Goal: Task Accomplishment & Management: Use online tool/utility

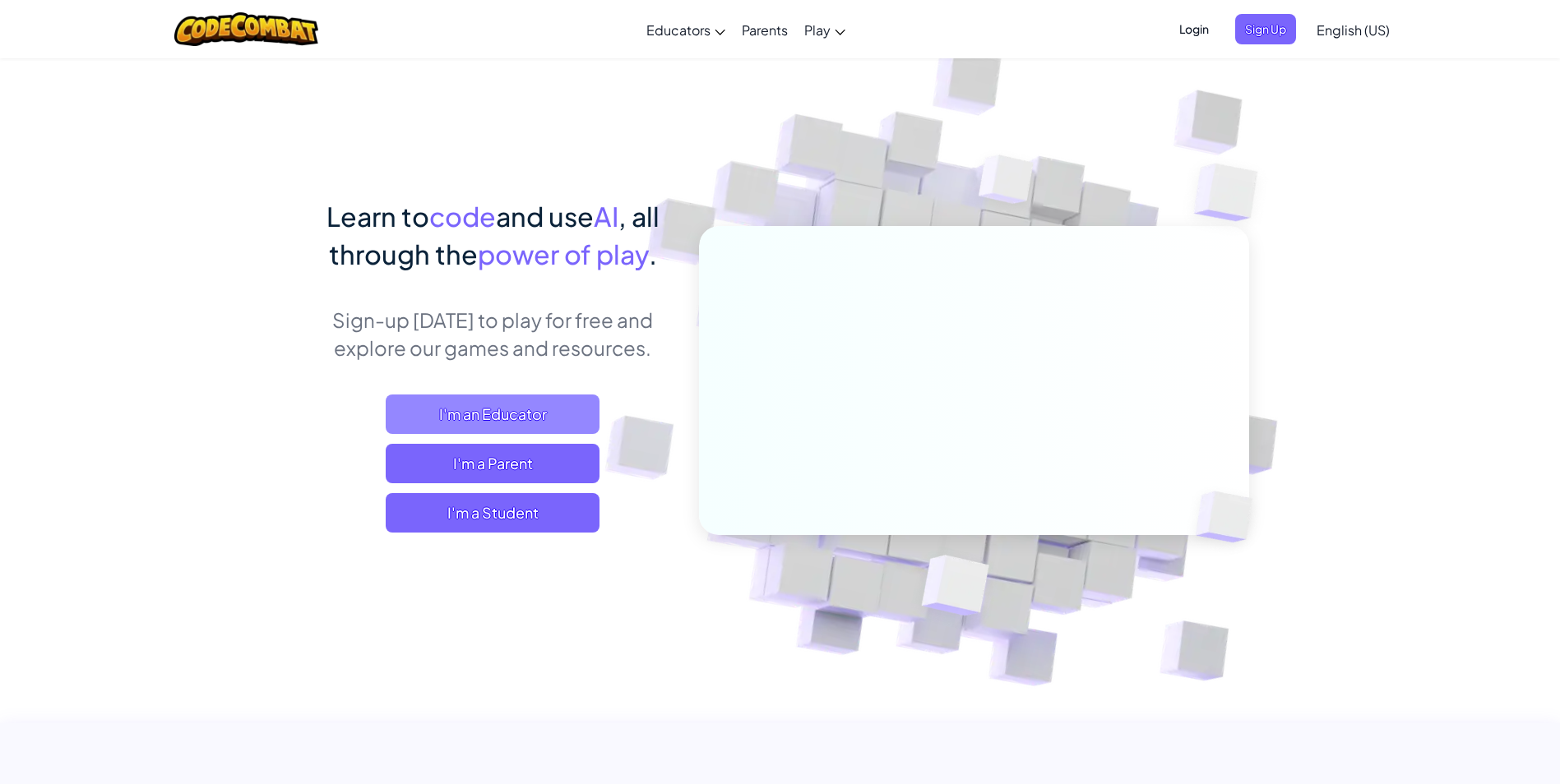
click at [495, 409] on span "I'm an Educator" at bounding box center [492, 414] width 214 height 39
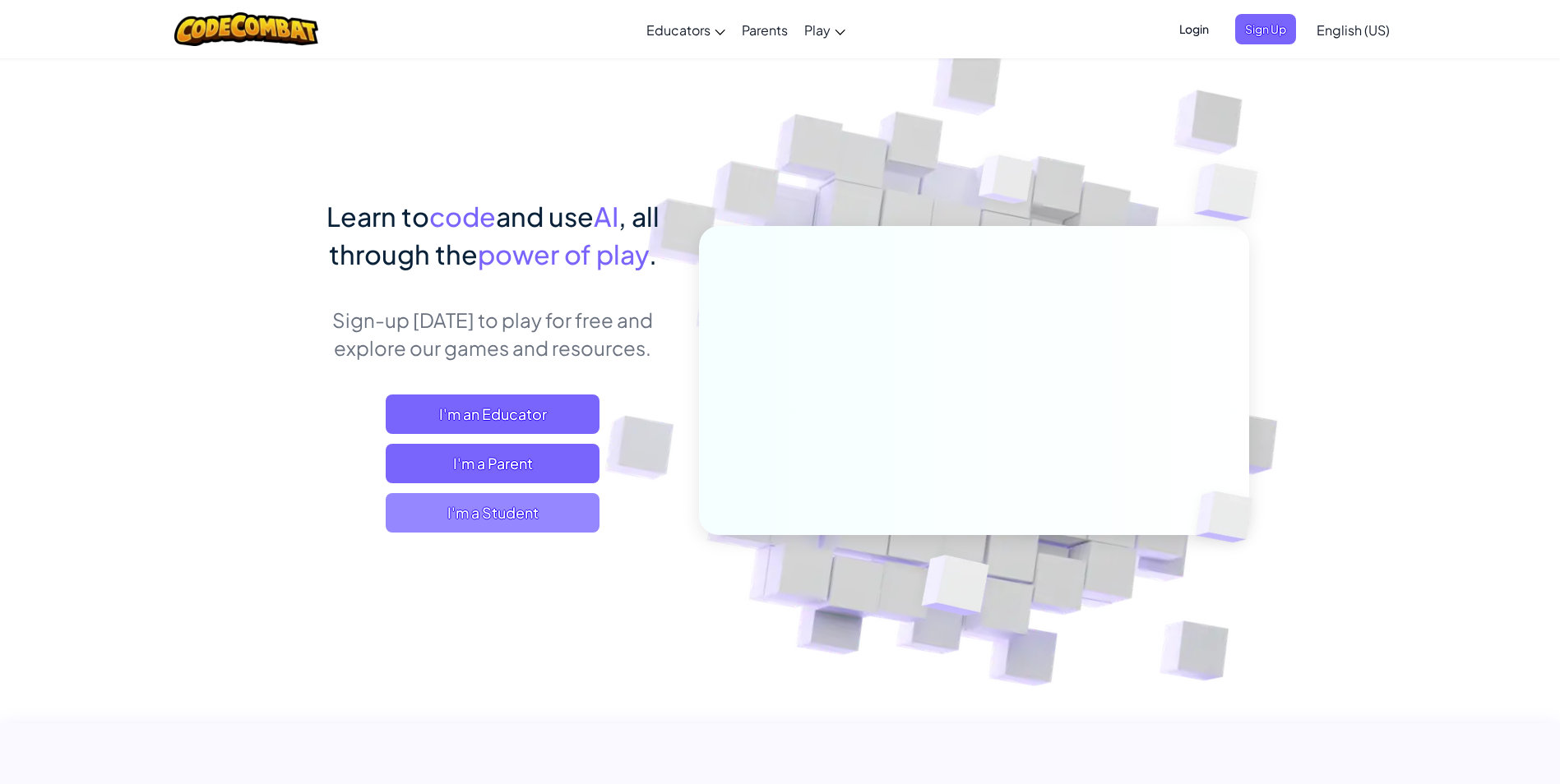
click at [447, 527] on span "I'm a Student" at bounding box center [492, 513] width 214 height 39
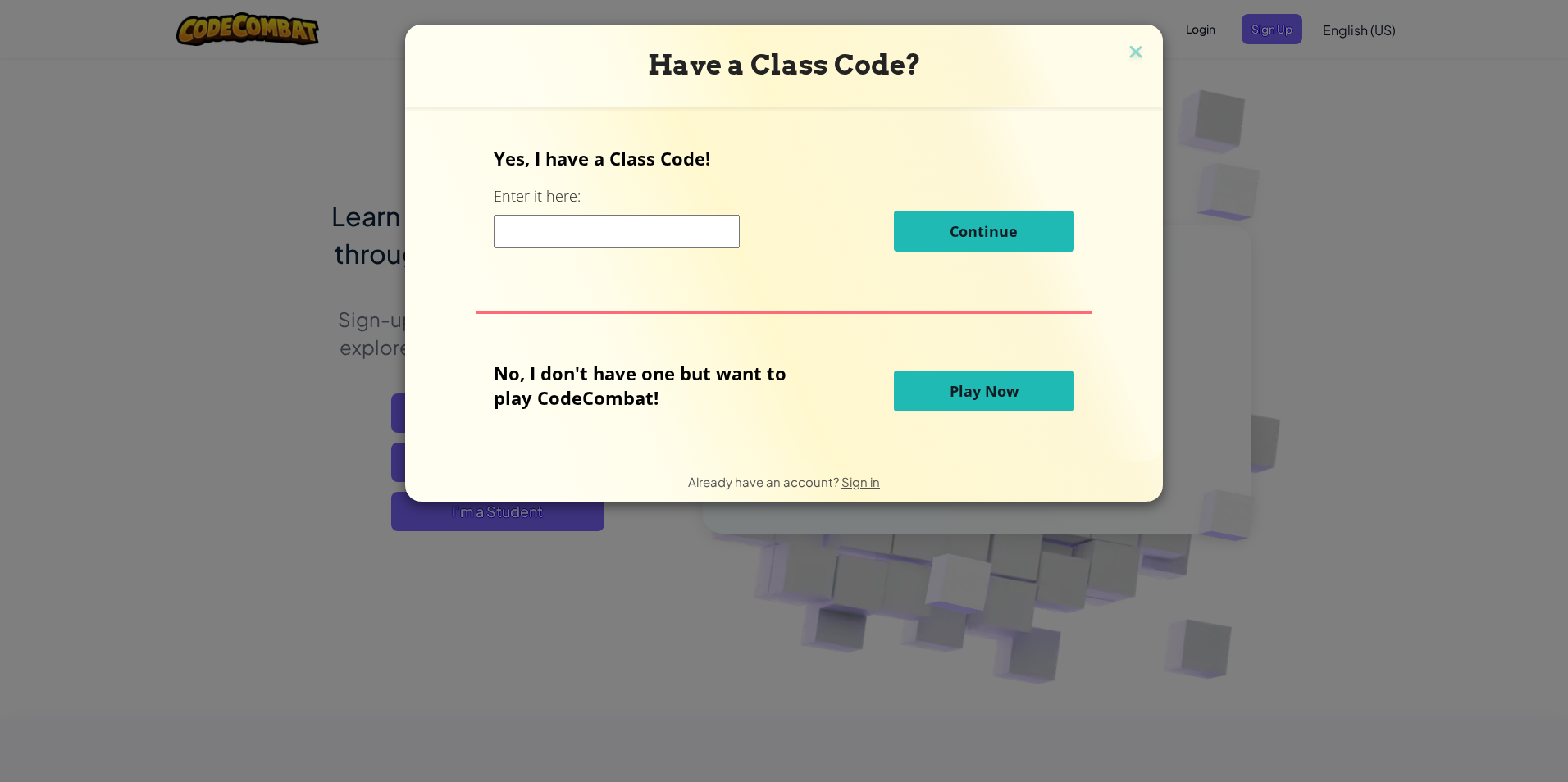
click at [967, 376] on button "Play Now" at bounding box center [984, 391] width 181 height 41
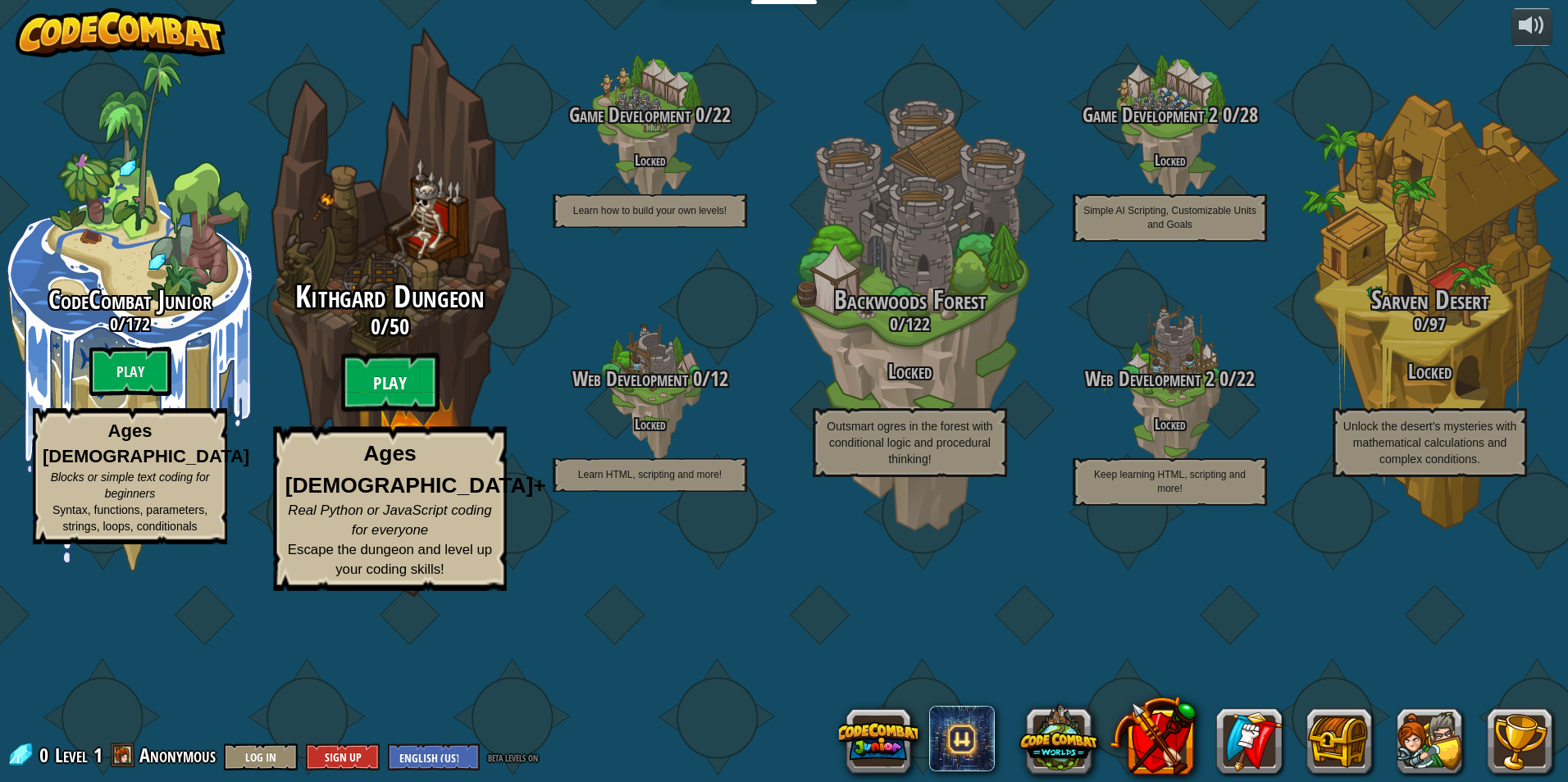
click at [389, 412] on btn "Play" at bounding box center [390, 384] width 98 height 59
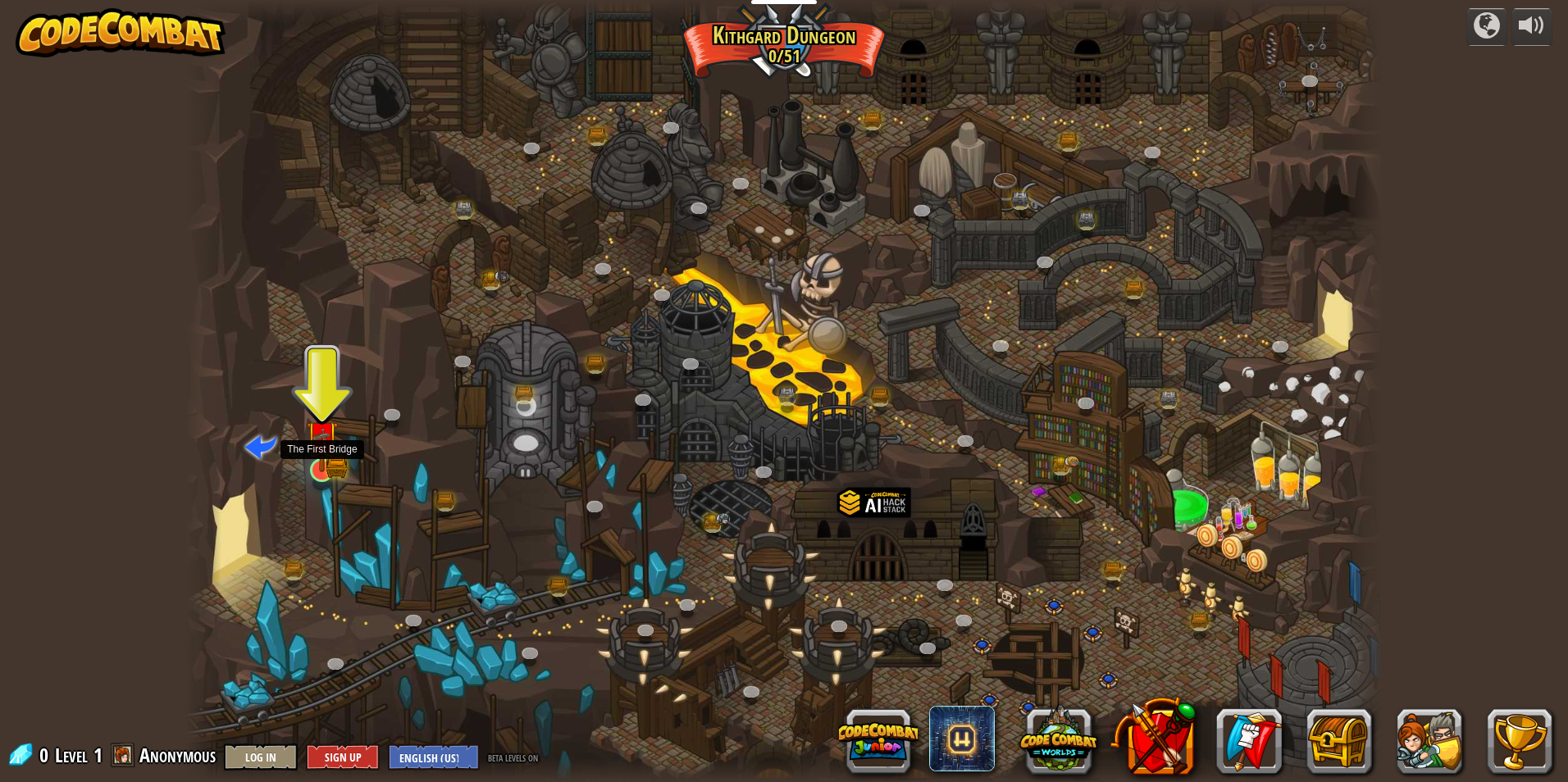
click at [329, 454] on img at bounding box center [322, 437] width 32 height 71
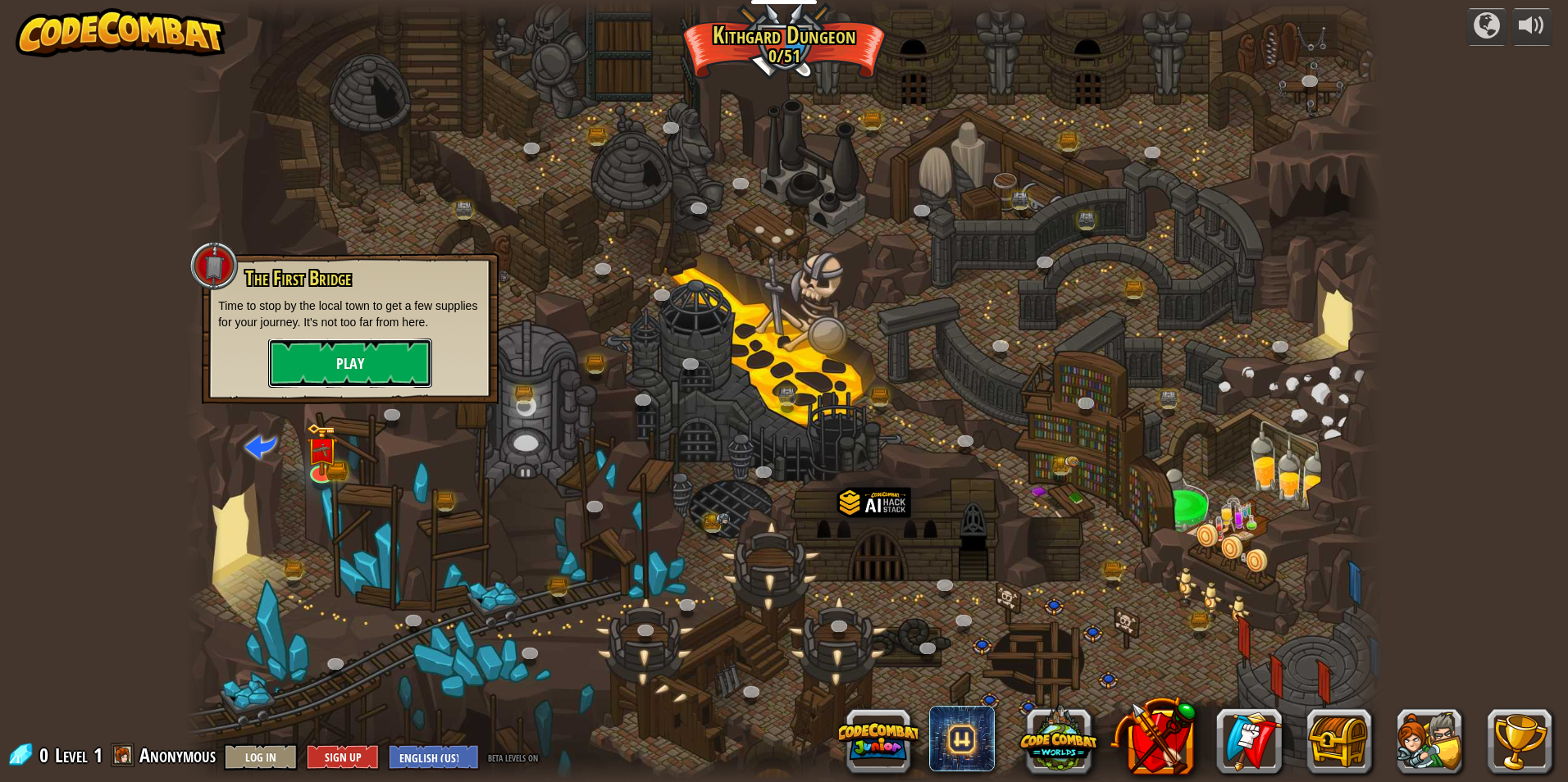
click at [348, 362] on button "Play" at bounding box center [349, 363] width 164 height 49
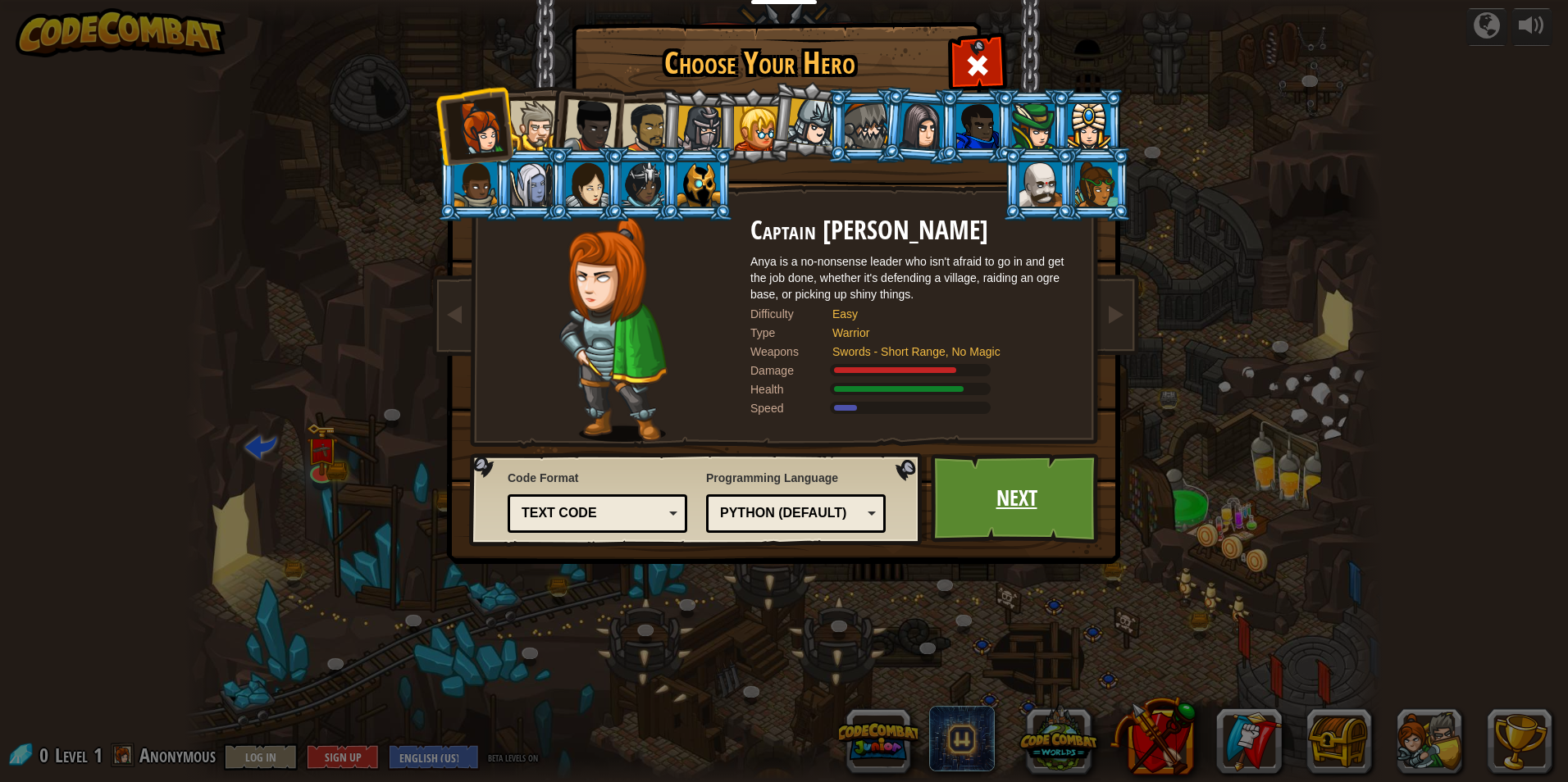
click at [975, 498] on link "Next" at bounding box center [1017, 498] width 171 height 90
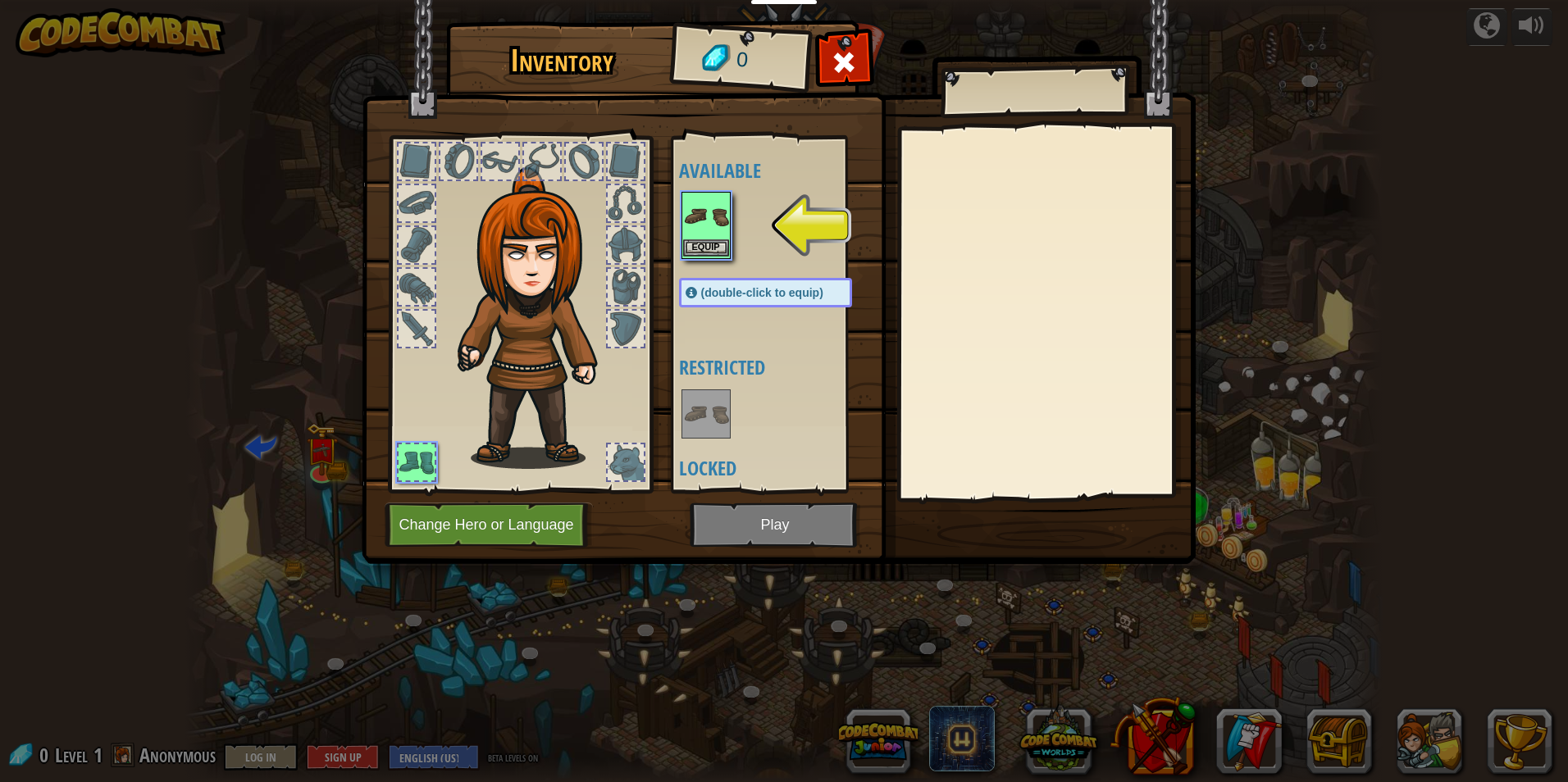
click at [703, 225] on img at bounding box center [706, 217] width 46 height 46
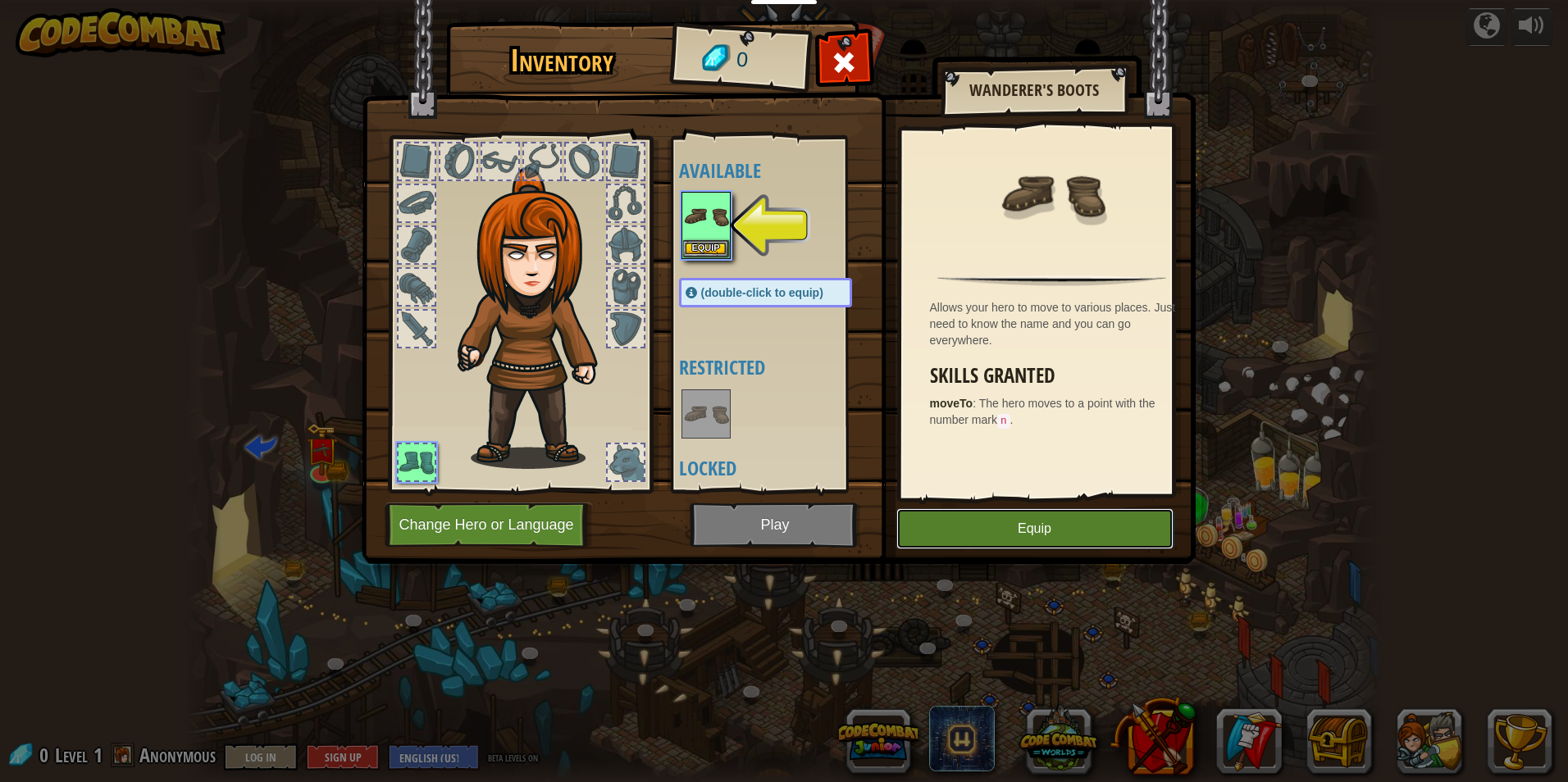
click at [985, 536] on button "Equip" at bounding box center [1035, 529] width 277 height 41
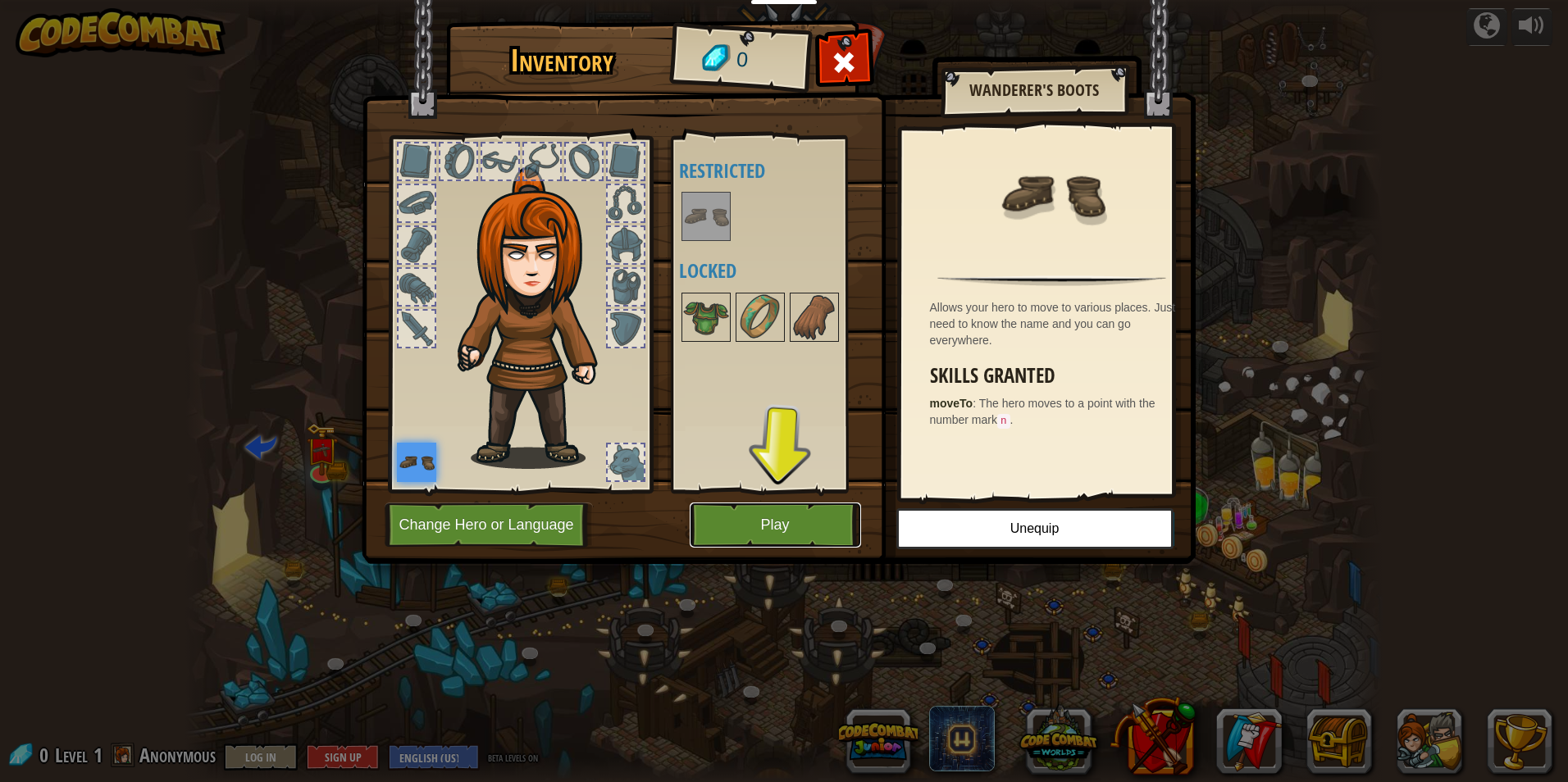
click at [806, 531] on button "Play" at bounding box center [775, 525] width 171 height 45
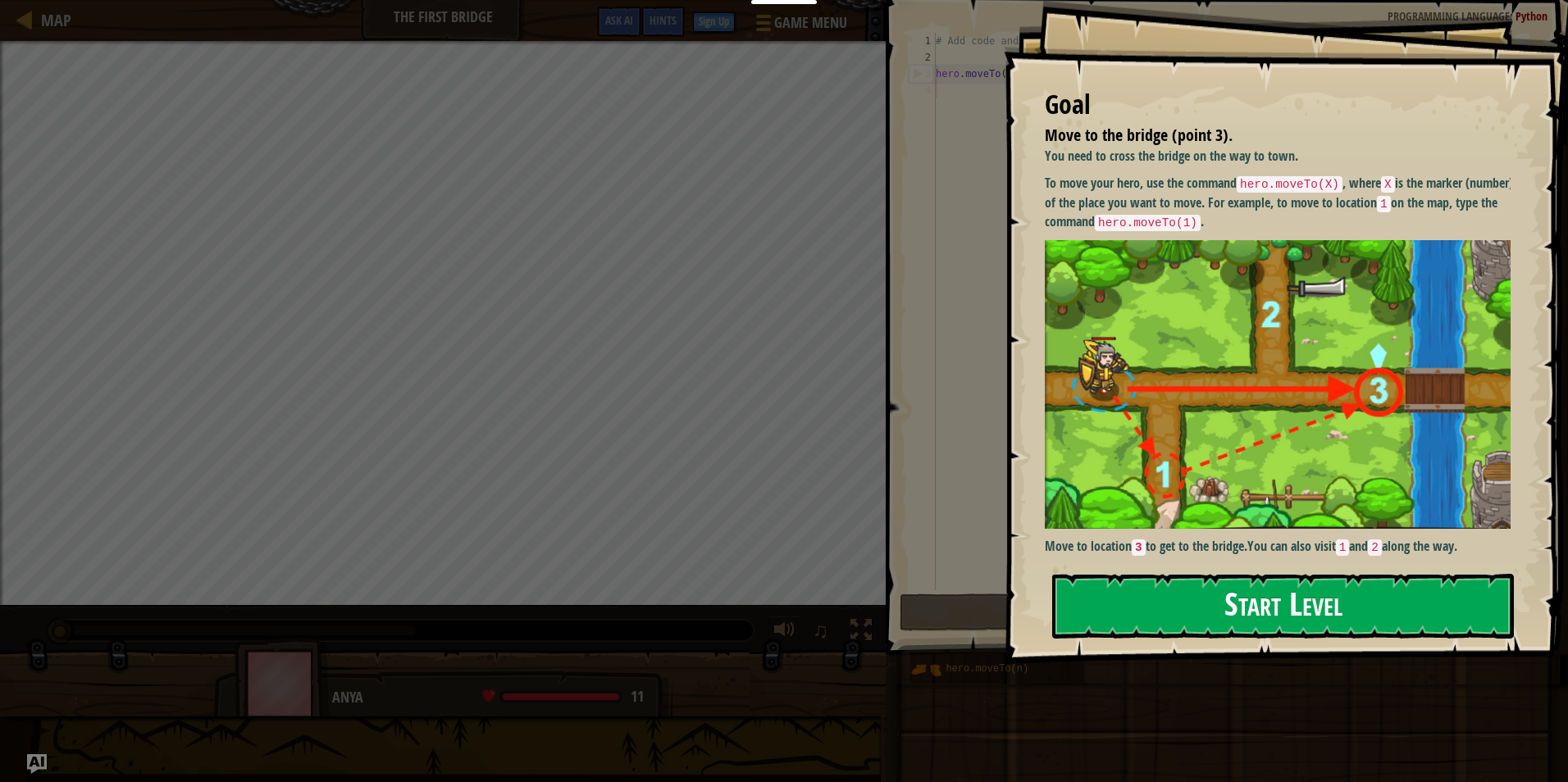
click at [1236, 615] on button "Start Level" at bounding box center [1283, 607] width 462 height 65
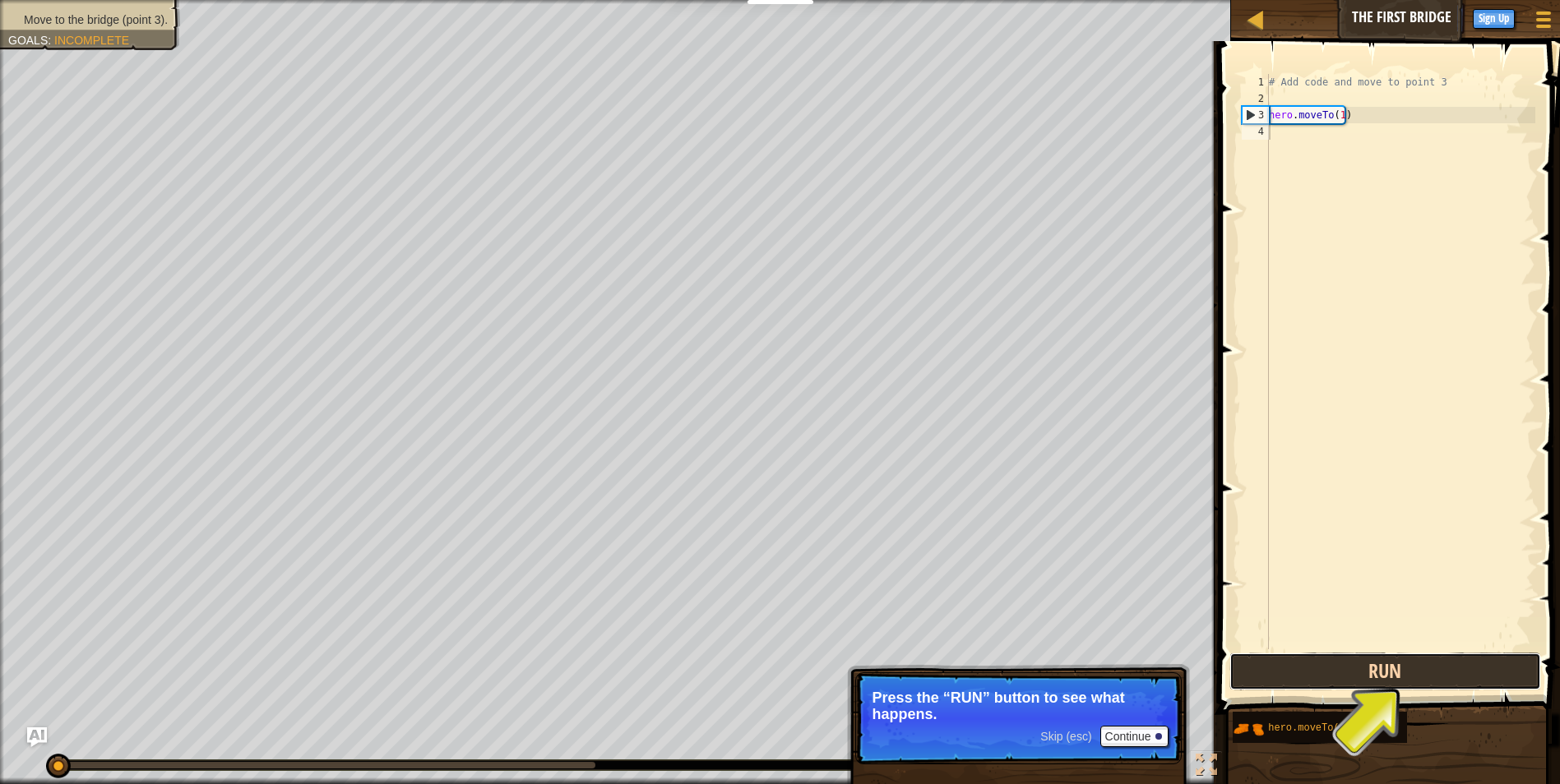
click at [1429, 670] on button "Run" at bounding box center [1385, 672] width 312 height 38
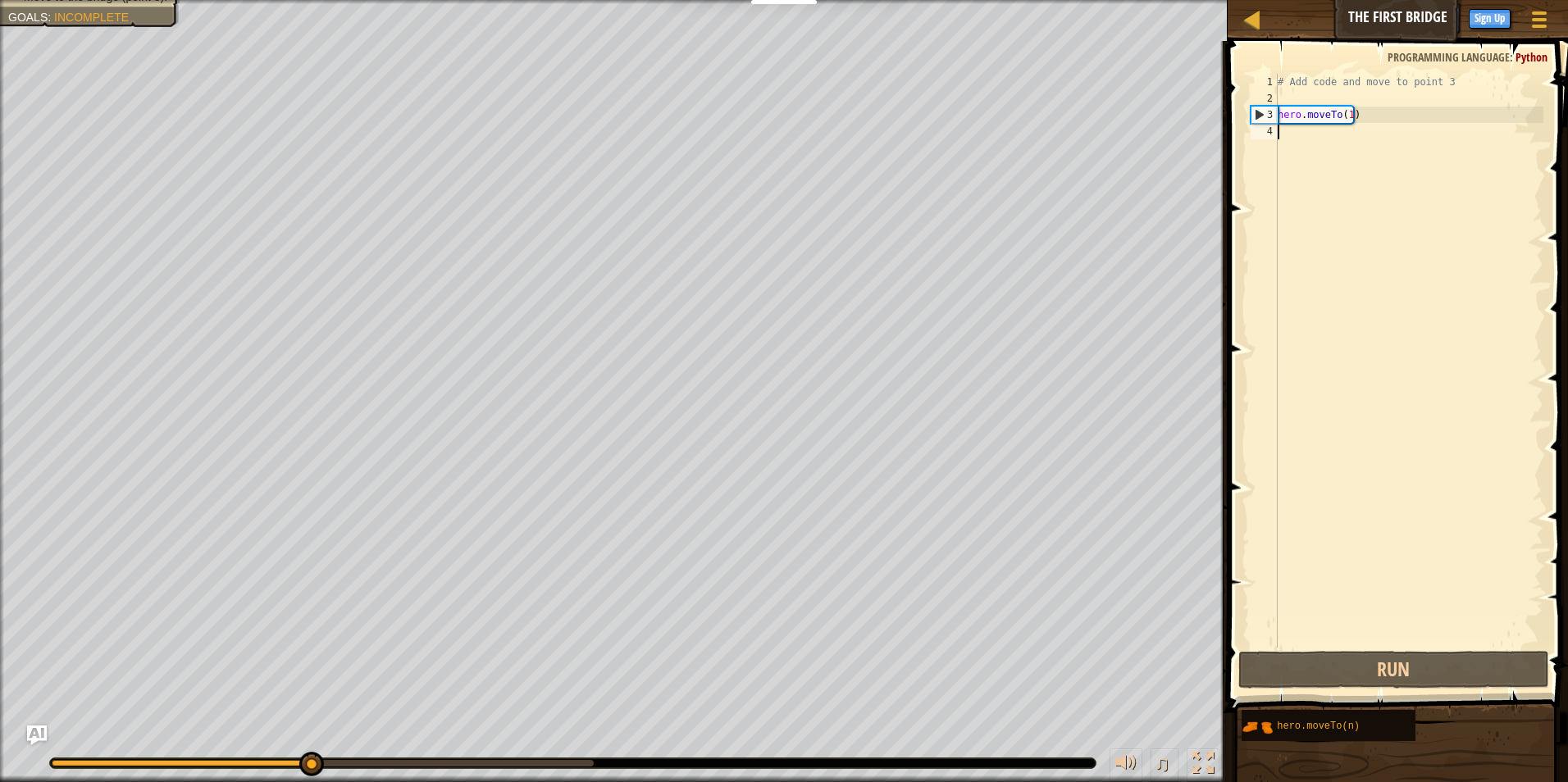
click at [1296, 132] on div "# Add code and move to point 3 hero . moveTo ( 1 )" at bounding box center [1410, 377] width 269 height 607
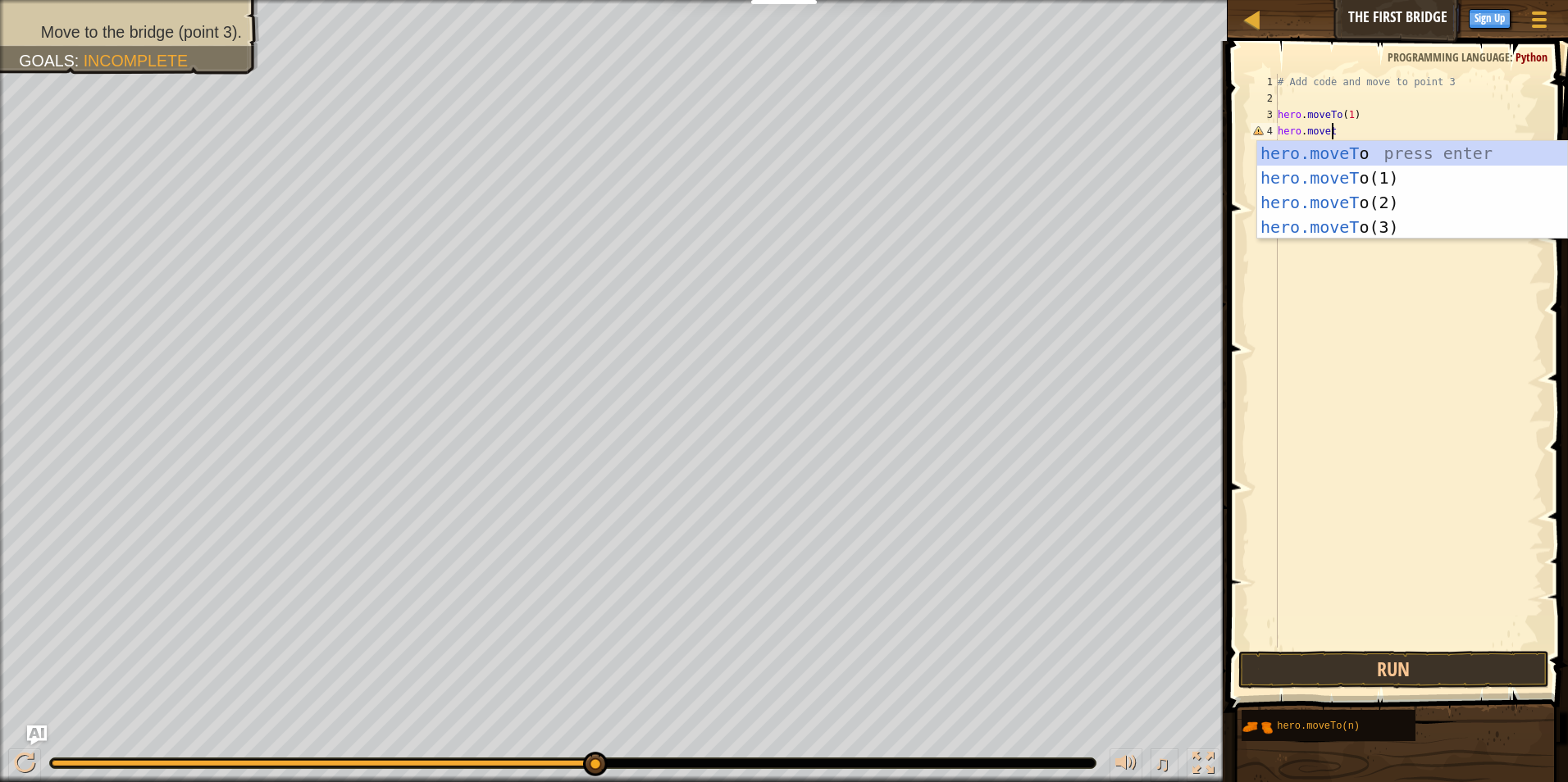
scroll to position [7, 4]
click at [1380, 196] on div "hero.moveTo press enter hero.moveTo (1) press enter hero.moveTo (2) press enter…" at bounding box center [1412, 214] width 310 height 147
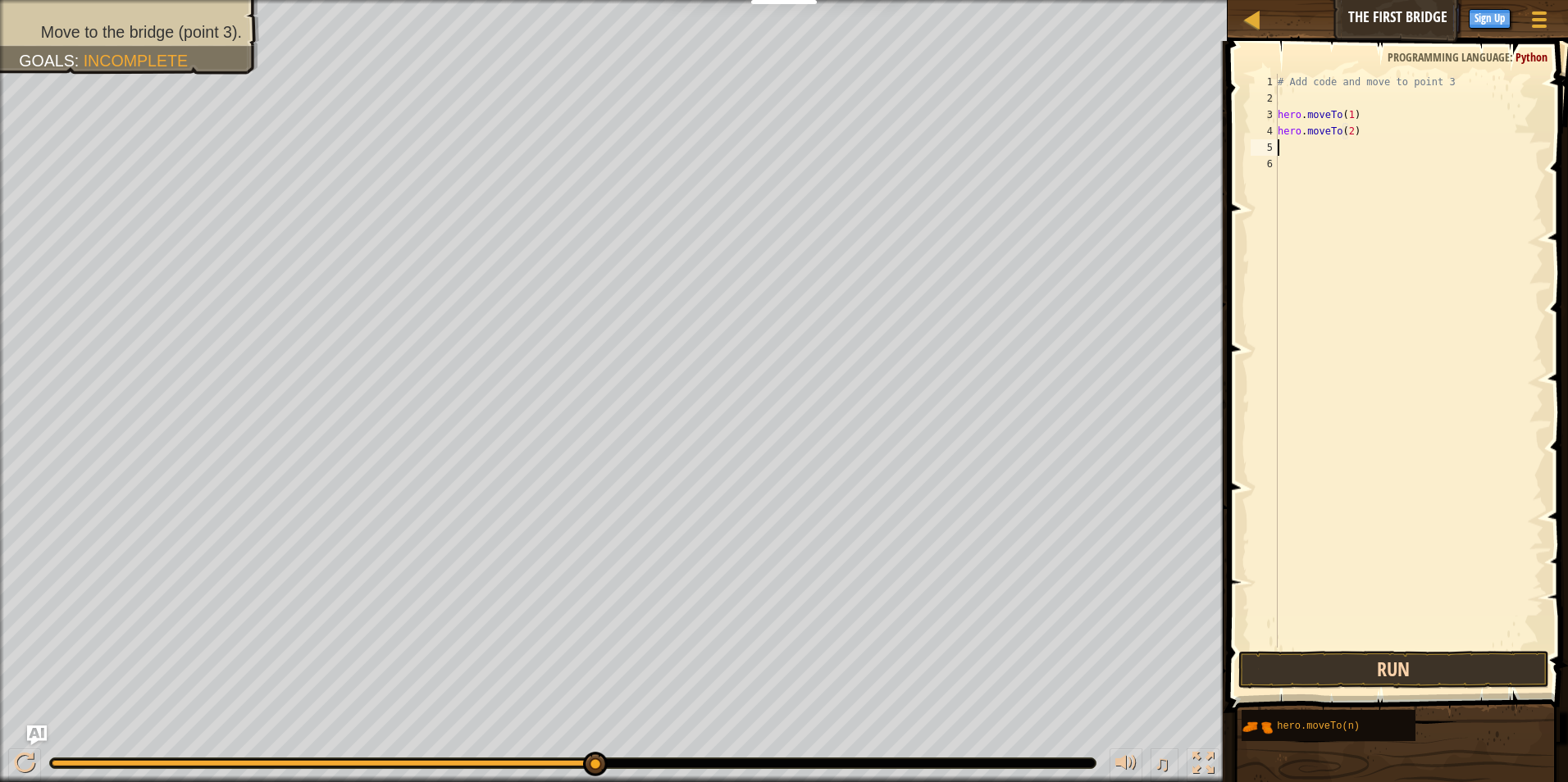
type textarea "hero.moveTo(2)"
click at [1363, 667] on button "Run" at bounding box center [1395, 670] width 311 height 38
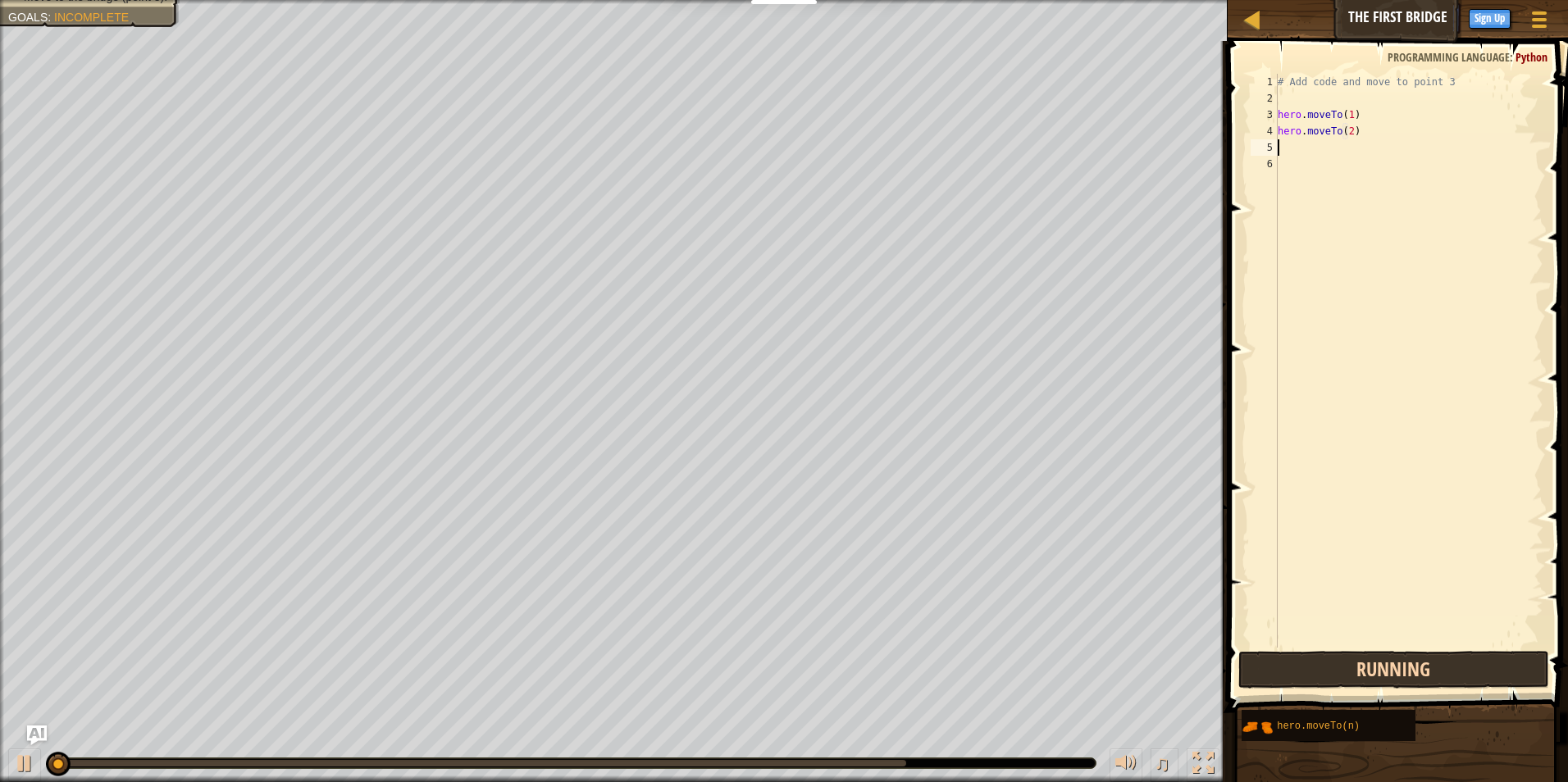
scroll to position [7, 0]
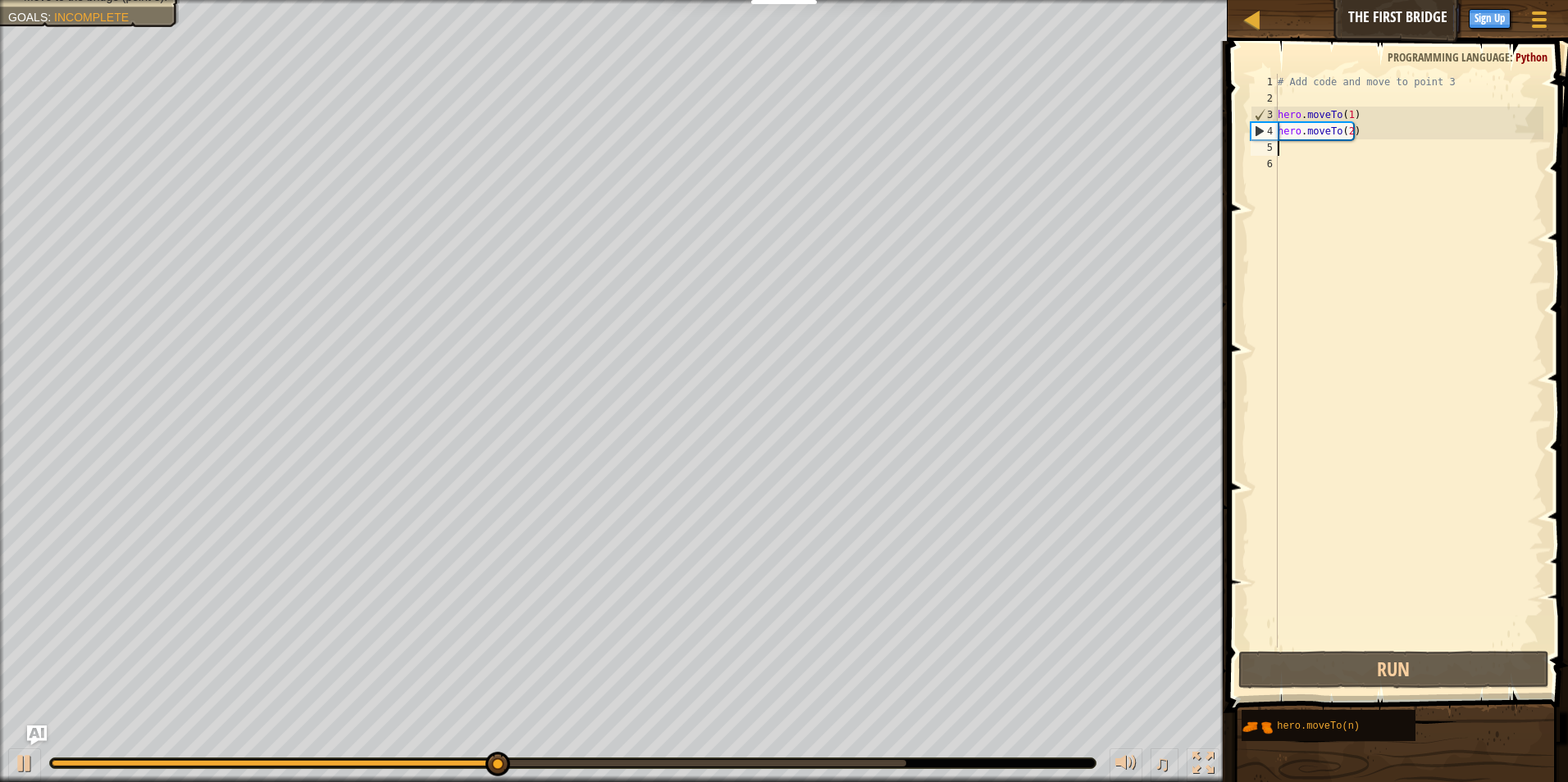
click at [1284, 146] on div "# Add code and move to point 3 hero . moveTo ( 1 ) hero . moveTo ( 2 )" at bounding box center [1410, 377] width 269 height 607
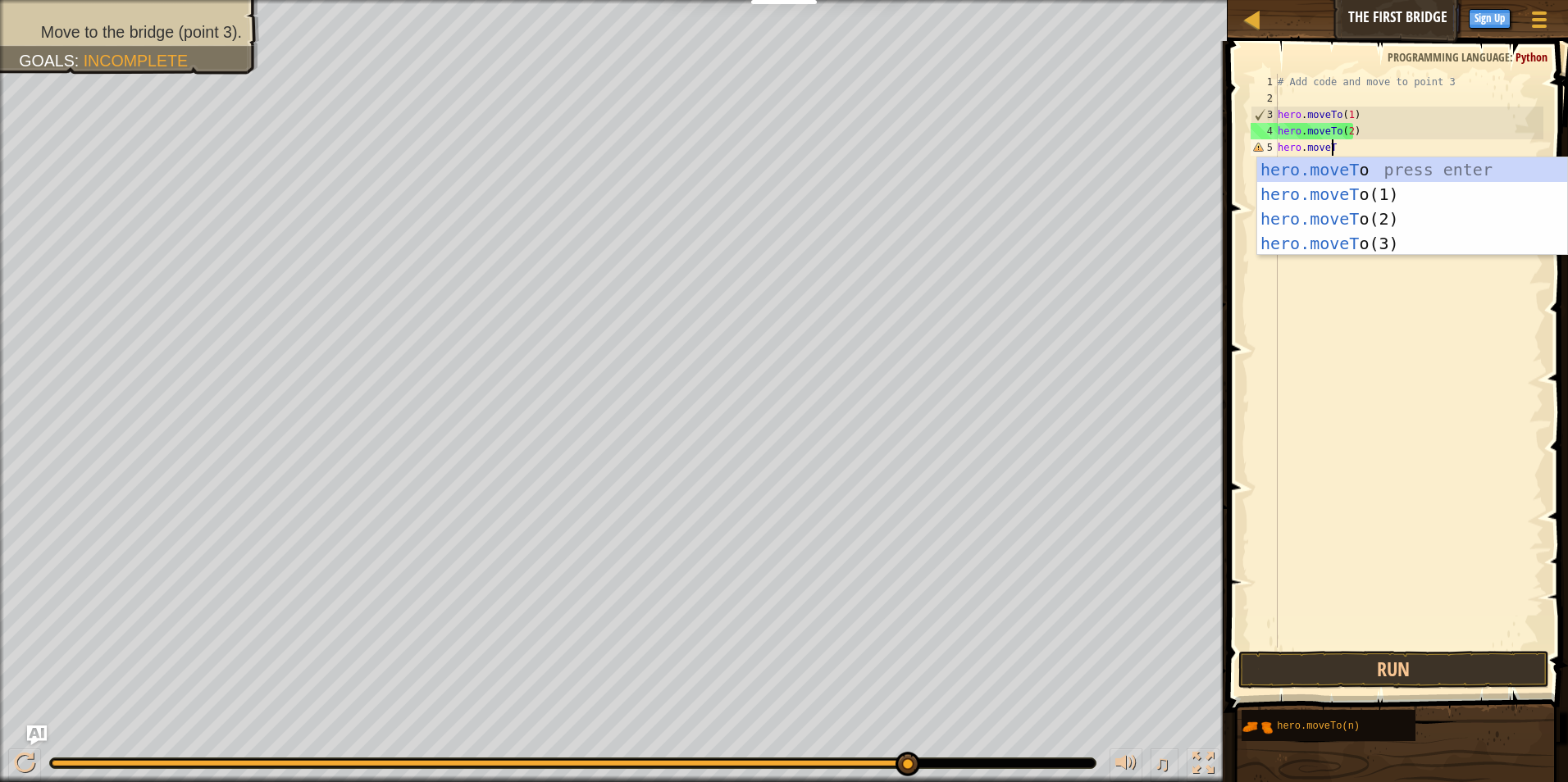
scroll to position [7, 4]
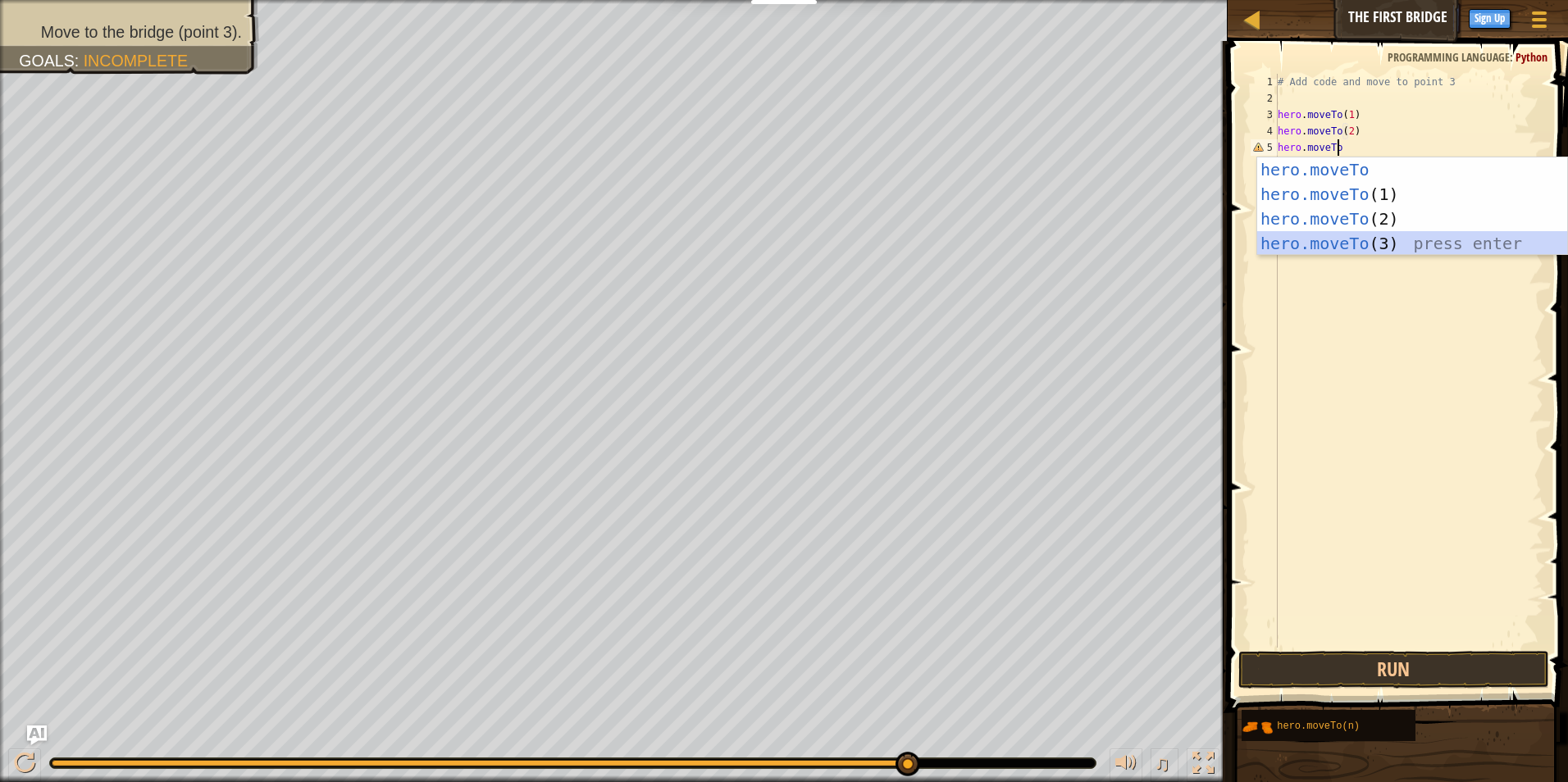
click at [1341, 245] on div "hero.moveTo press enter hero.moveTo (1) press enter hero.moveTo (2) press enter…" at bounding box center [1412, 231] width 310 height 147
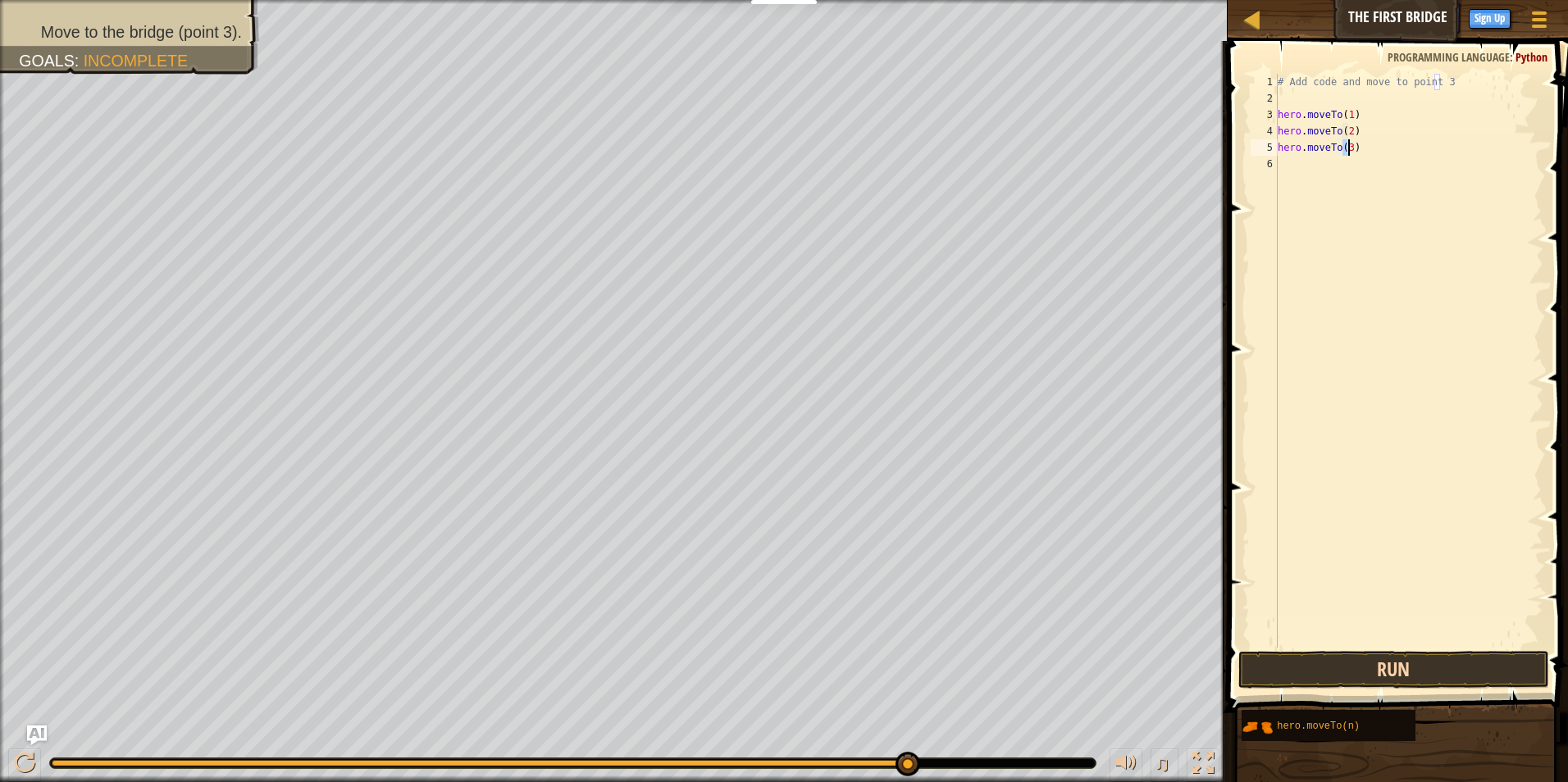
type textarea "hero.moveTo(3)"
click at [1334, 687] on button "Run" at bounding box center [1395, 670] width 311 height 38
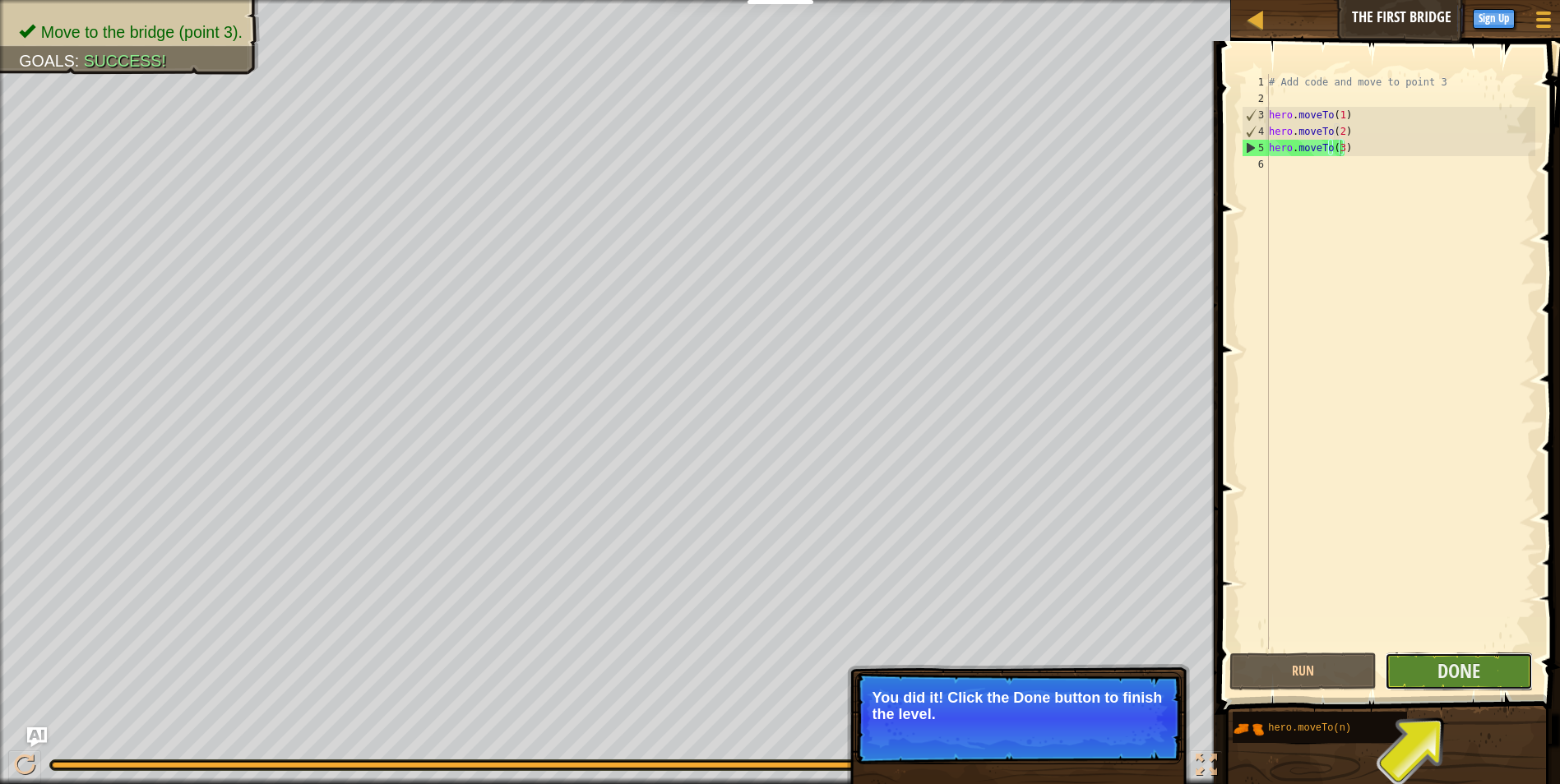
click at [1431, 673] on button "Done" at bounding box center [1459, 672] width 148 height 38
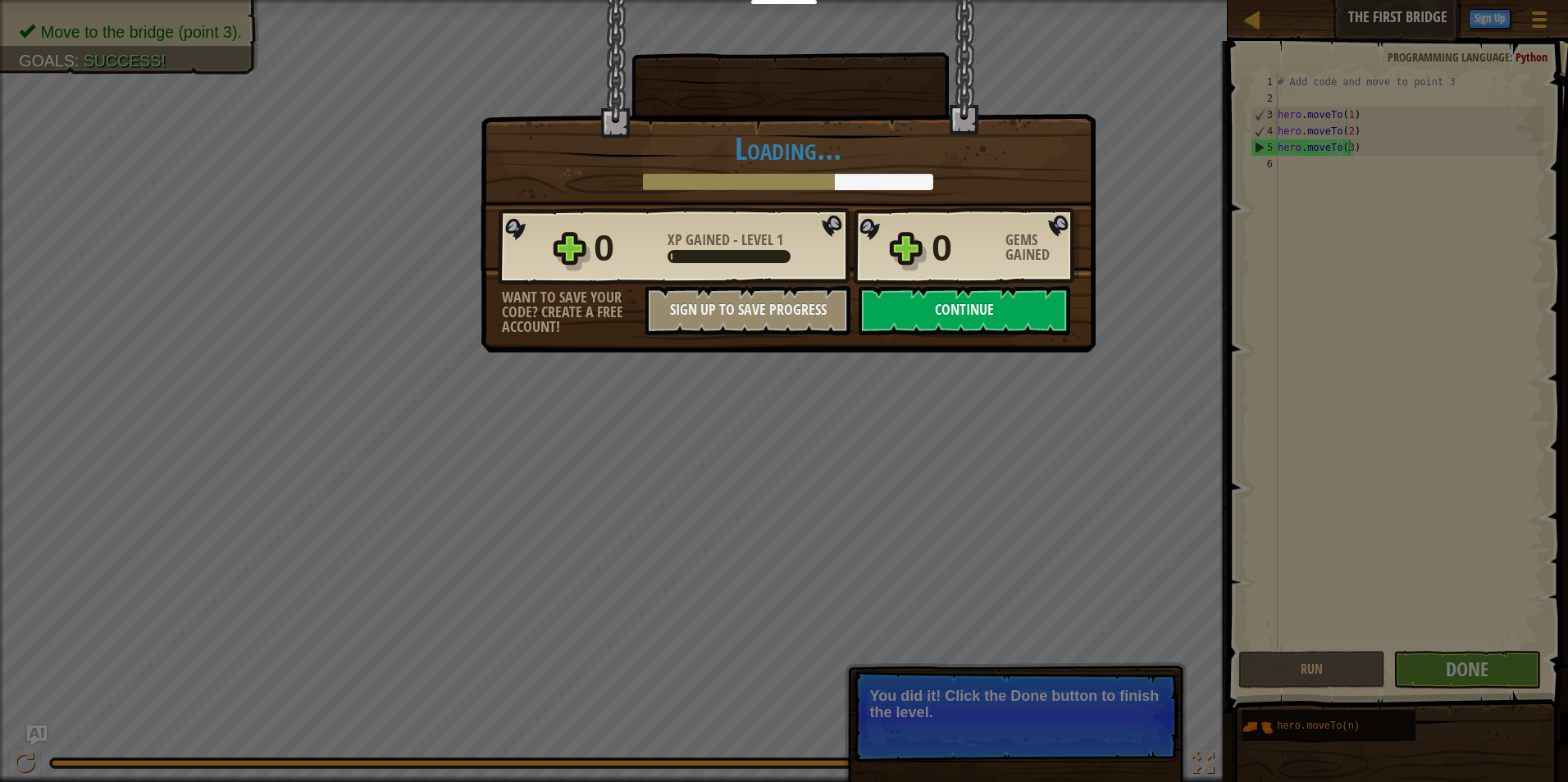
click at [1427, 672] on div "× Those people are careless and forget that the Great Forest can be dangerous. …" at bounding box center [784, 391] width 1568 height 782
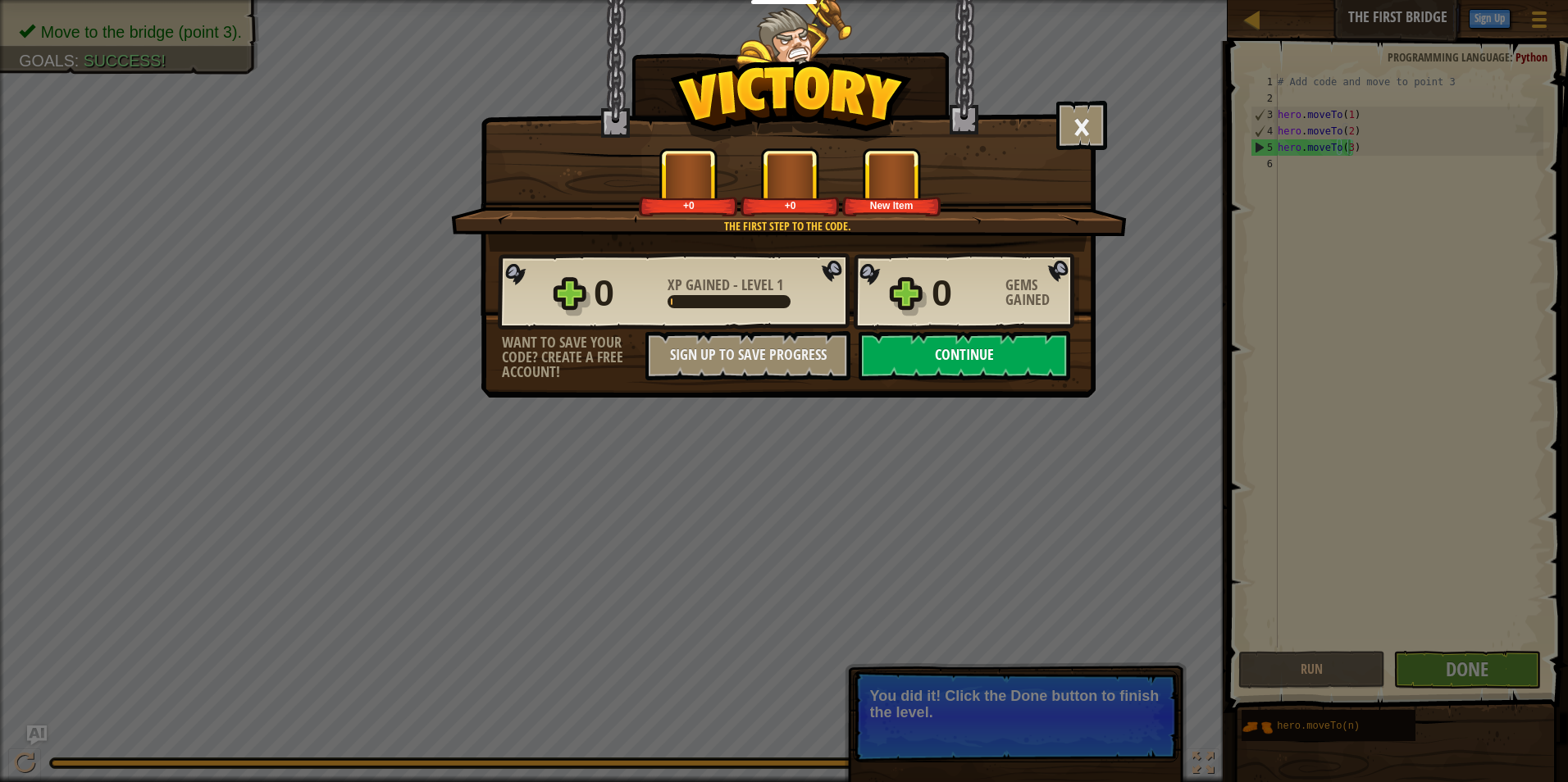
click at [975, 359] on button "Continue" at bounding box center [965, 356] width 211 height 49
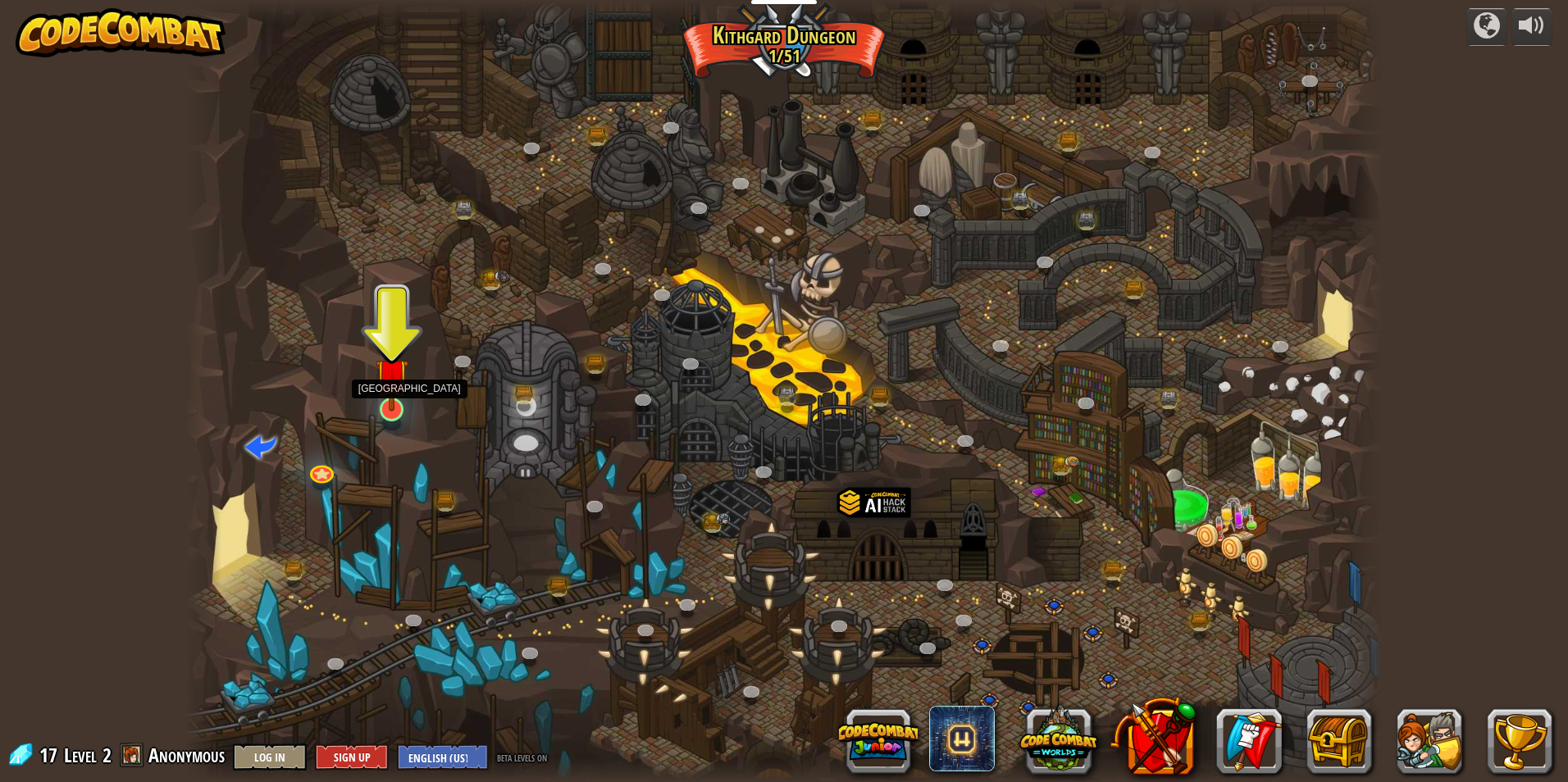
click at [389, 392] on img at bounding box center [391, 375] width 32 height 74
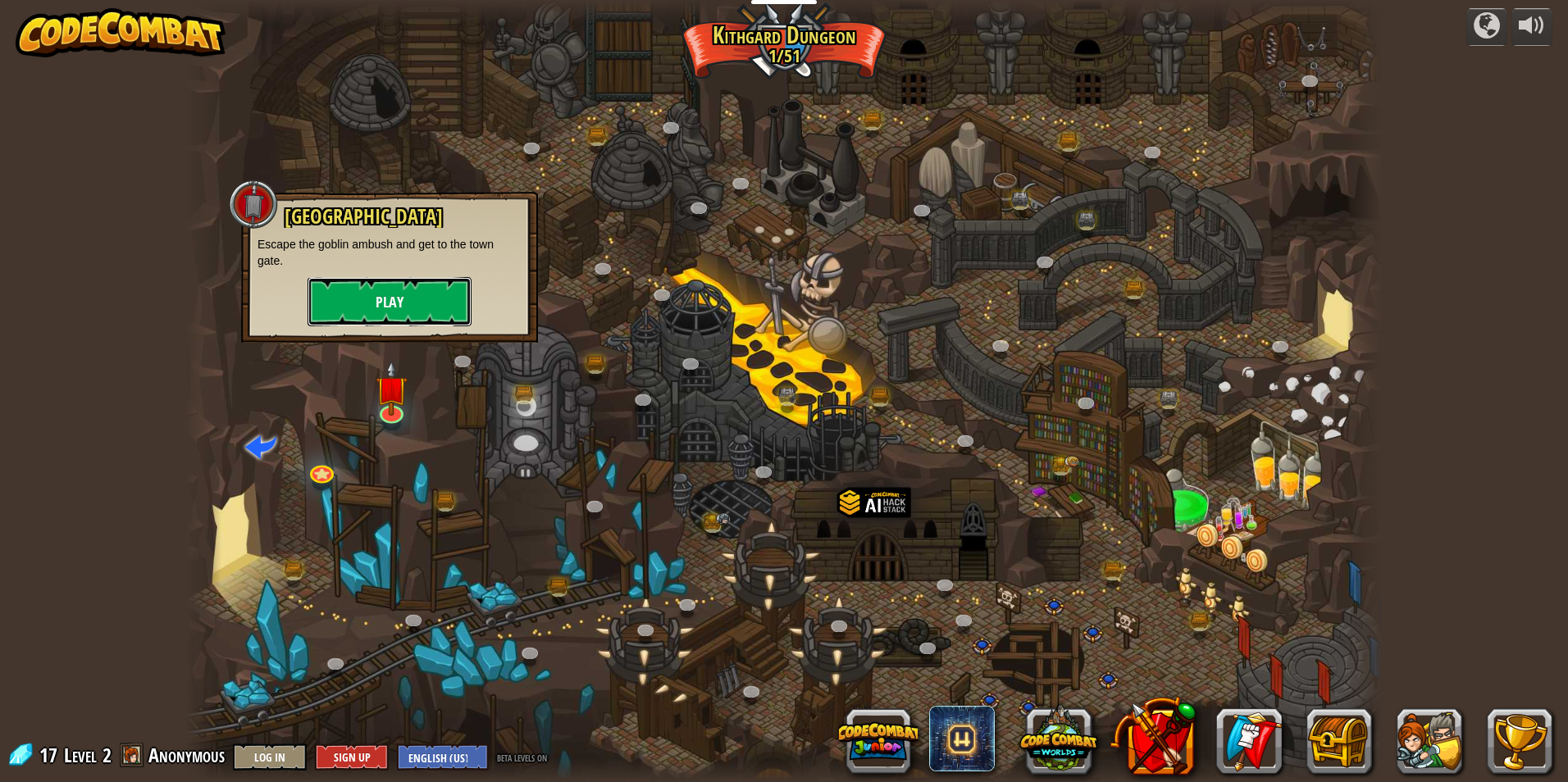
click at [439, 313] on button "Play" at bounding box center [389, 301] width 164 height 49
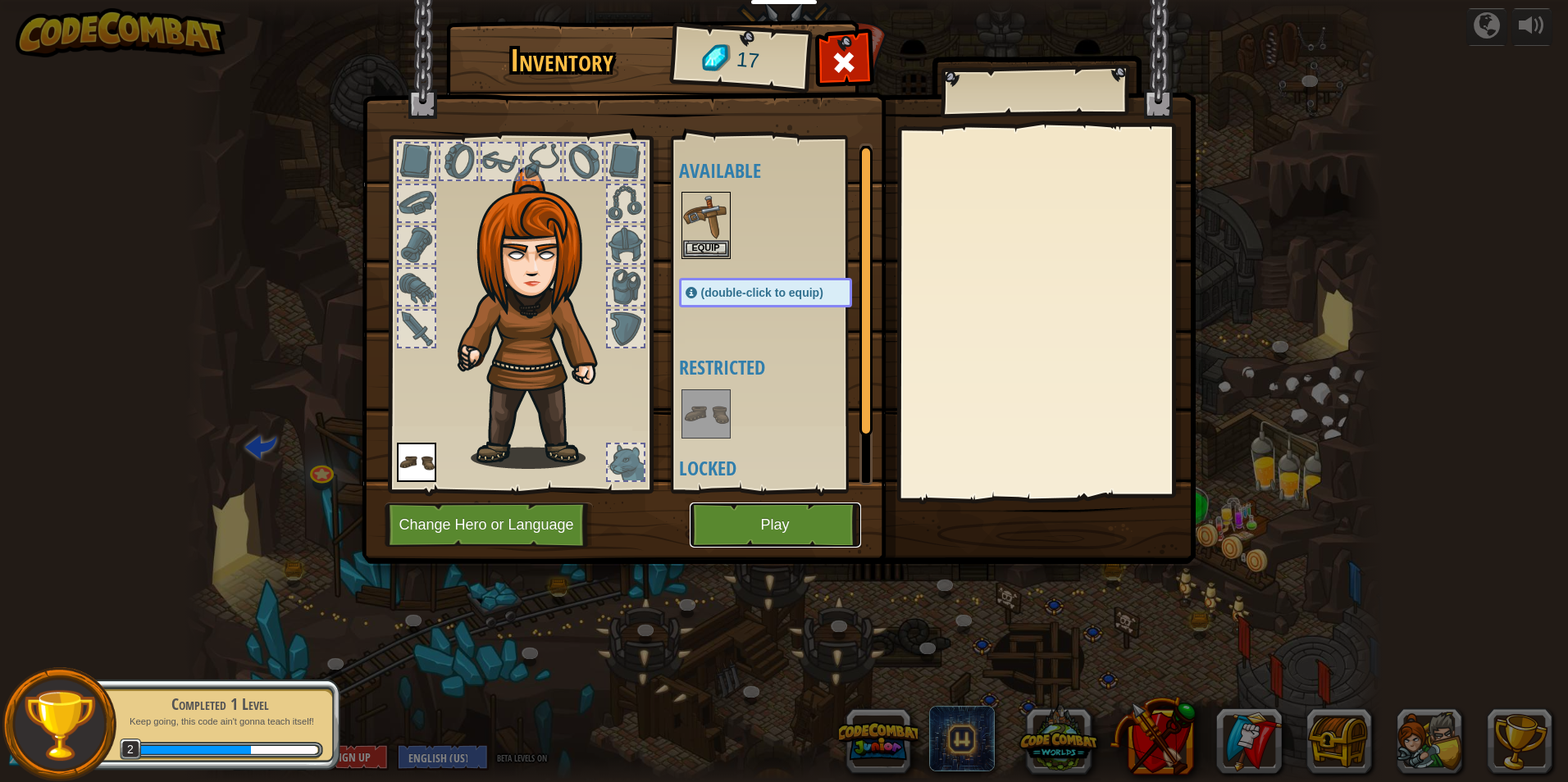
click at [739, 511] on button "Play" at bounding box center [775, 525] width 171 height 45
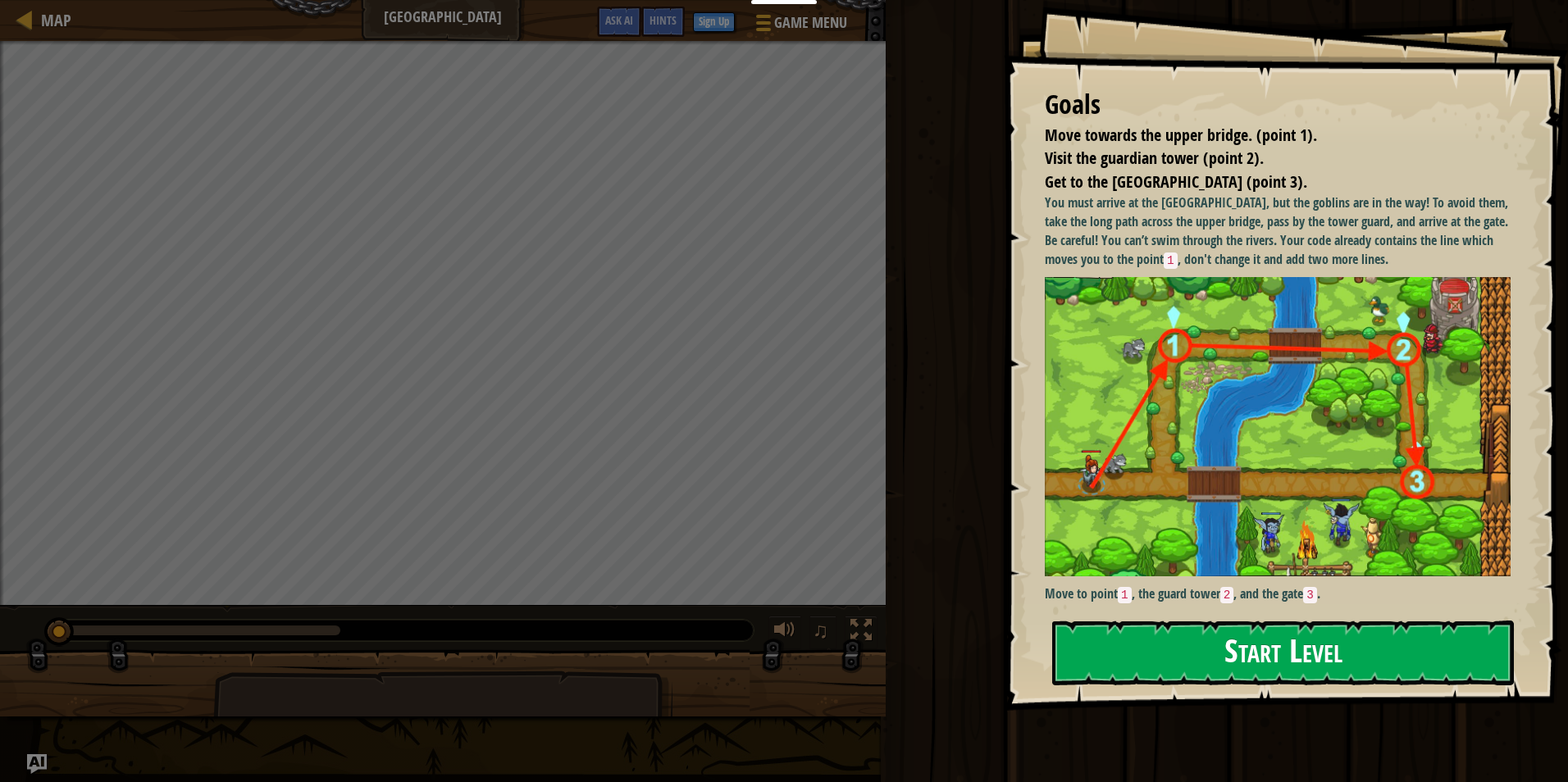
click at [1216, 639] on button "Start Level" at bounding box center [1283, 653] width 462 height 65
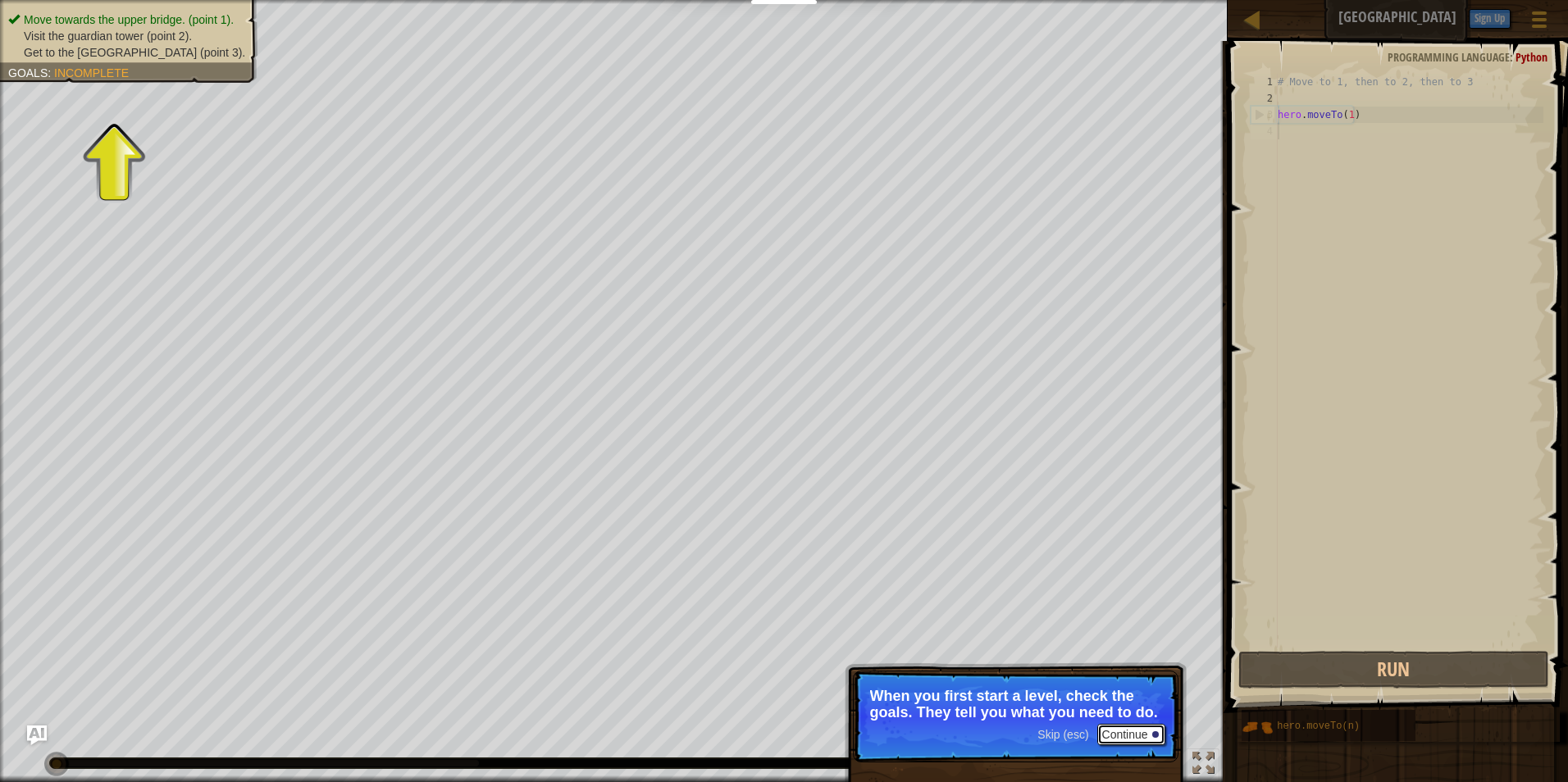
click at [1115, 740] on button "Continue" at bounding box center [1131, 735] width 68 height 21
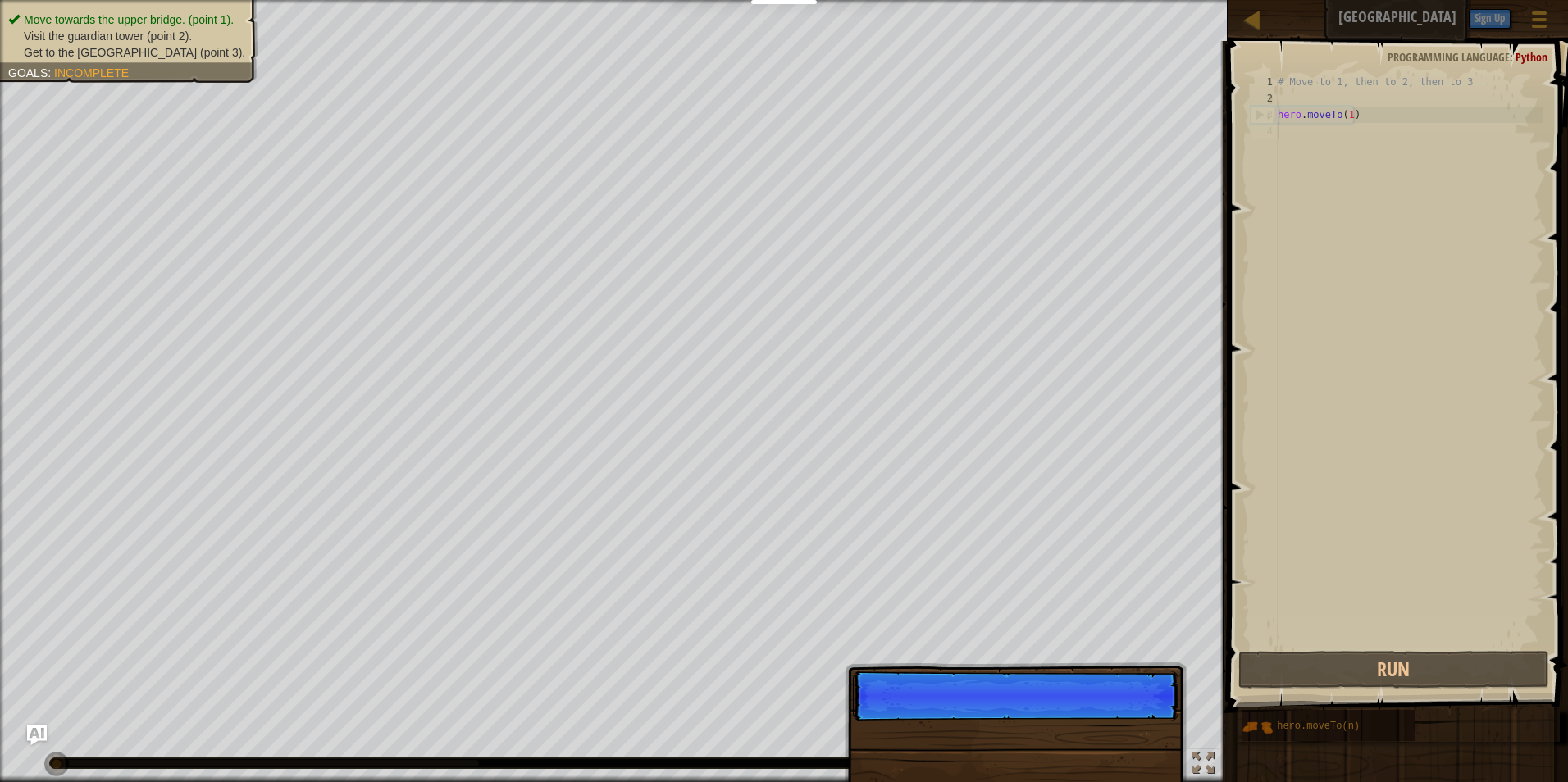
scroll to position [7, 0]
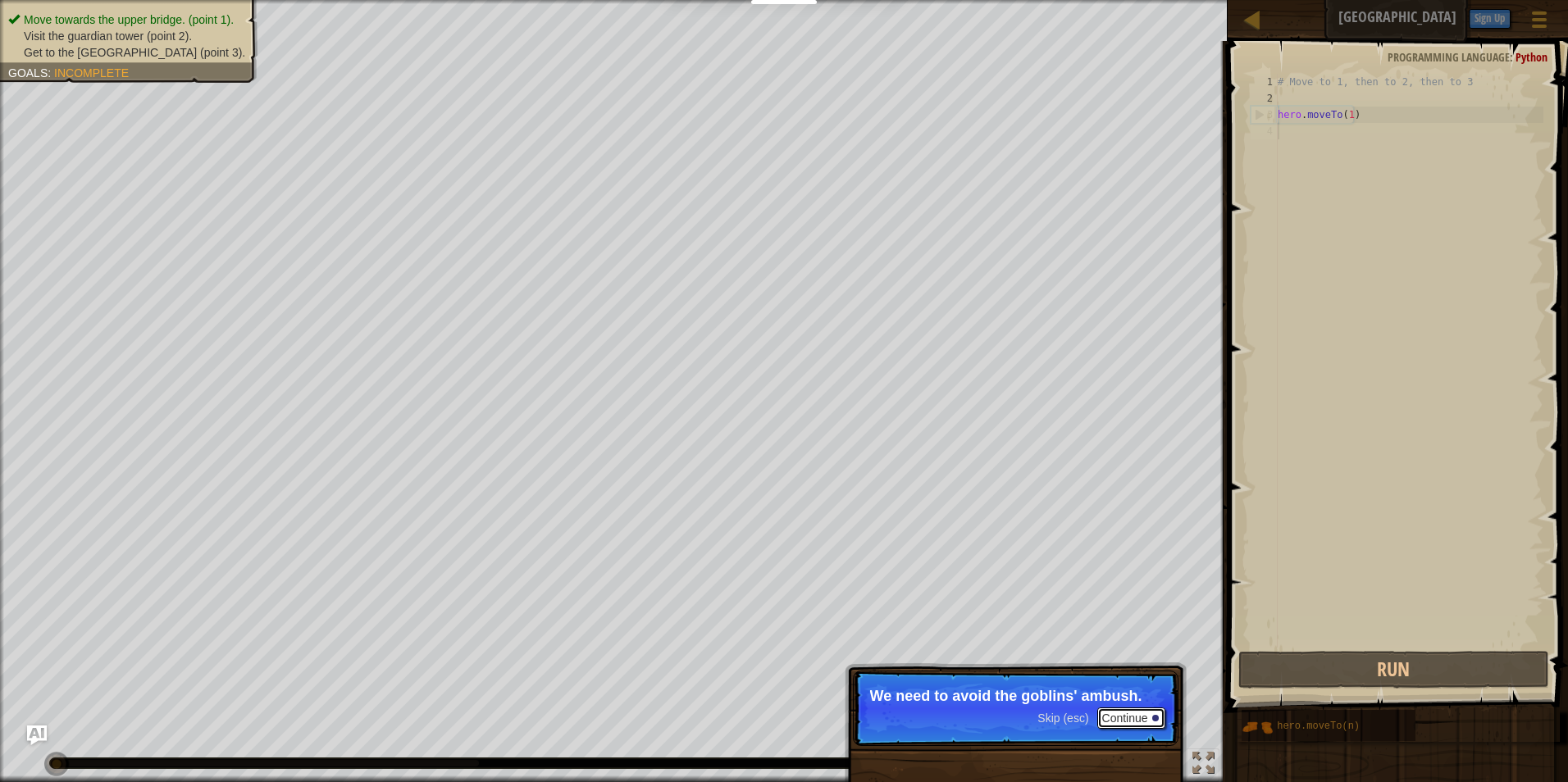
click at [1123, 714] on button "Continue" at bounding box center [1131, 718] width 68 height 21
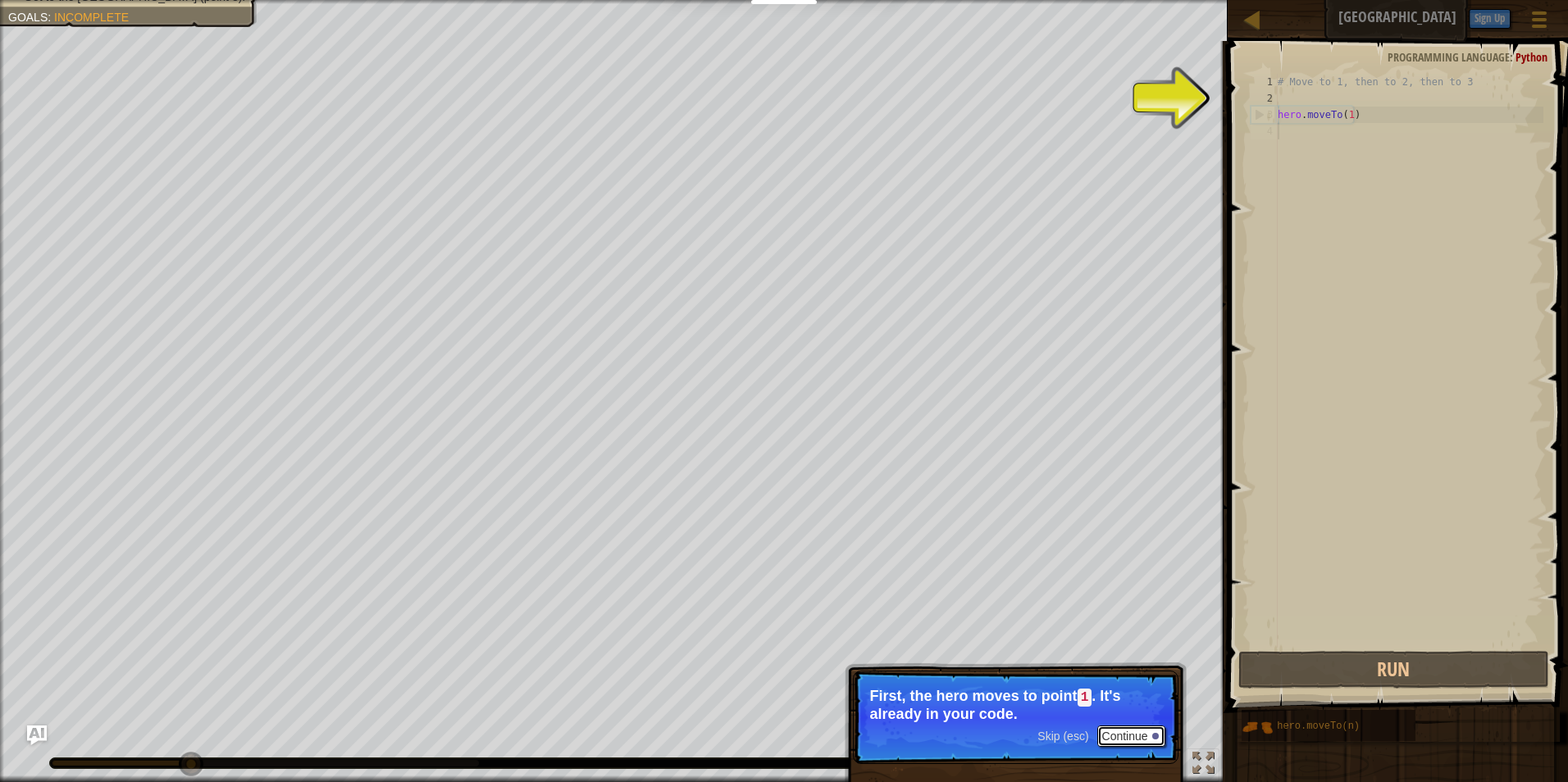
click at [1118, 730] on button "Continue" at bounding box center [1131, 736] width 68 height 21
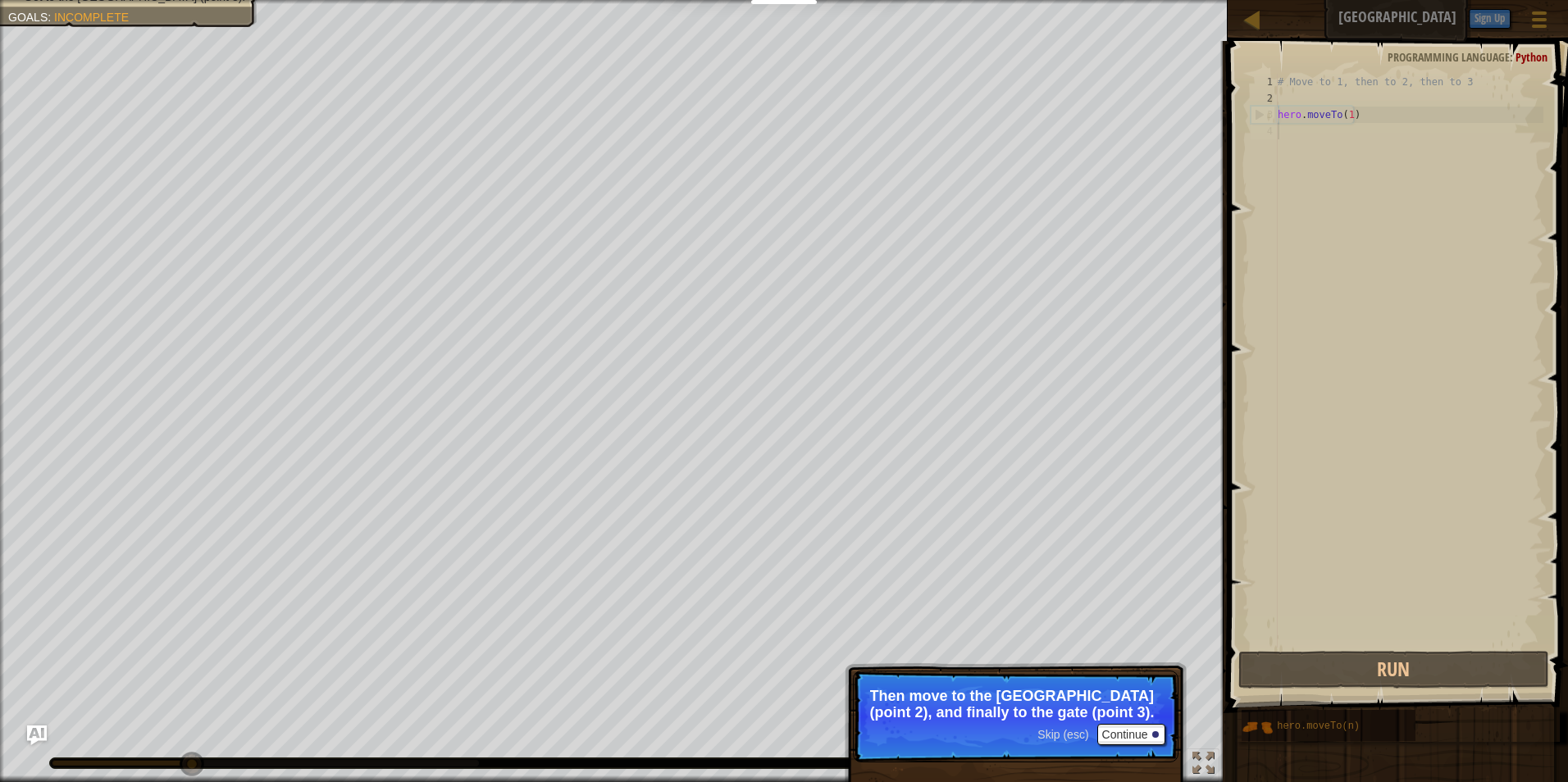
click at [1083, 740] on span "Skip (esc)" at bounding box center [1063, 735] width 51 height 13
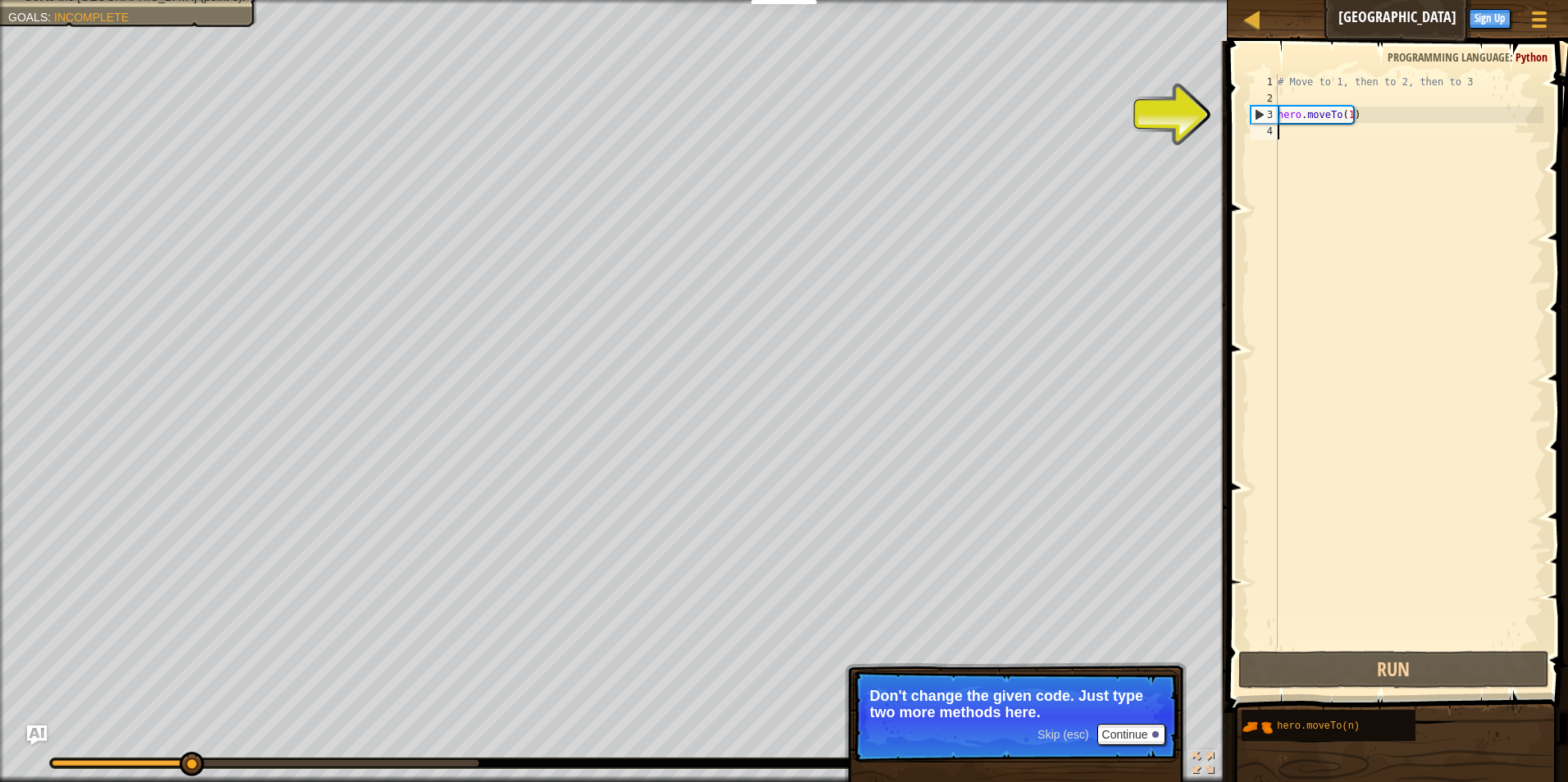
click at [1315, 124] on div "# Move to 1, then to 2, then to 3 hero . moveTo ( 1 )" at bounding box center [1410, 377] width 269 height 607
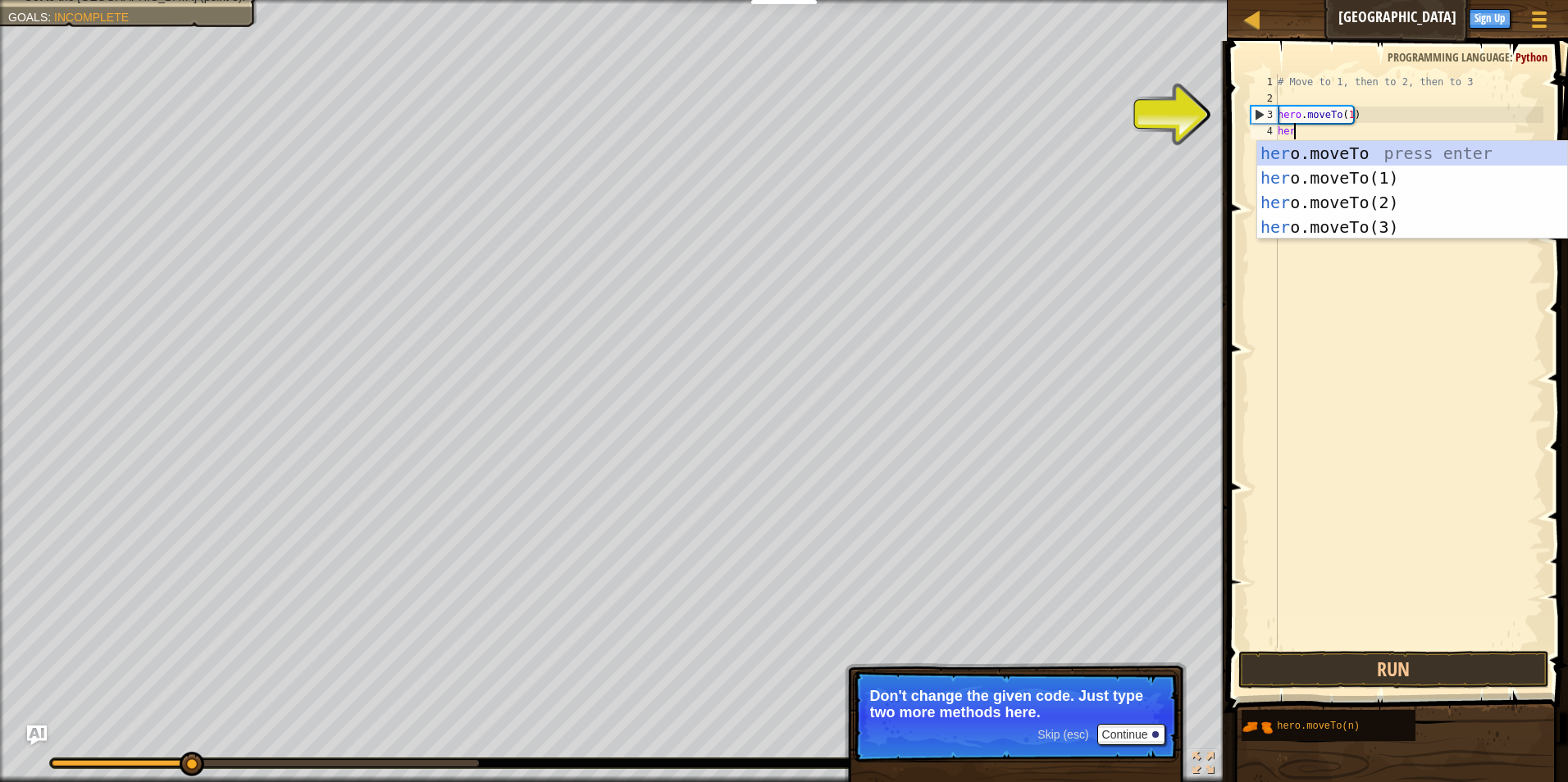
scroll to position [7, 1]
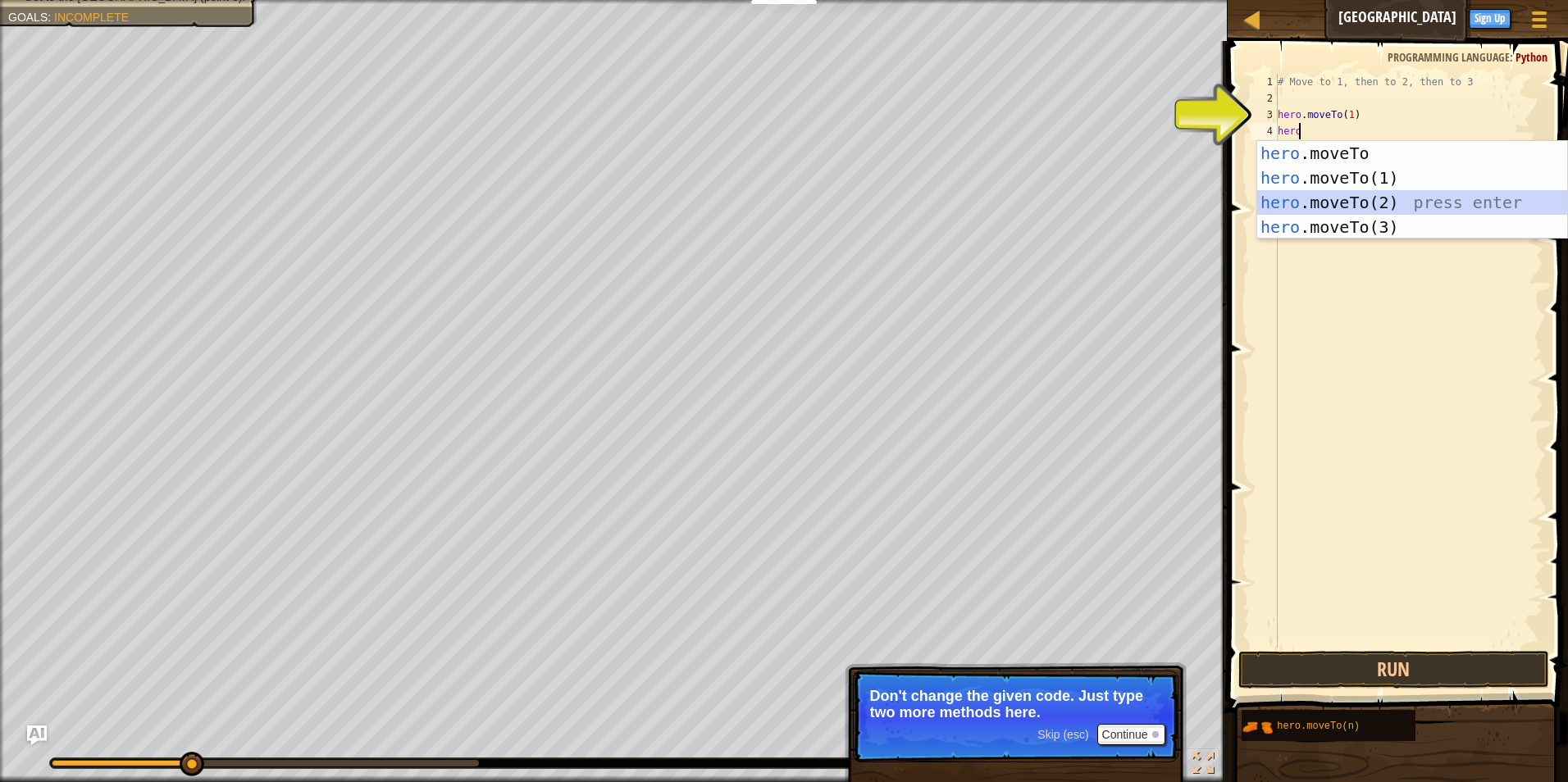
click at [1354, 202] on div "hero .moveTo press enter hero .moveTo(1) press enter hero .moveTo(2) press ente…" at bounding box center [1412, 214] width 310 height 147
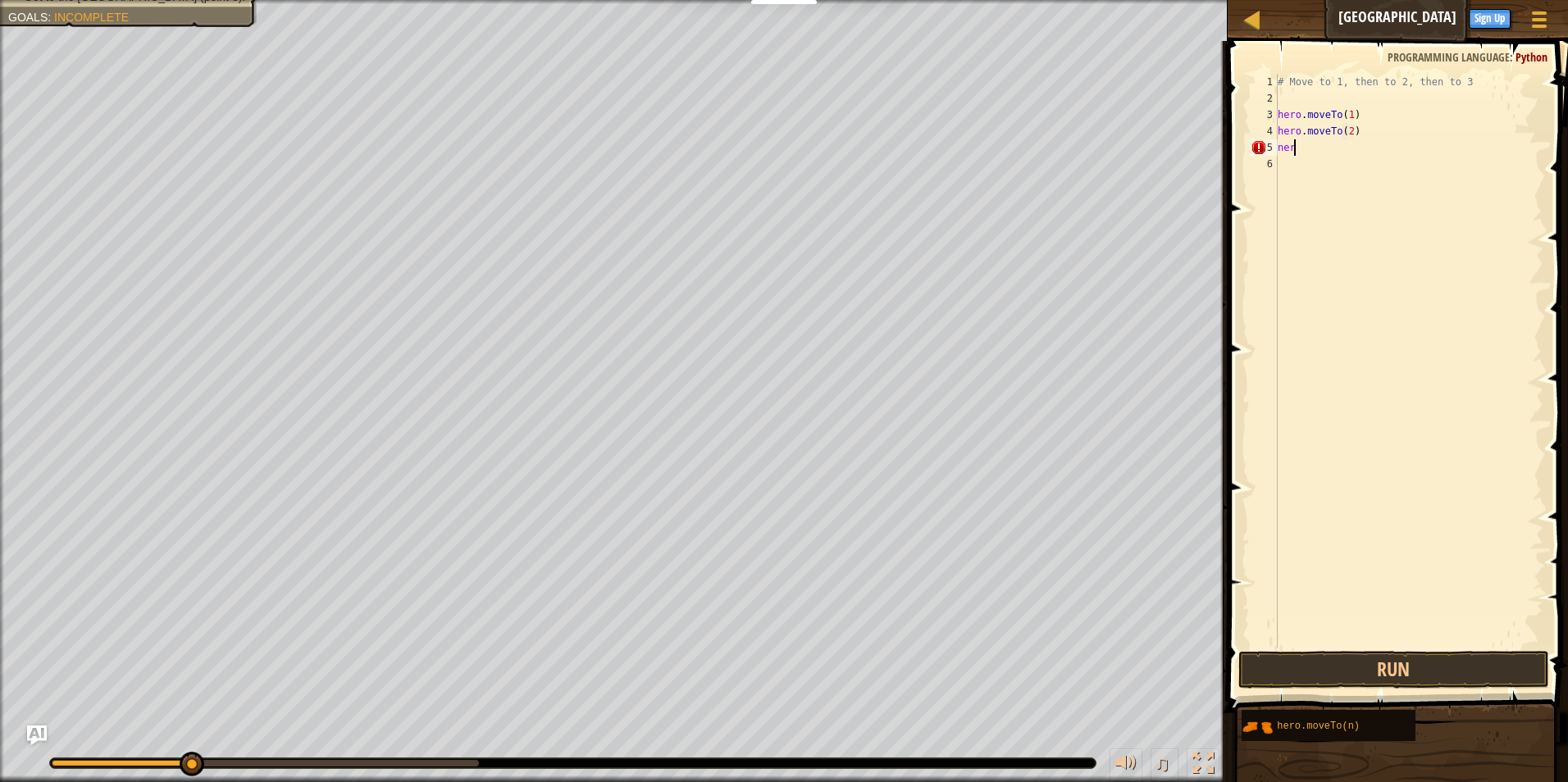
type textarea "n"
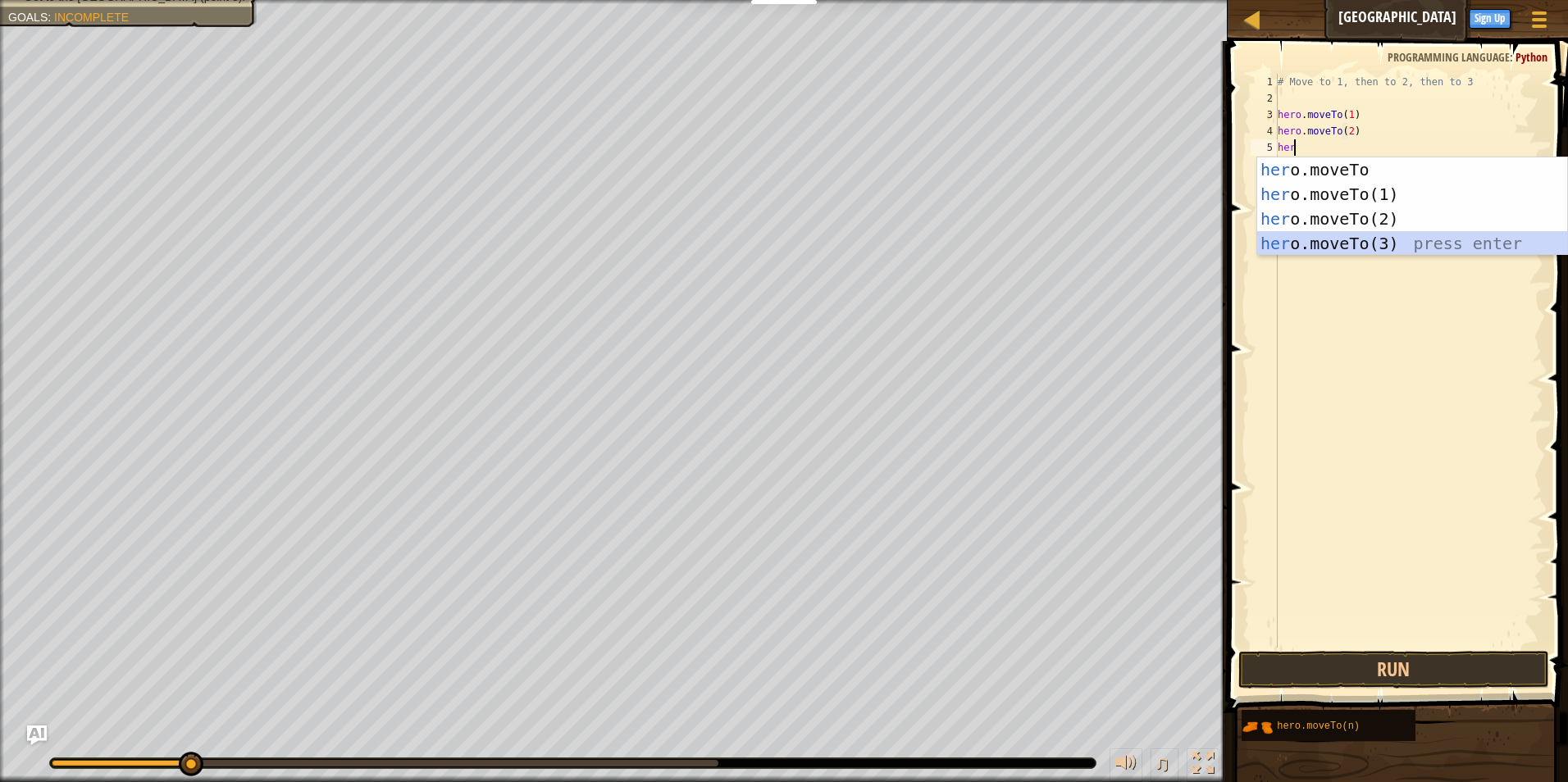
click at [1355, 243] on div "her o.moveTo press enter her o.moveTo(1) press enter her o.moveTo(2) press ente…" at bounding box center [1412, 231] width 310 height 147
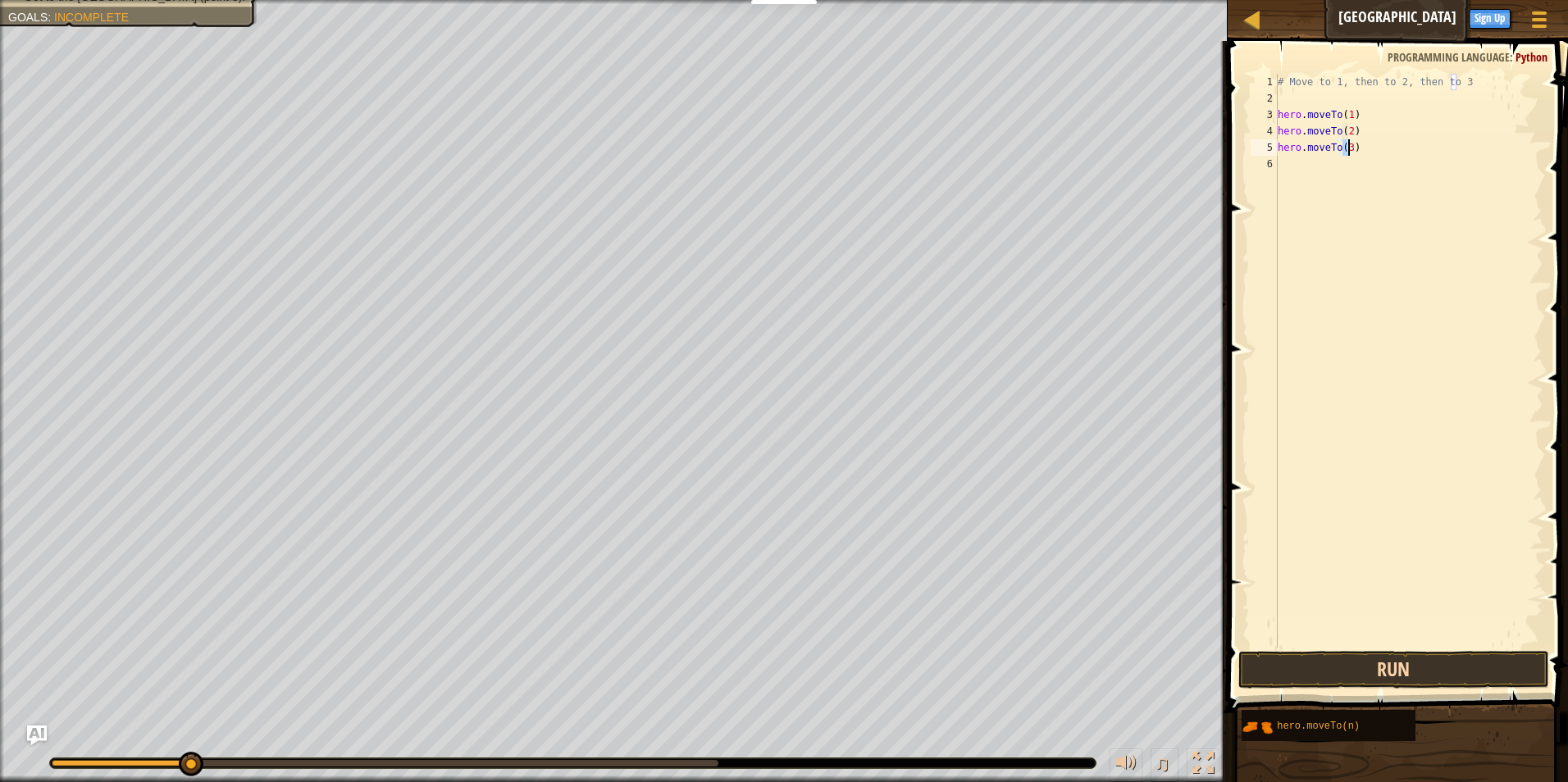
type textarea "hero.moveTo(3)"
click at [1376, 679] on button "Run" at bounding box center [1395, 670] width 311 height 38
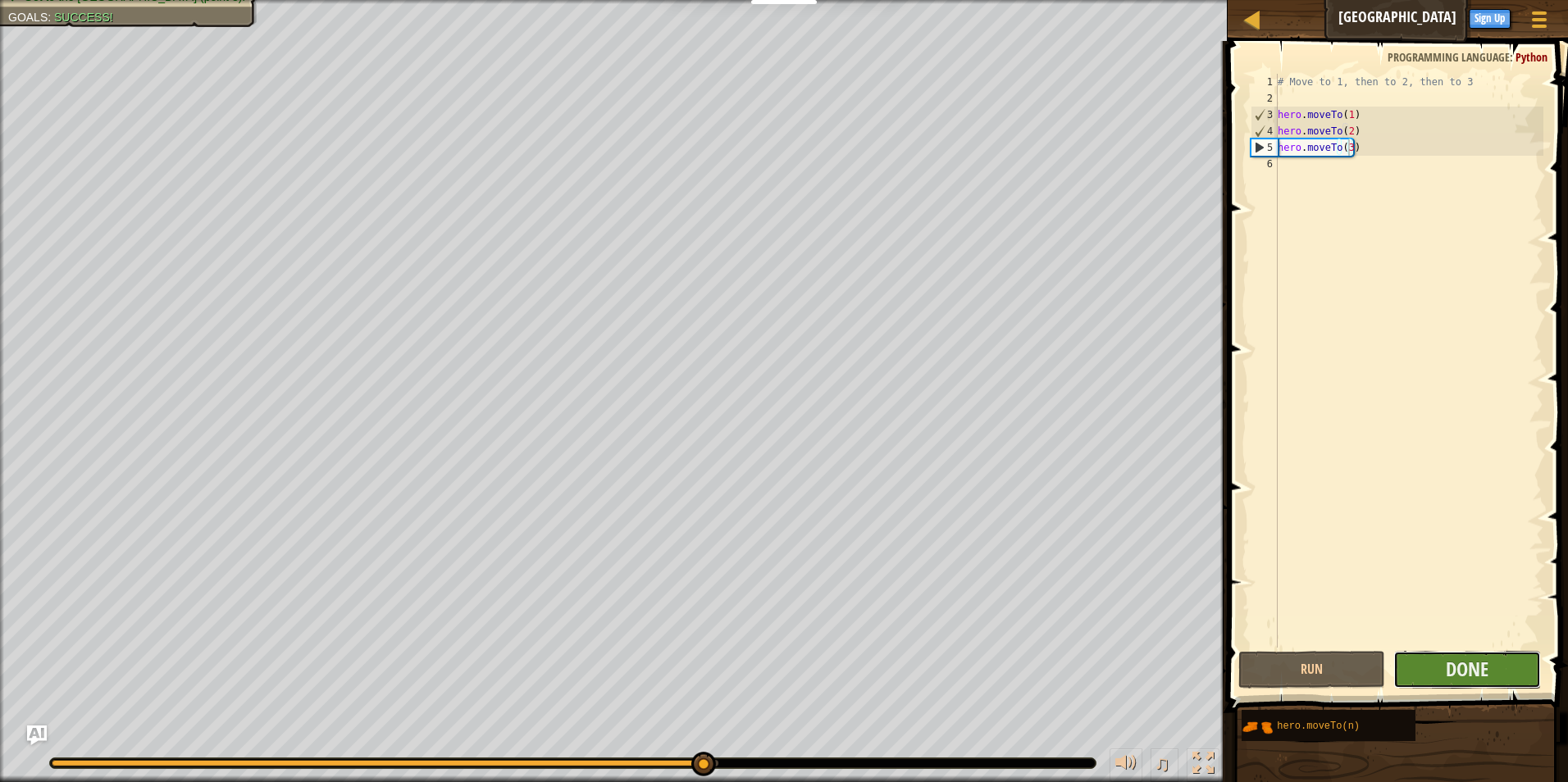
click at [1442, 675] on button "Done" at bounding box center [1467, 670] width 147 height 38
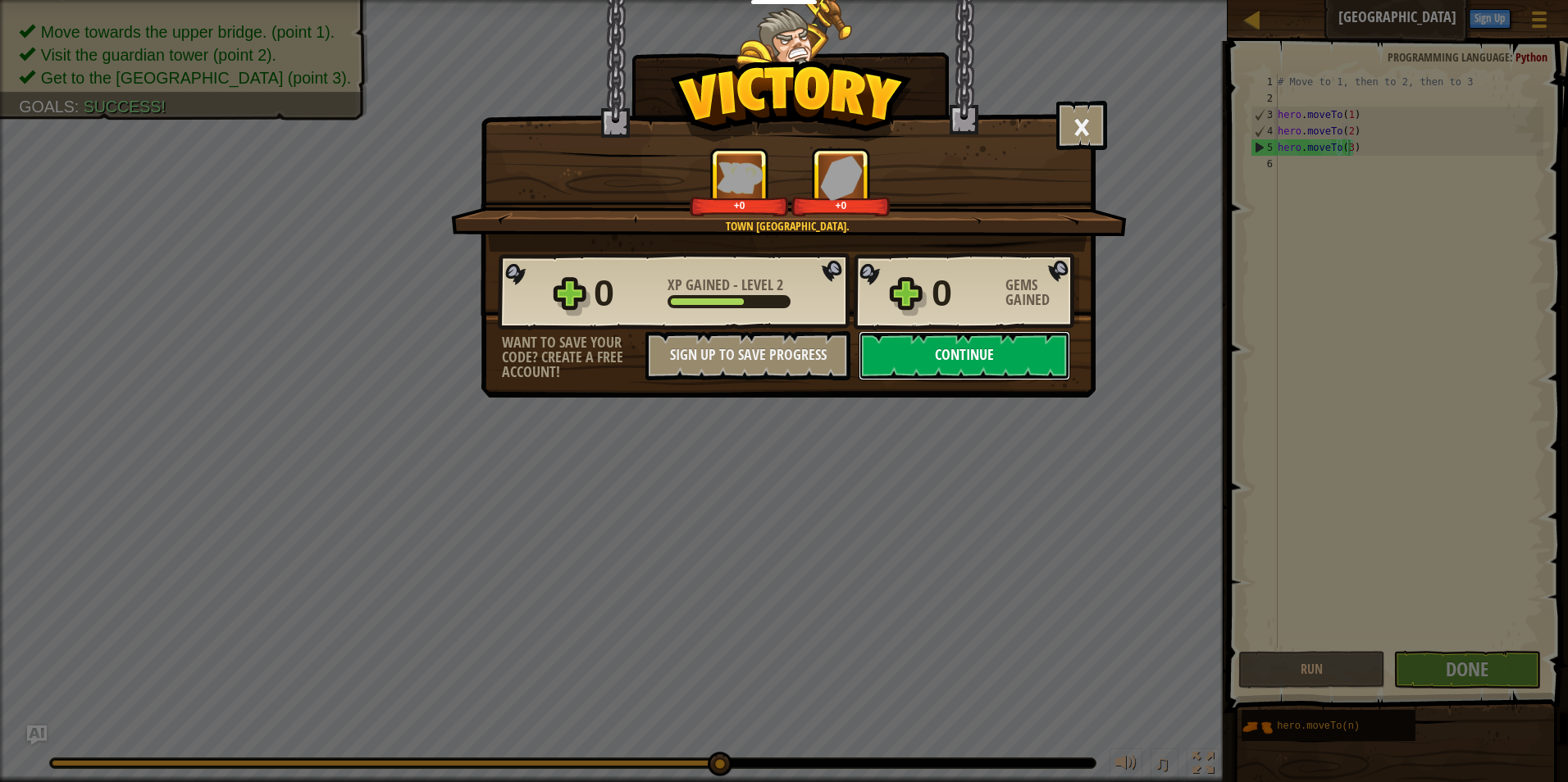
click at [953, 358] on button "Continue" at bounding box center [965, 356] width 211 height 49
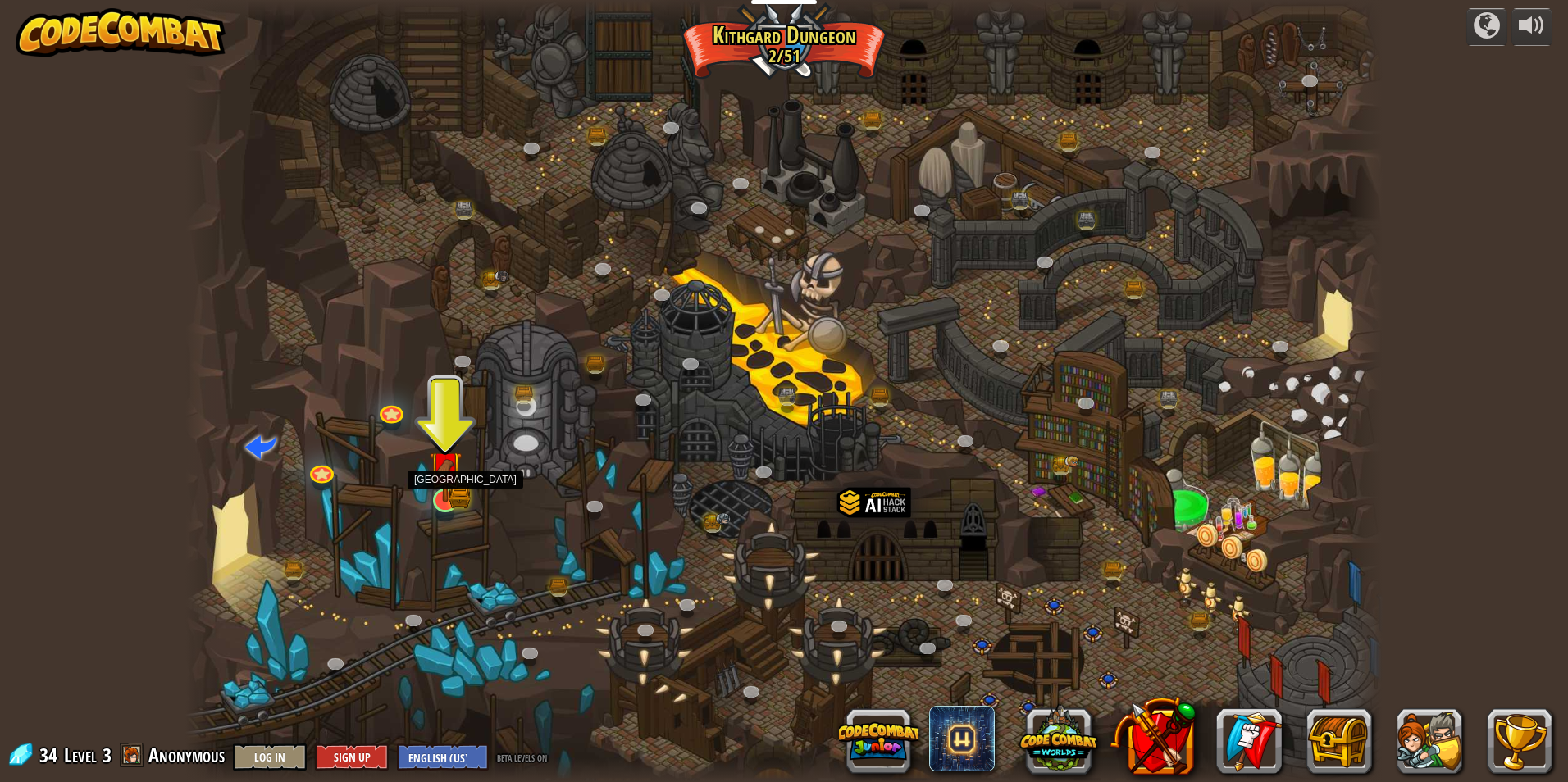
click at [455, 478] on img at bounding box center [445, 467] width 32 height 71
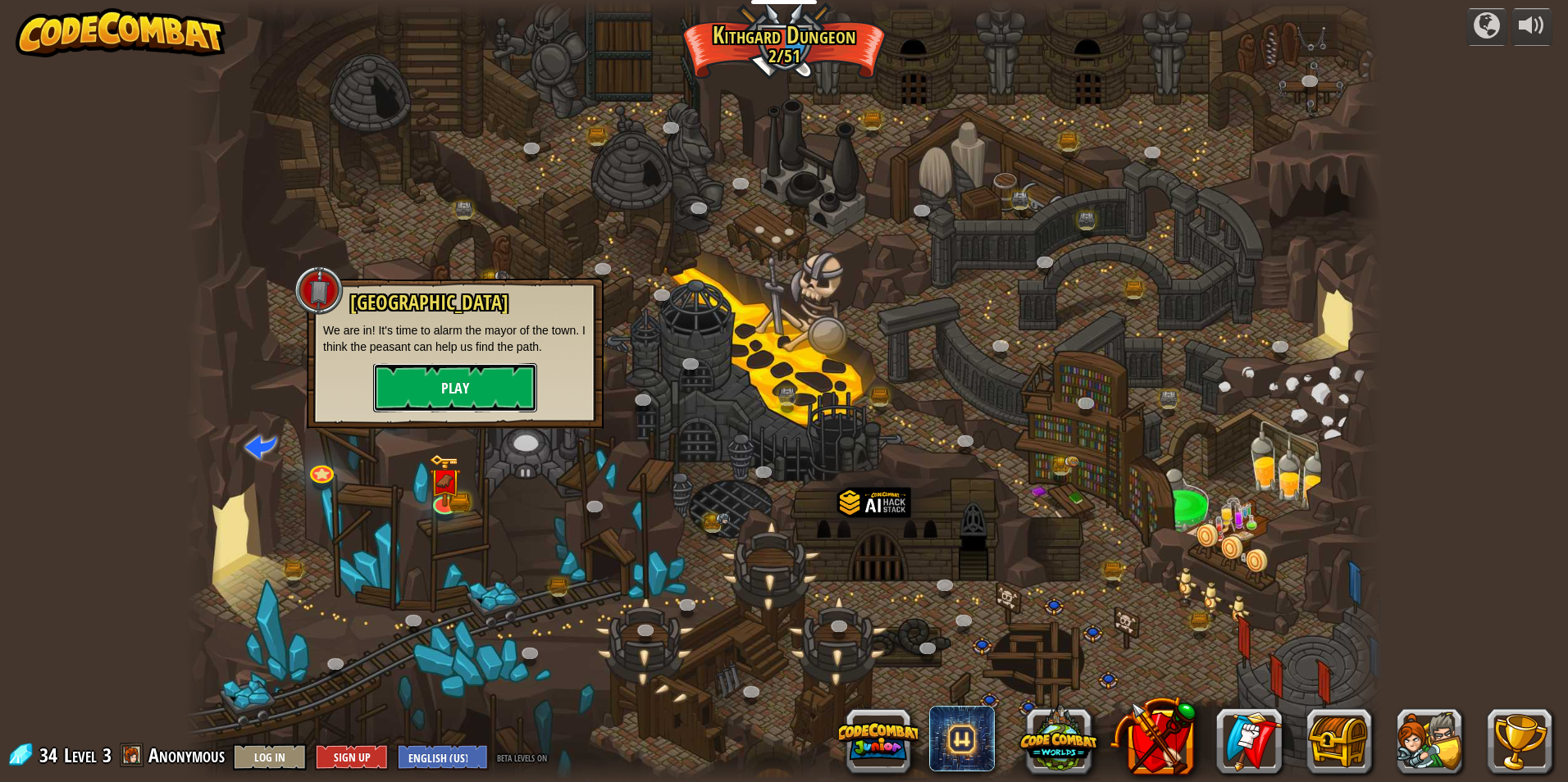
click at [425, 389] on button "Play" at bounding box center [455, 387] width 164 height 49
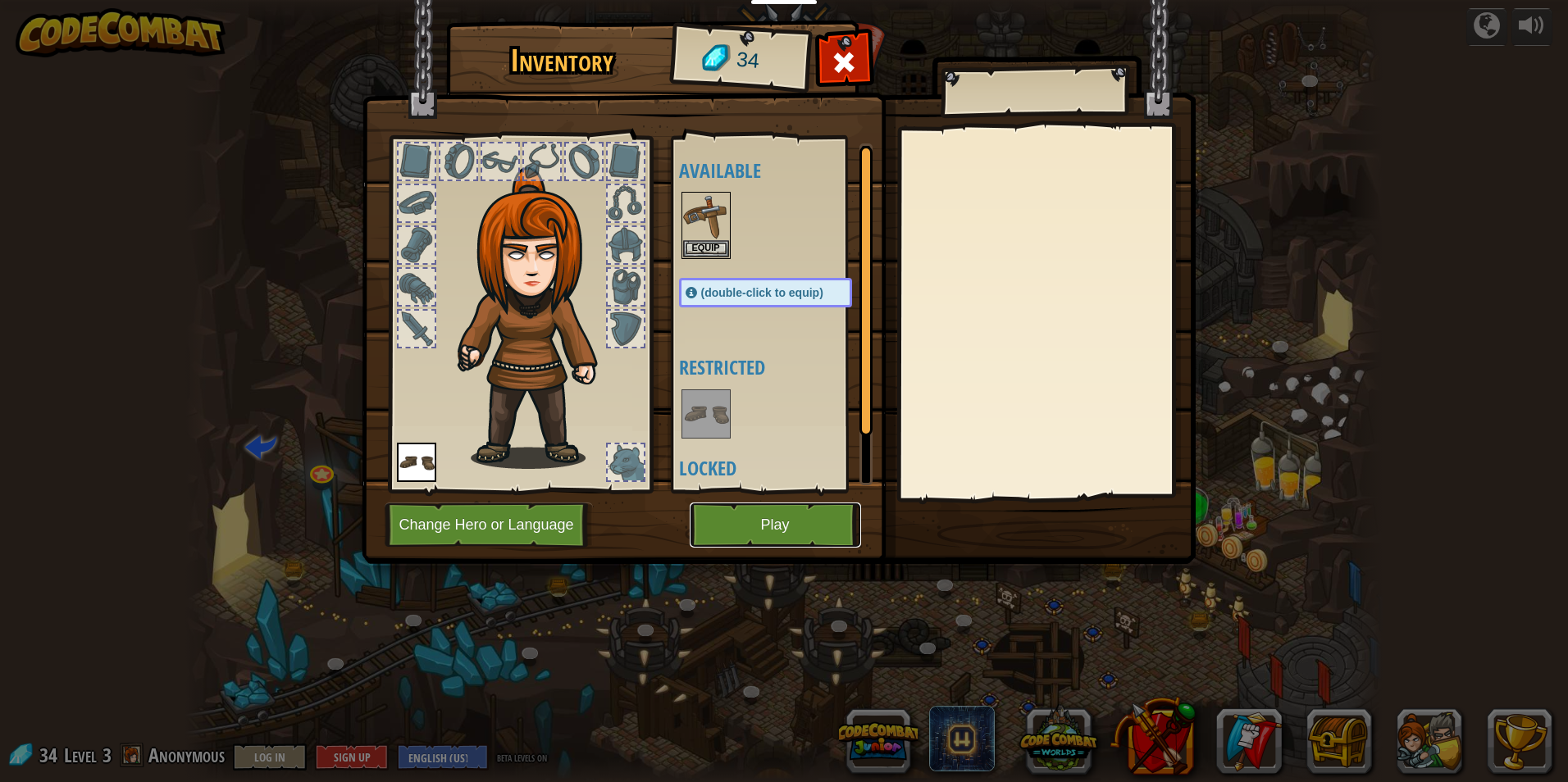
click at [713, 523] on button "Play" at bounding box center [775, 525] width 171 height 45
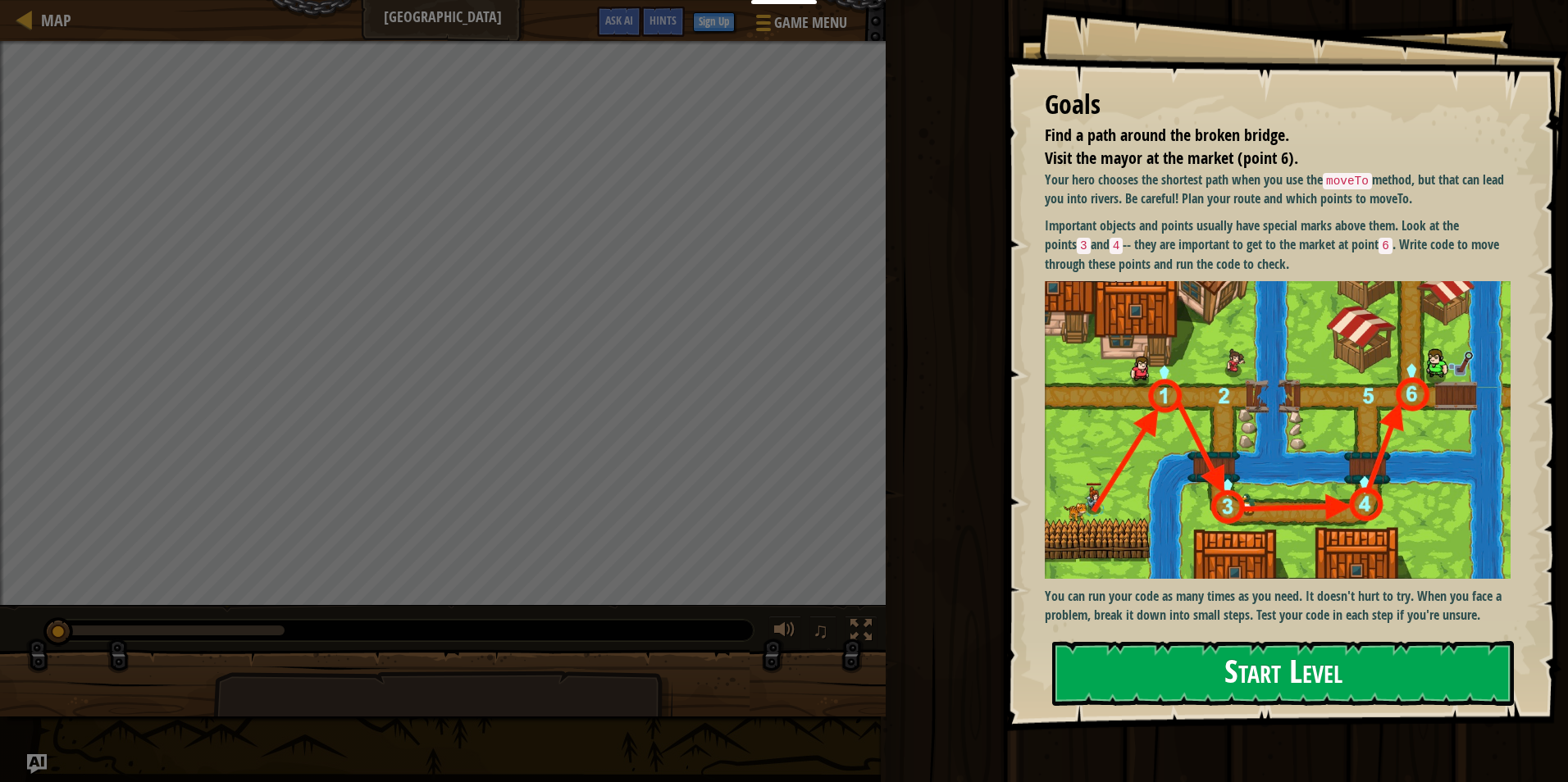
click at [1186, 671] on button "Start Level" at bounding box center [1283, 674] width 462 height 65
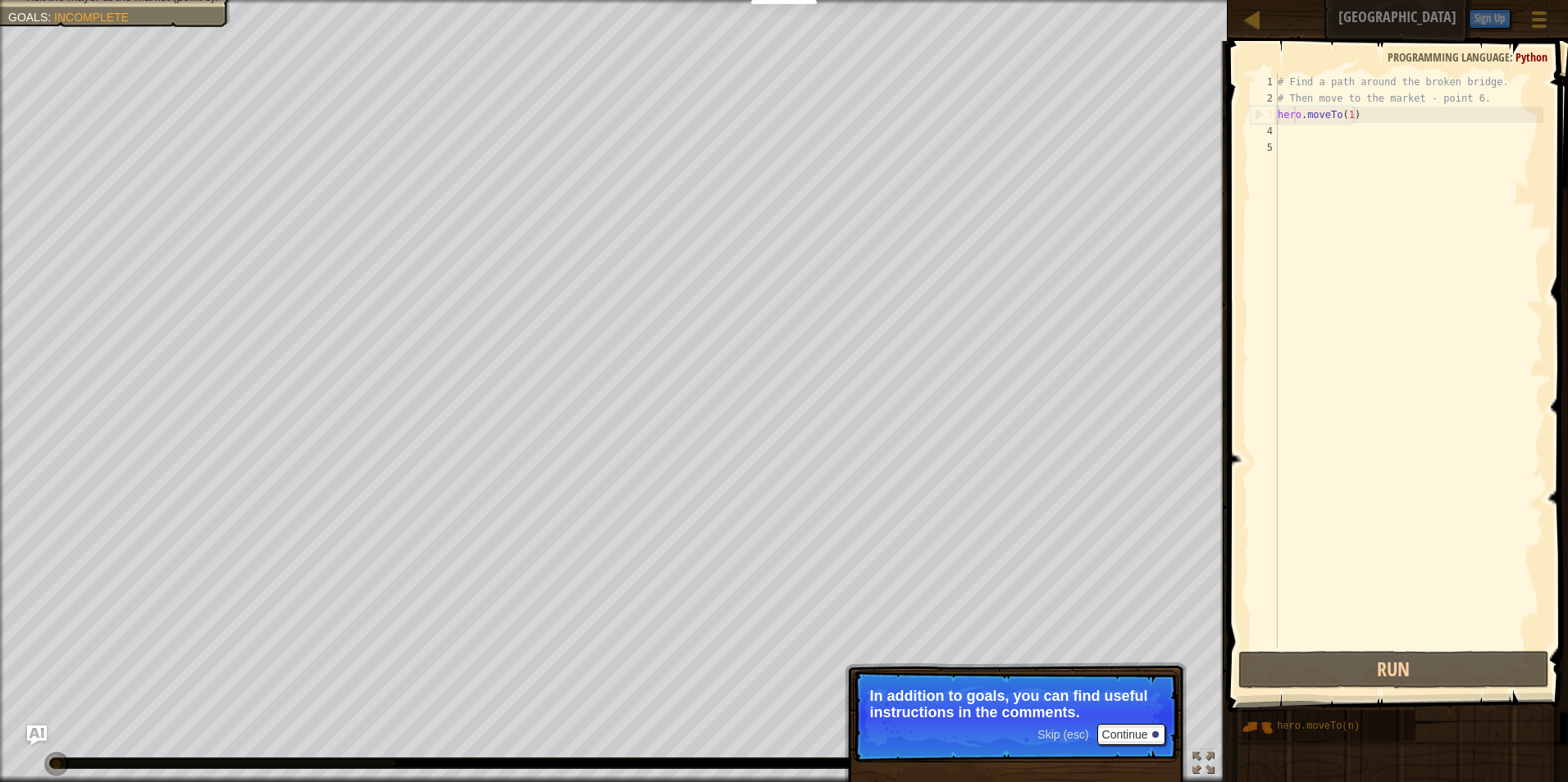
click at [1292, 121] on div "# Find a path around the broken bridge. # Then move to the market - point 6. he…" at bounding box center [1410, 377] width 269 height 607
type textarea "hero.moveTo(1)"
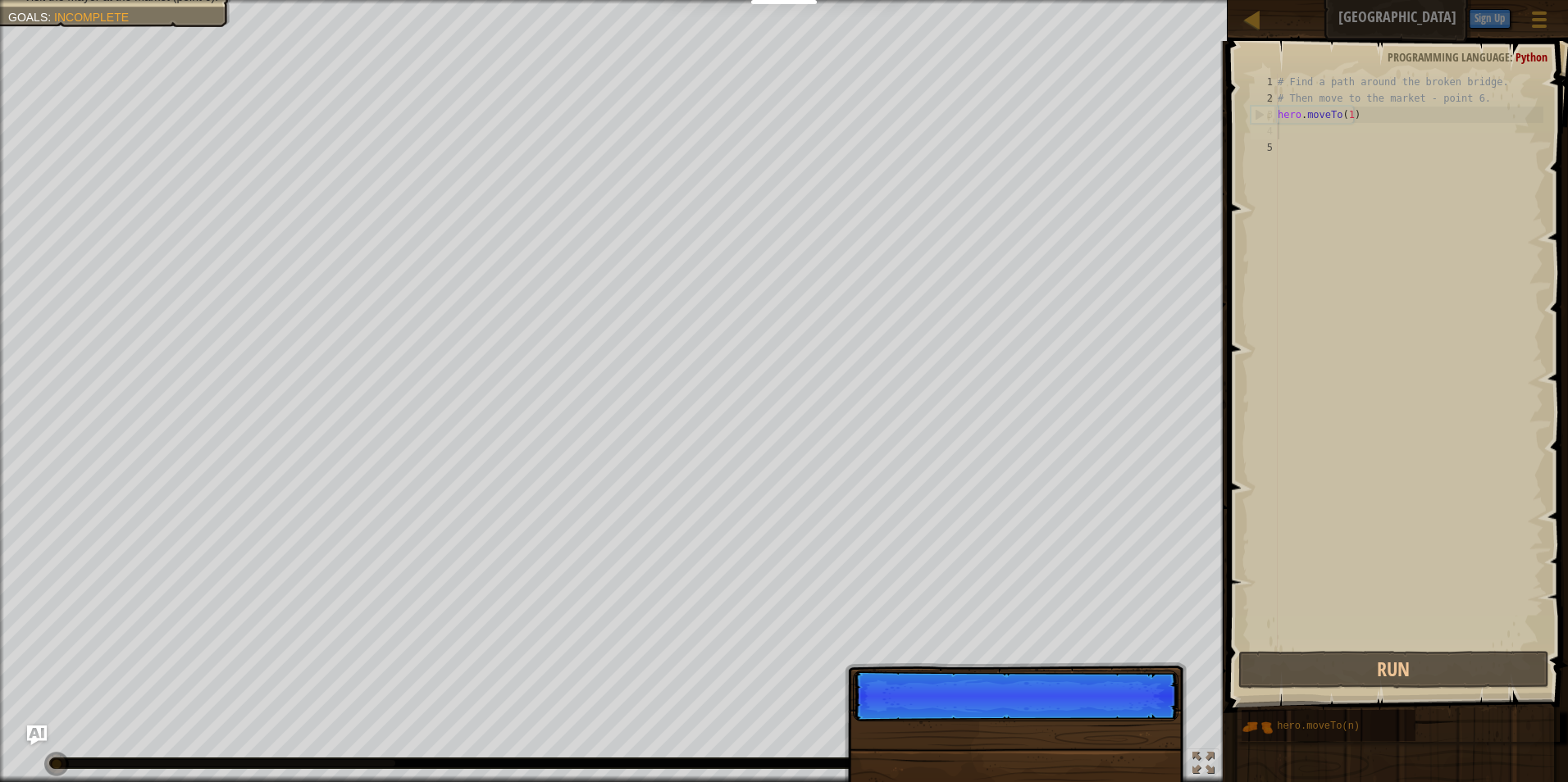
click at [1283, 128] on div "# Find a path around the broken bridge. # Then move to the market - point 6. he…" at bounding box center [1410, 377] width 269 height 607
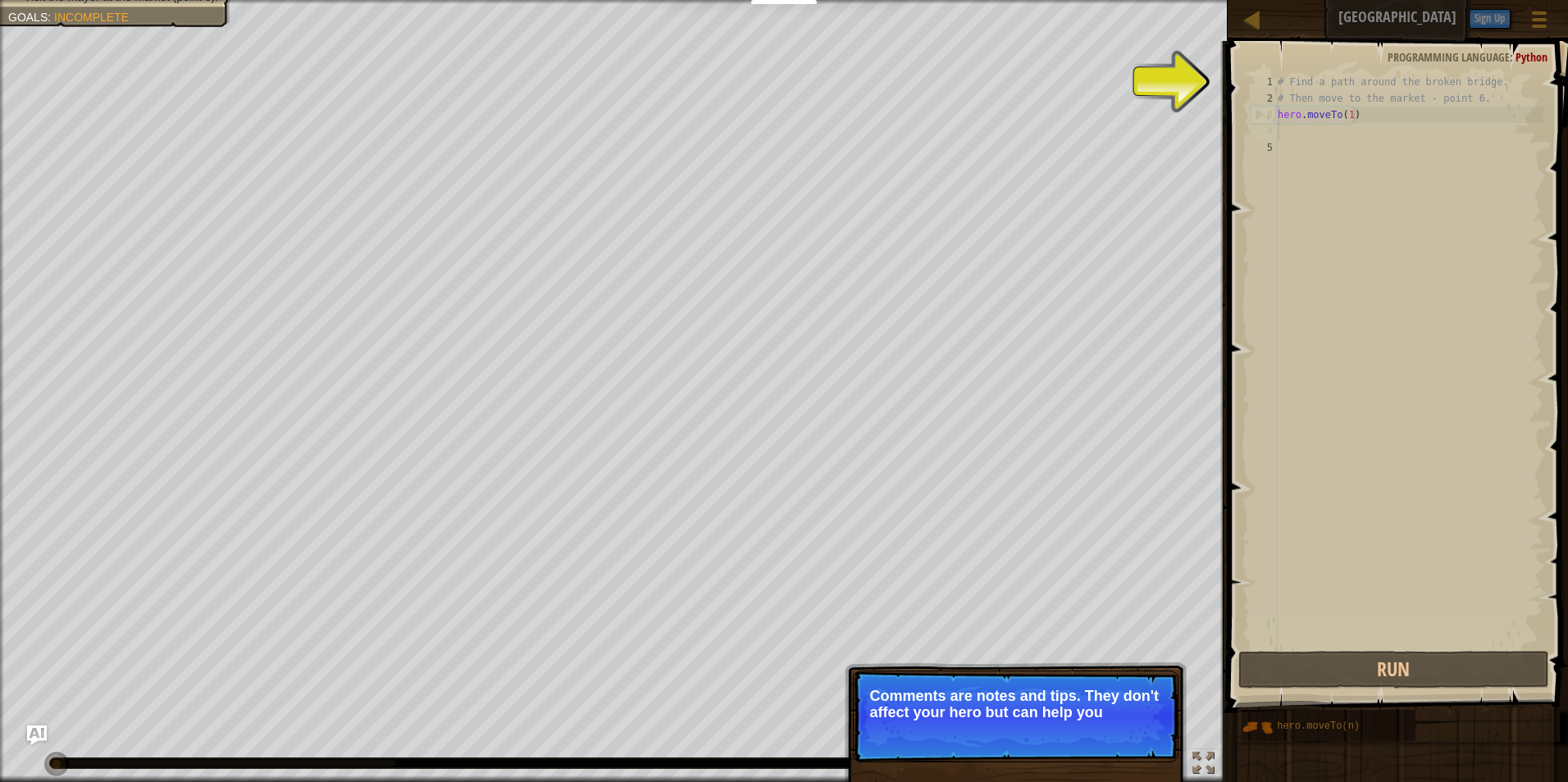
click at [1357, 273] on div "# Find a path around the broken bridge. # Then move to the market - point 6. he…" at bounding box center [1410, 377] width 269 height 607
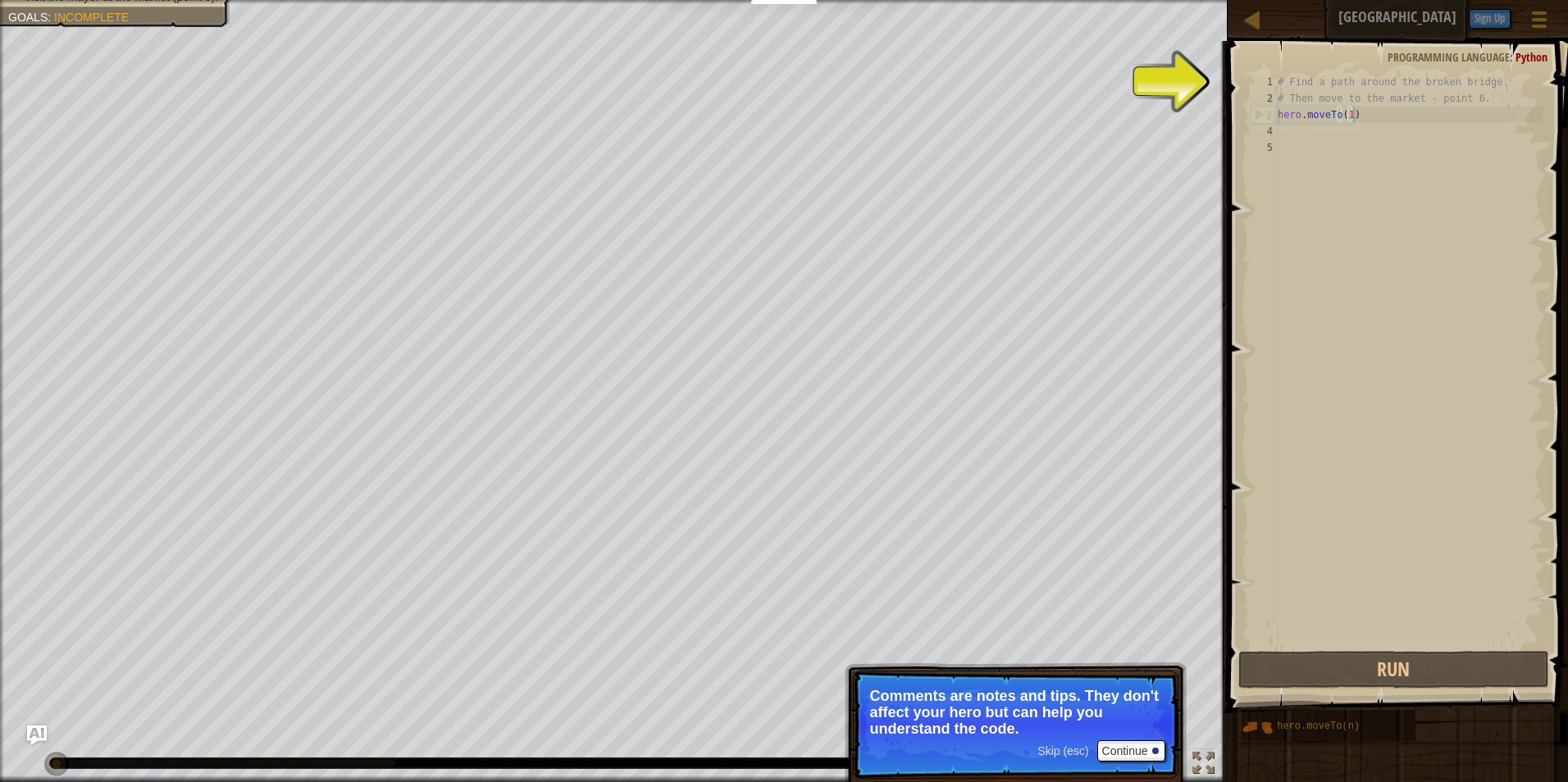
click at [1385, 108] on div "# Find a path around the broken bridge. # Then move to the market - point 6. he…" at bounding box center [1410, 377] width 269 height 607
click at [1349, 100] on div "# Find a path around the broken bridge. # Then move to the market - point 6. he…" at bounding box center [1410, 377] width 269 height 607
type textarea "# Then move to the market - point 6."
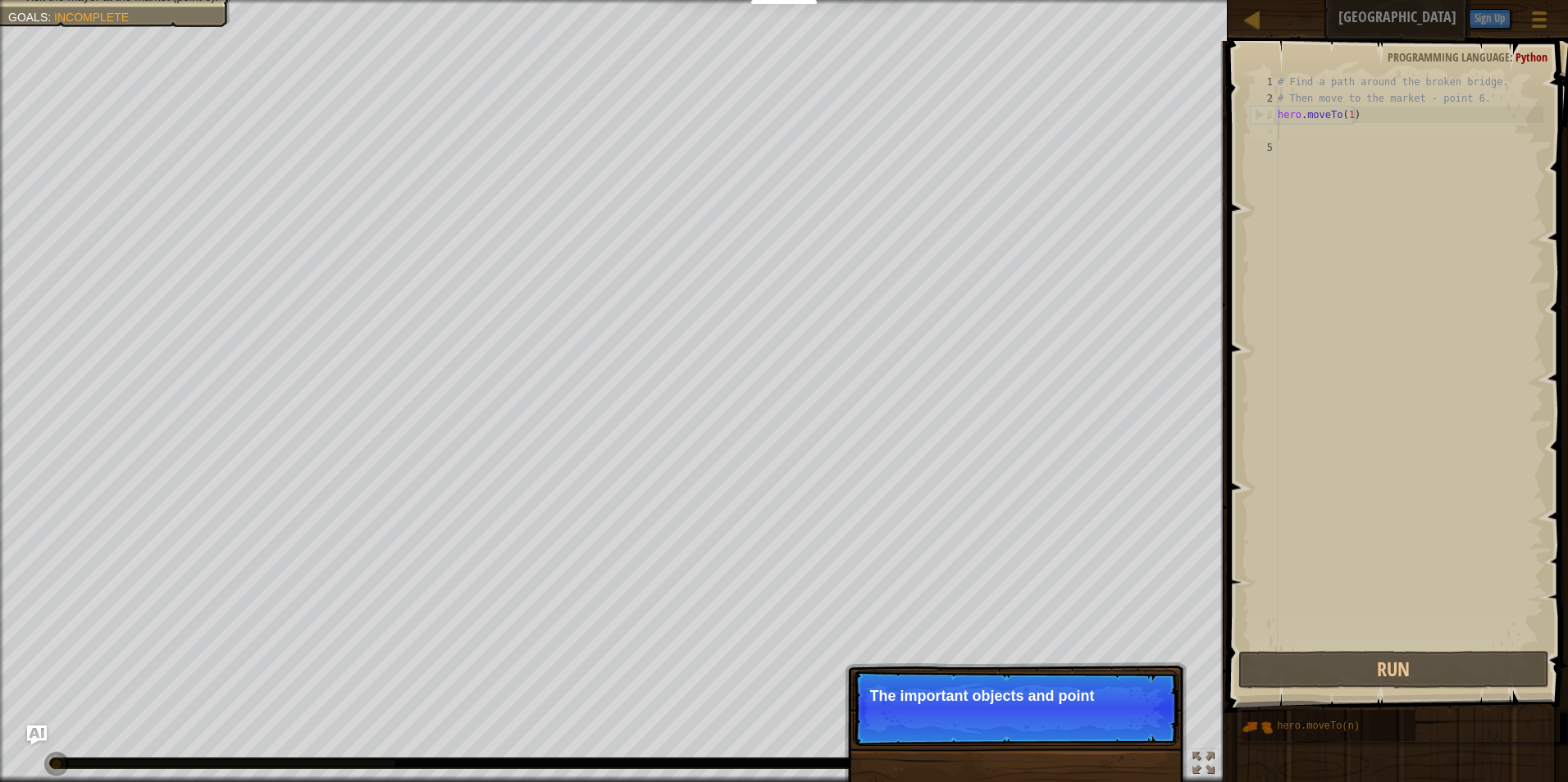
click at [1331, 134] on div "# Find a path around the broken bridge. # Then move to the market - point 6. he…" at bounding box center [1410, 377] width 269 height 607
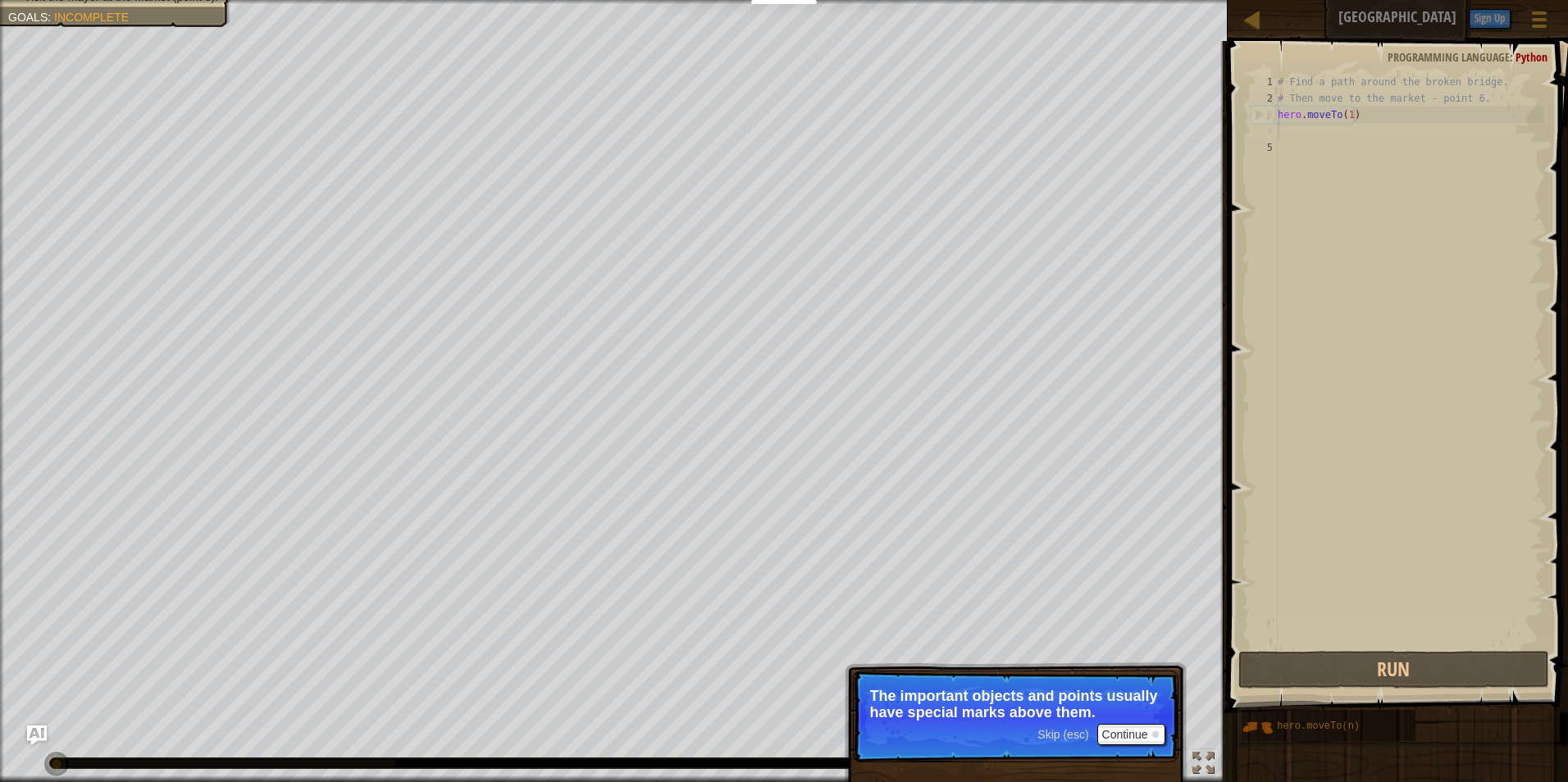
click at [1352, 123] on div "# Find a path around the broken bridge. # Then move to the market - point 6. he…" at bounding box center [1410, 377] width 269 height 607
click at [1070, 727] on div "Skip (esc) Continue" at bounding box center [1101, 735] width 127 height 21
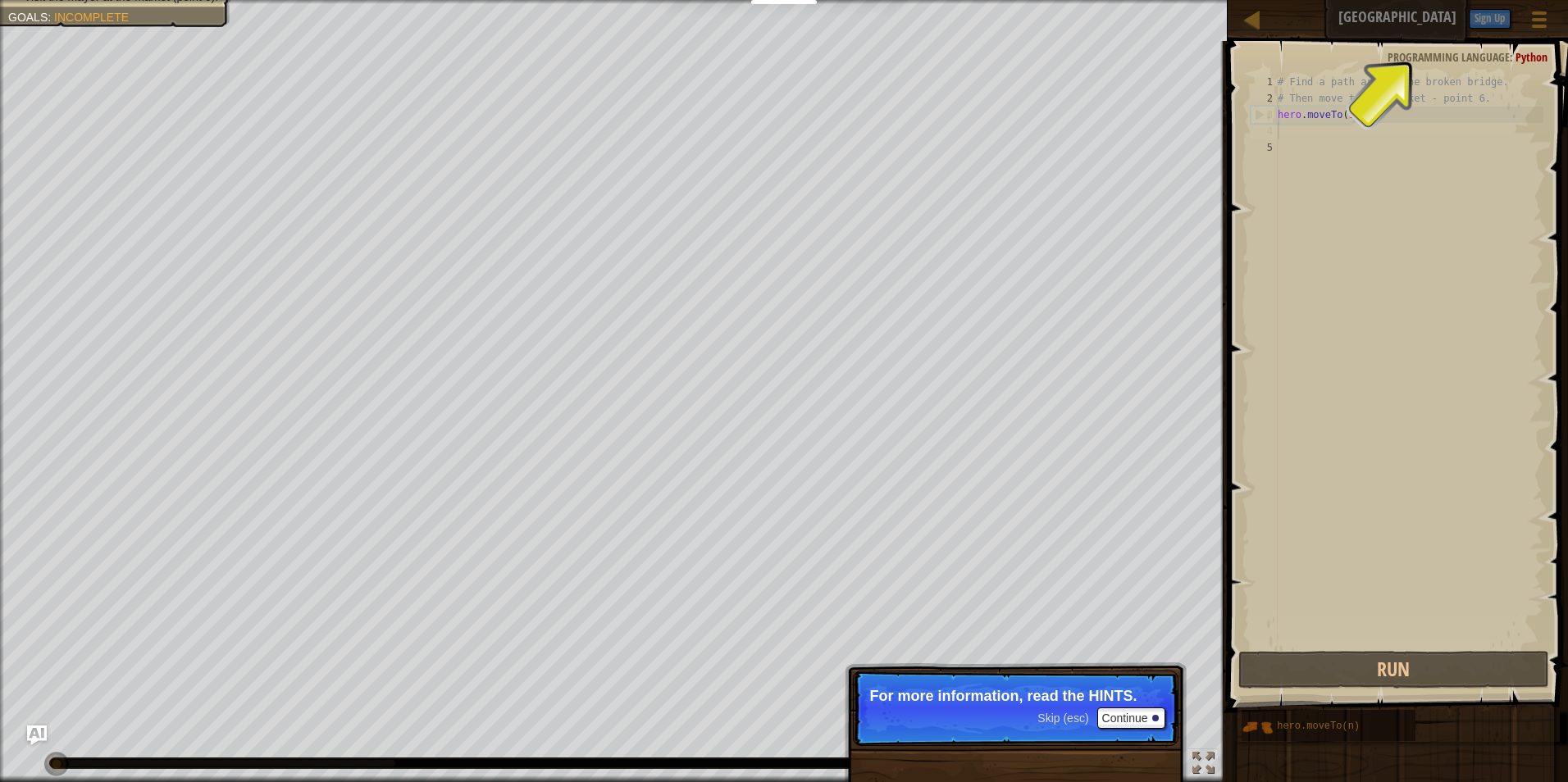
click at [1425, 54] on span "Programming language" at bounding box center [1449, 57] width 122 height 16
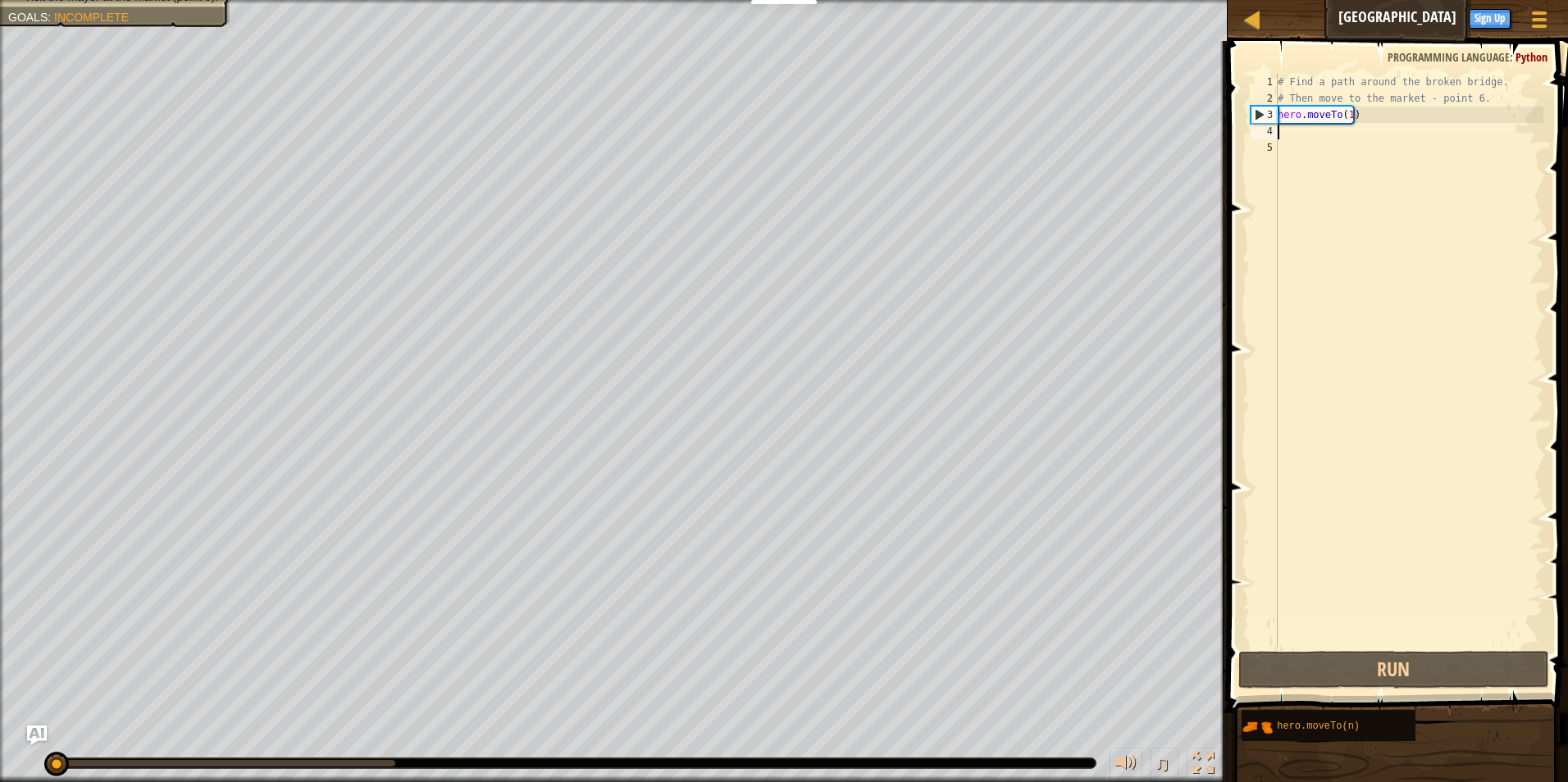
click at [1406, 6] on button "Ask AI" at bounding box center [1396, 19] width 44 height 31
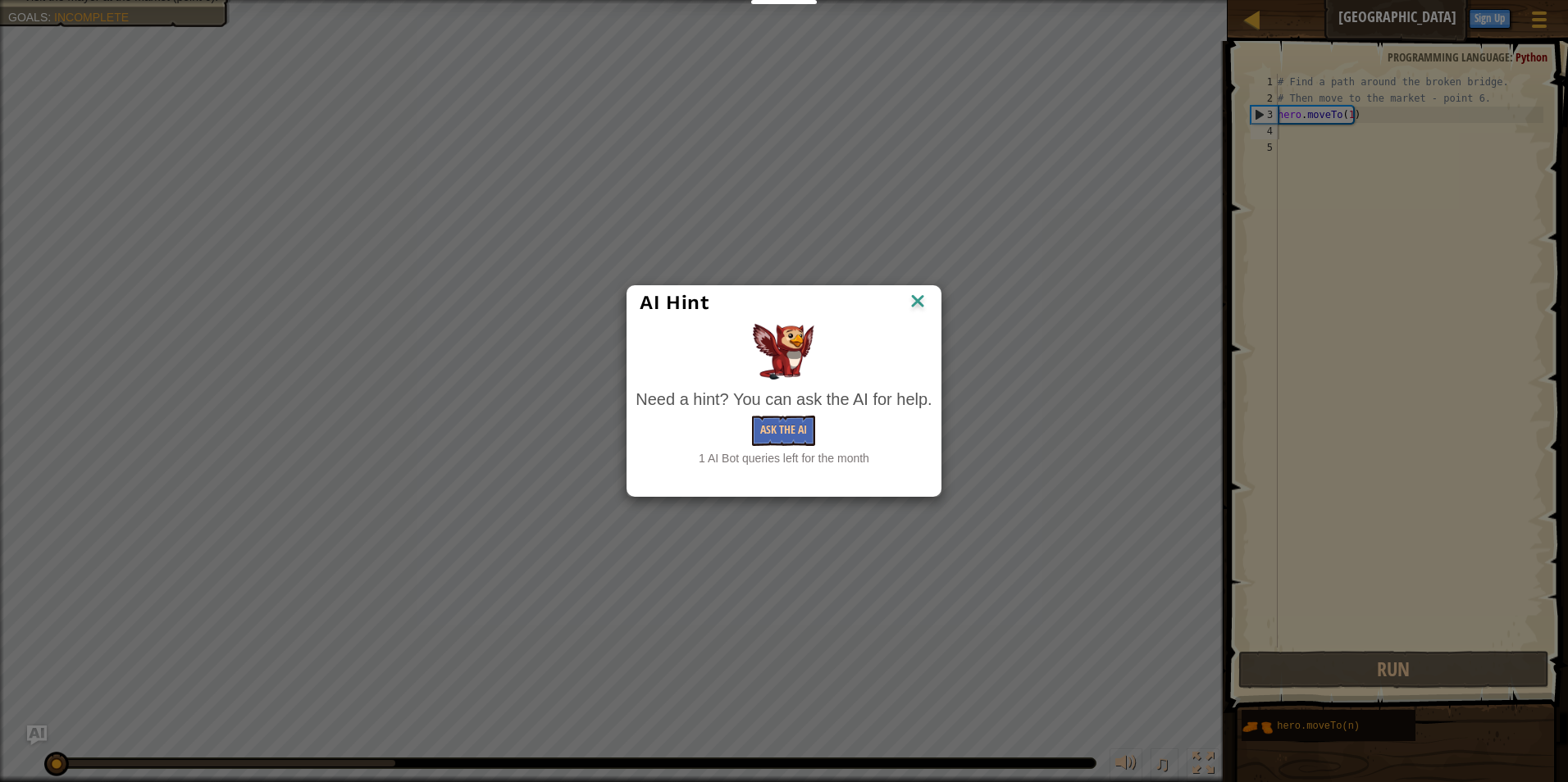
click at [918, 304] on img at bounding box center [917, 302] width 21 height 25
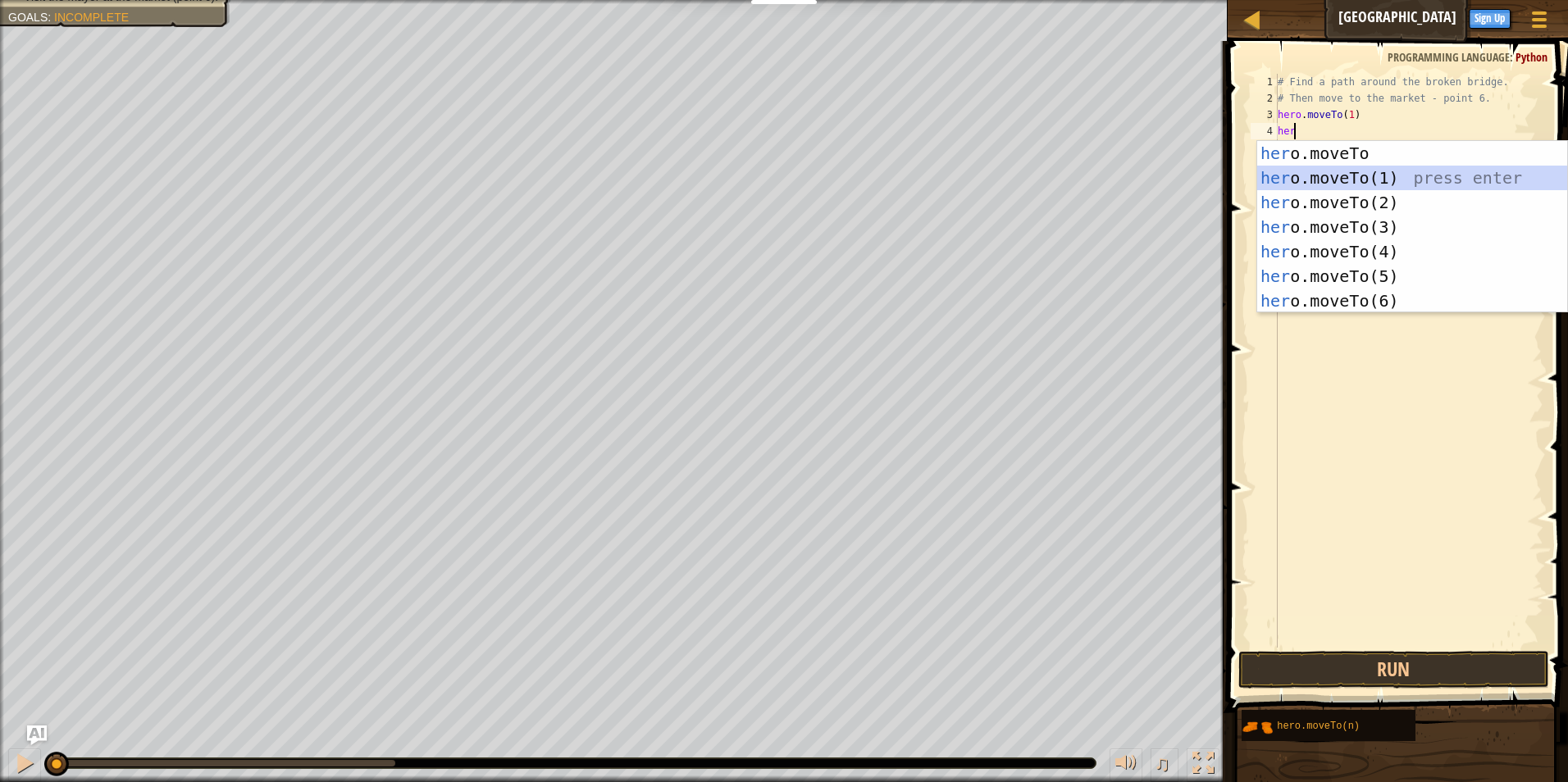
click at [1285, 176] on div "her o.moveTo press enter her o.moveTo(1) press enter her o.moveTo(2) press ente…" at bounding box center [1412, 251] width 310 height 221
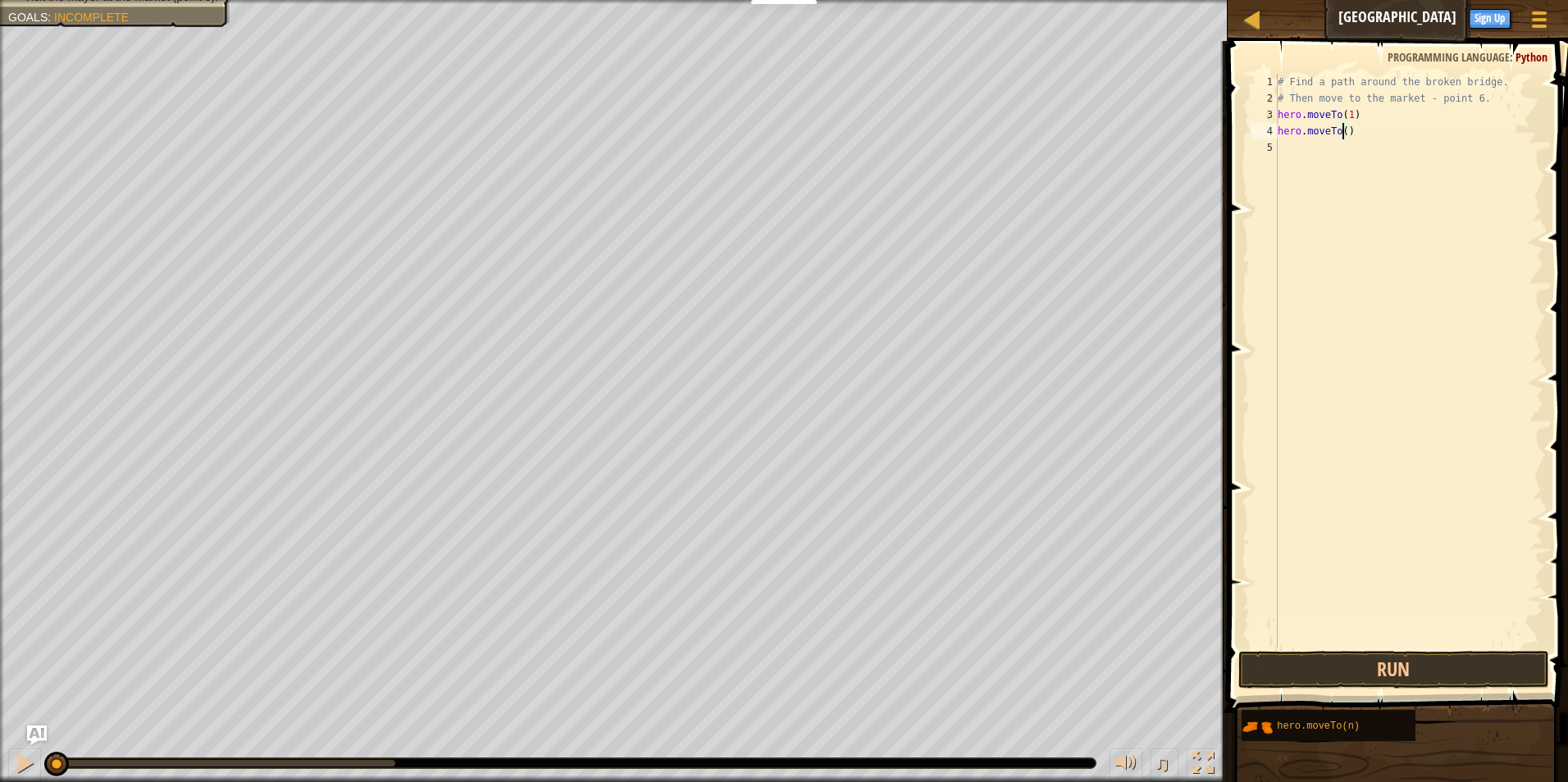
type textarea "hero.moveTo(2)"
click at [1368, 124] on div "# Find a path around the broken bridge. # Then move to the market - point 6. he…" at bounding box center [1410, 377] width 269 height 607
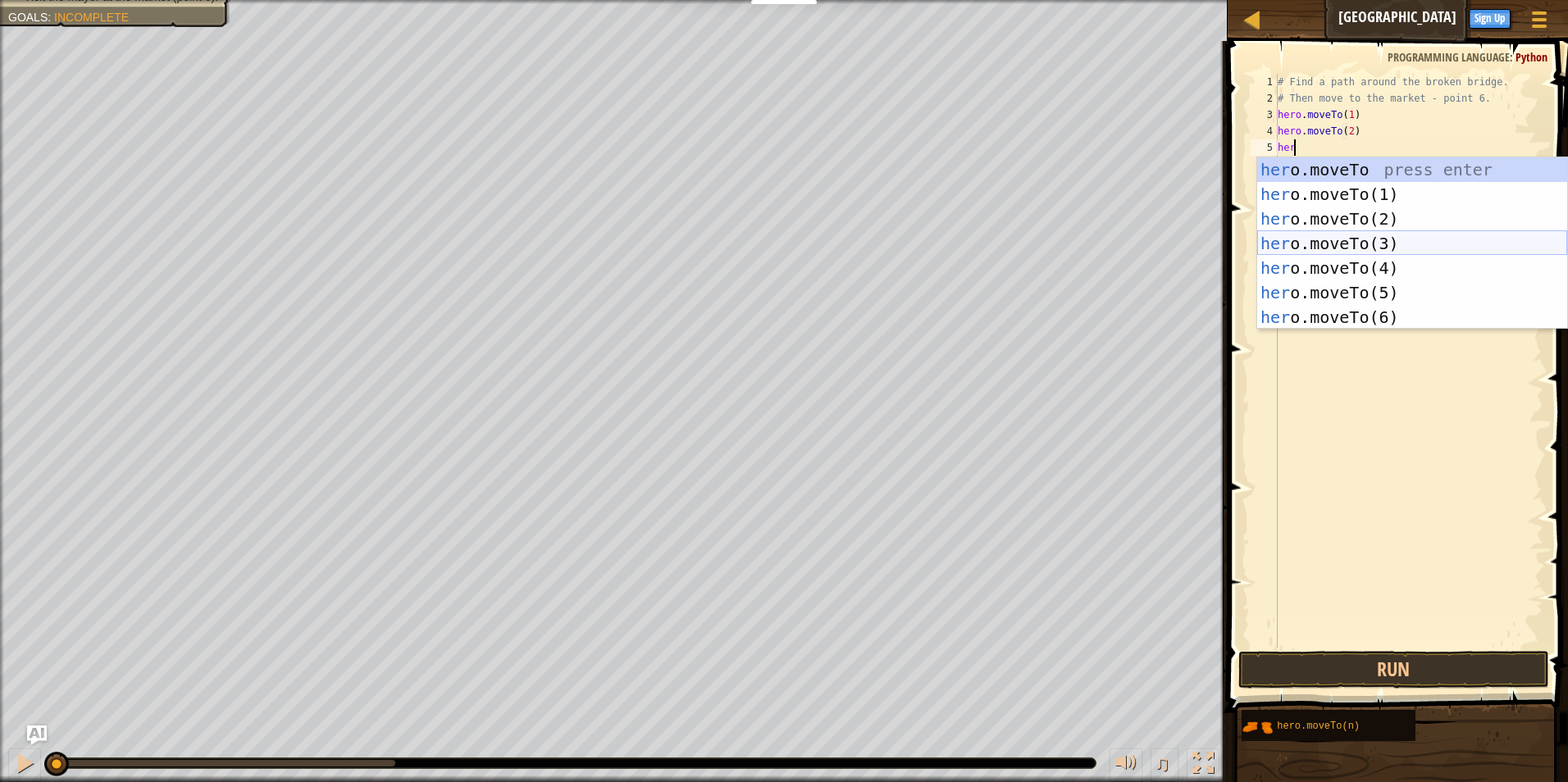
click at [1401, 243] on div "her o.moveTo press enter her o.moveTo(1) press enter her o.moveTo(2) press ente…" at bounding box center [1412, 268] width 310 height 221
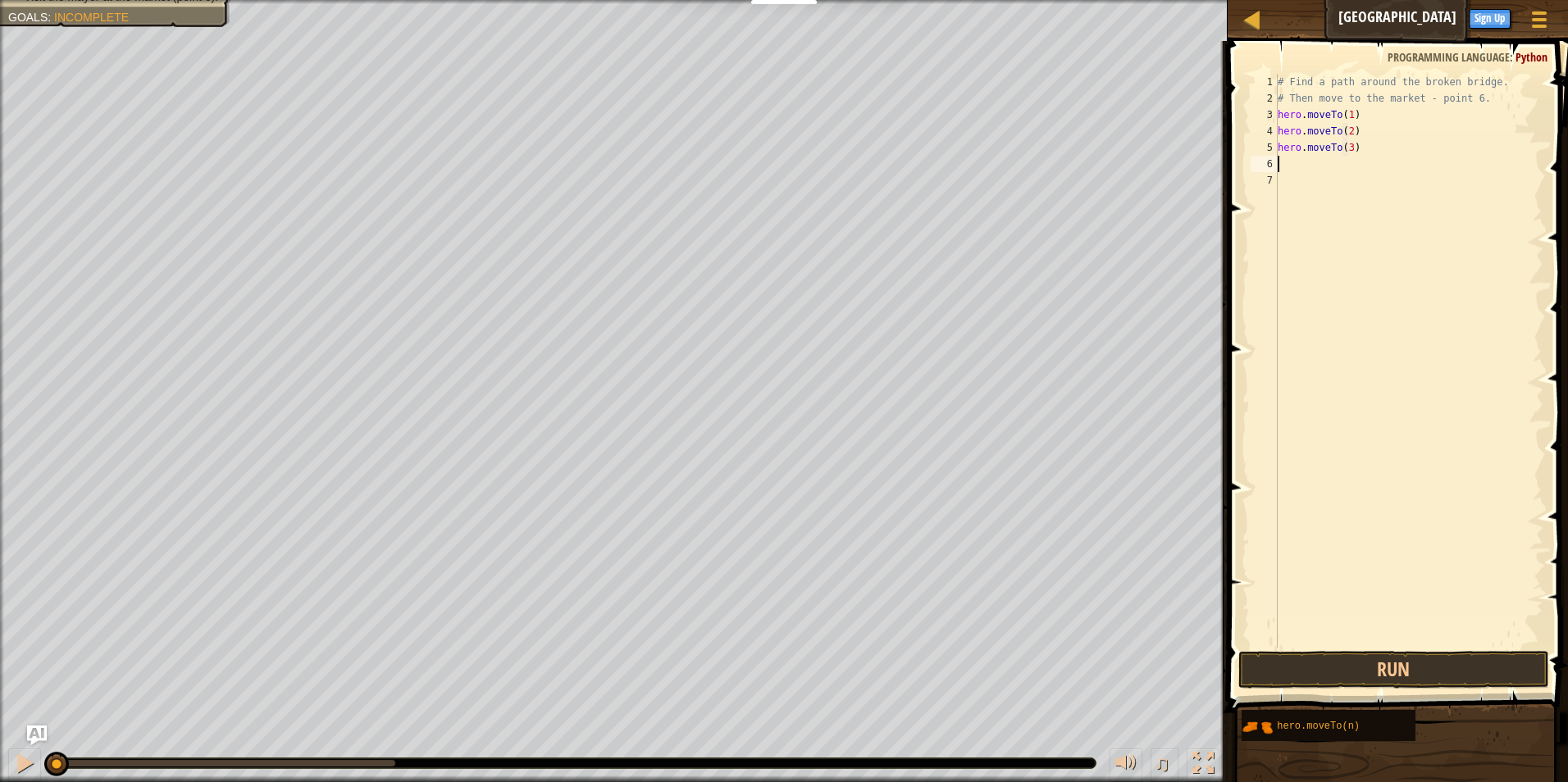
scroll to position [7, 6]
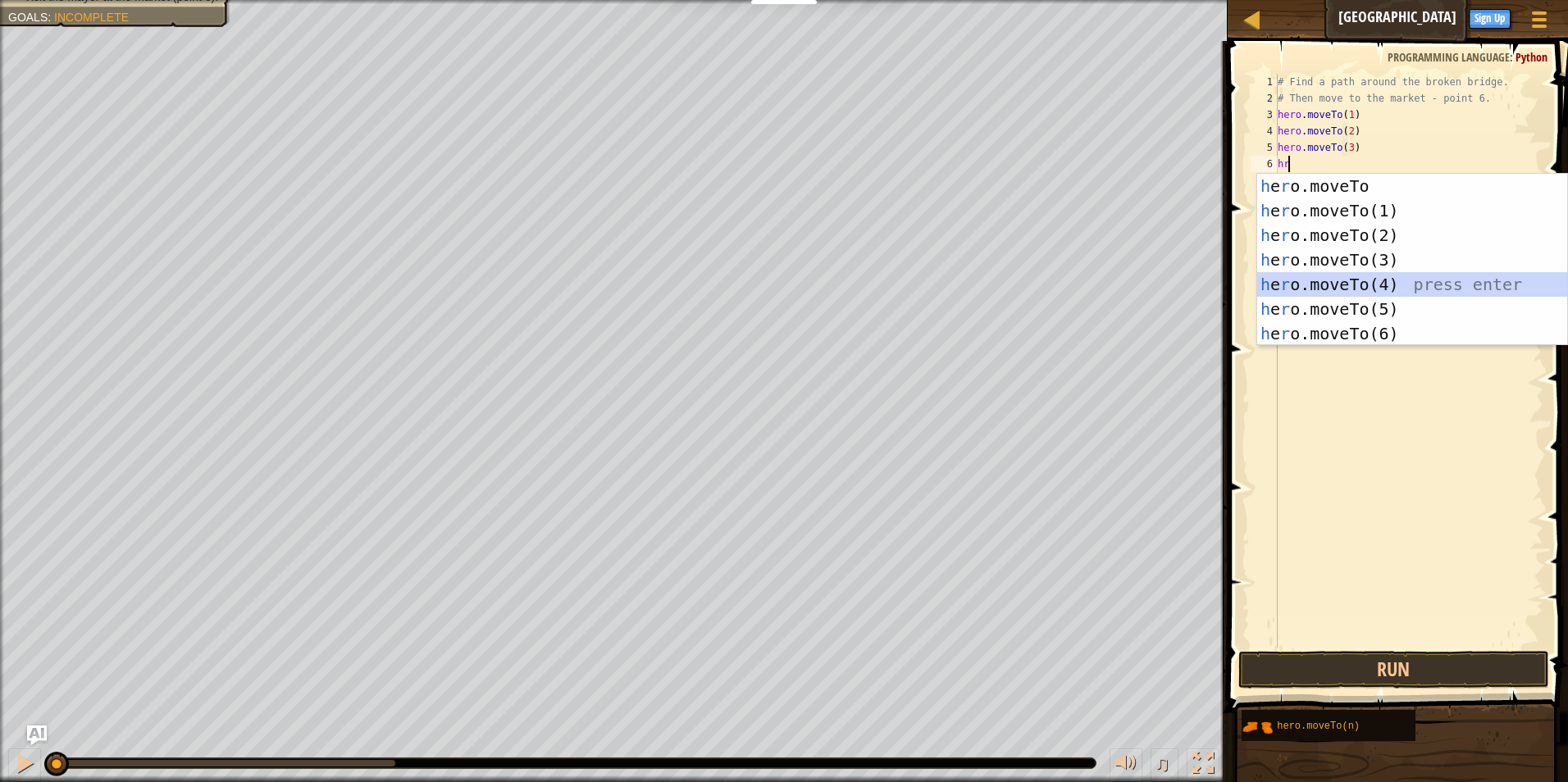
click at [1319, 292] on div "h e r o.moveTo press enter h e r o.moveTo(1) press enter h e r o.moveTo(2) pres…" at bounding box center [1412, 284] width 310 height 221
type textarea "hero.moveTo(4)"
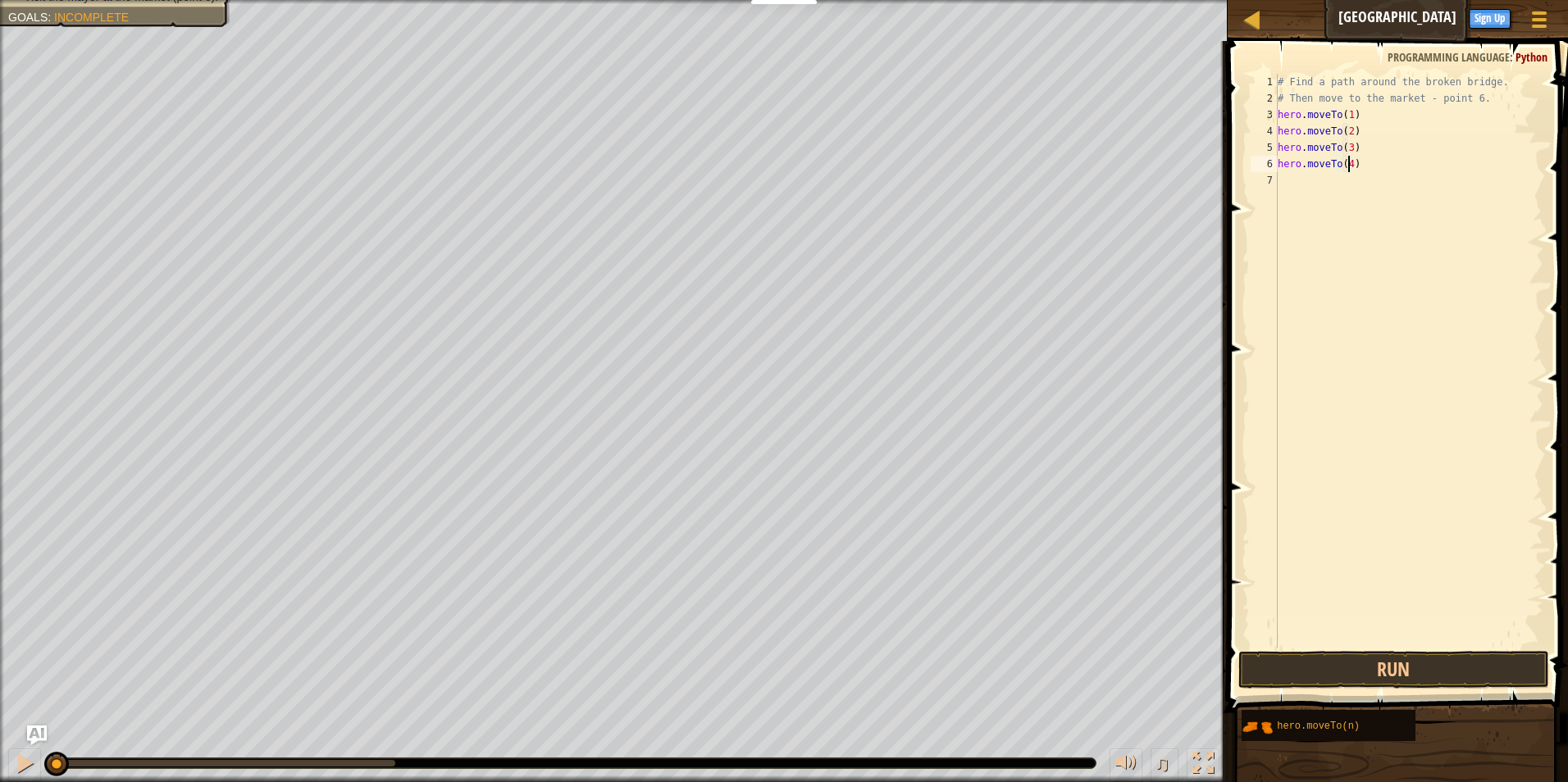
scroll to position [7, 0]
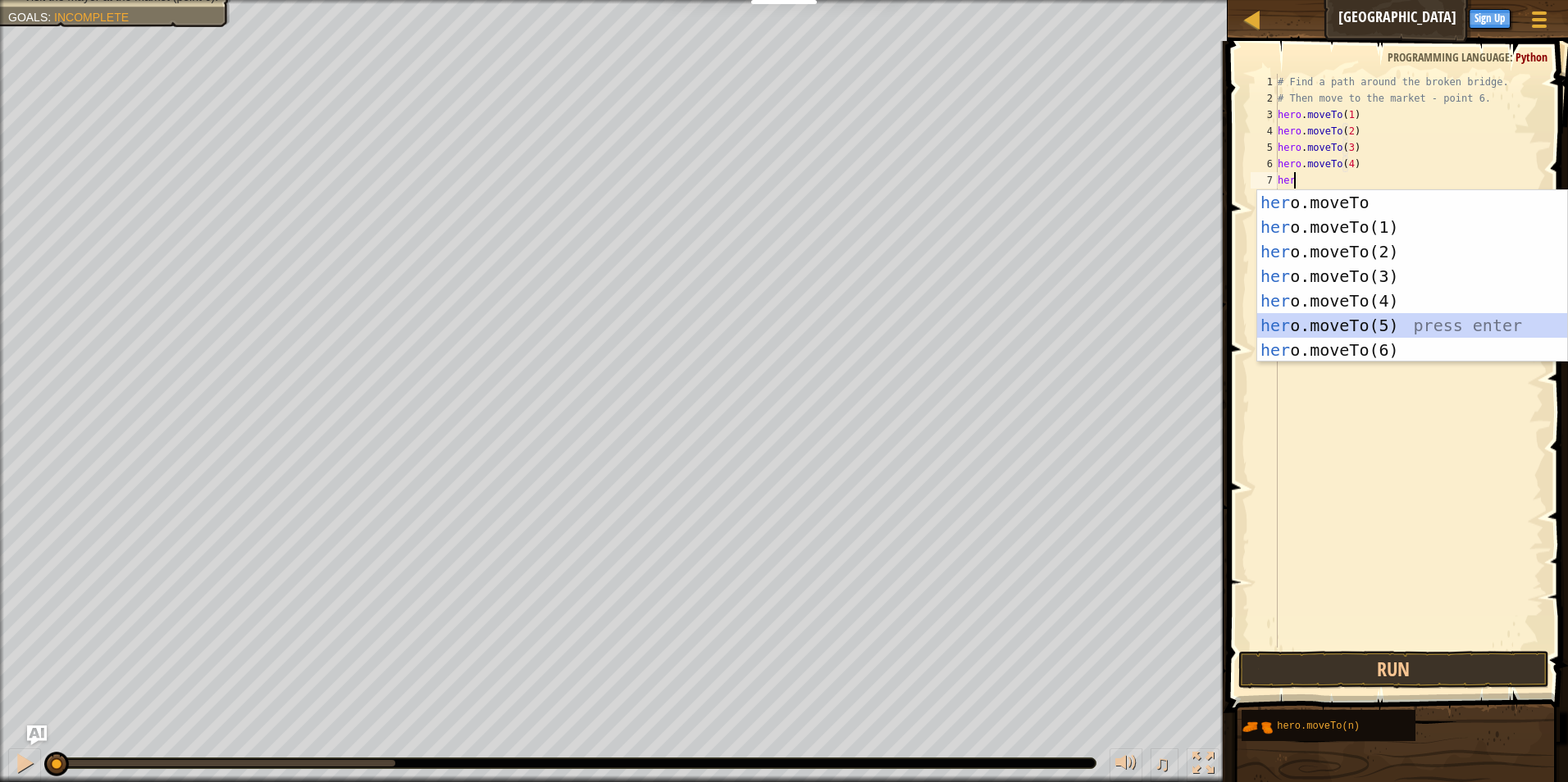
click at [1363, 322] on div "her o.moveTo press enter her o.moveTo(1) press enter her o.moveTo(2) press ente…" at bounding box center [1412, 300] width 310 height 221
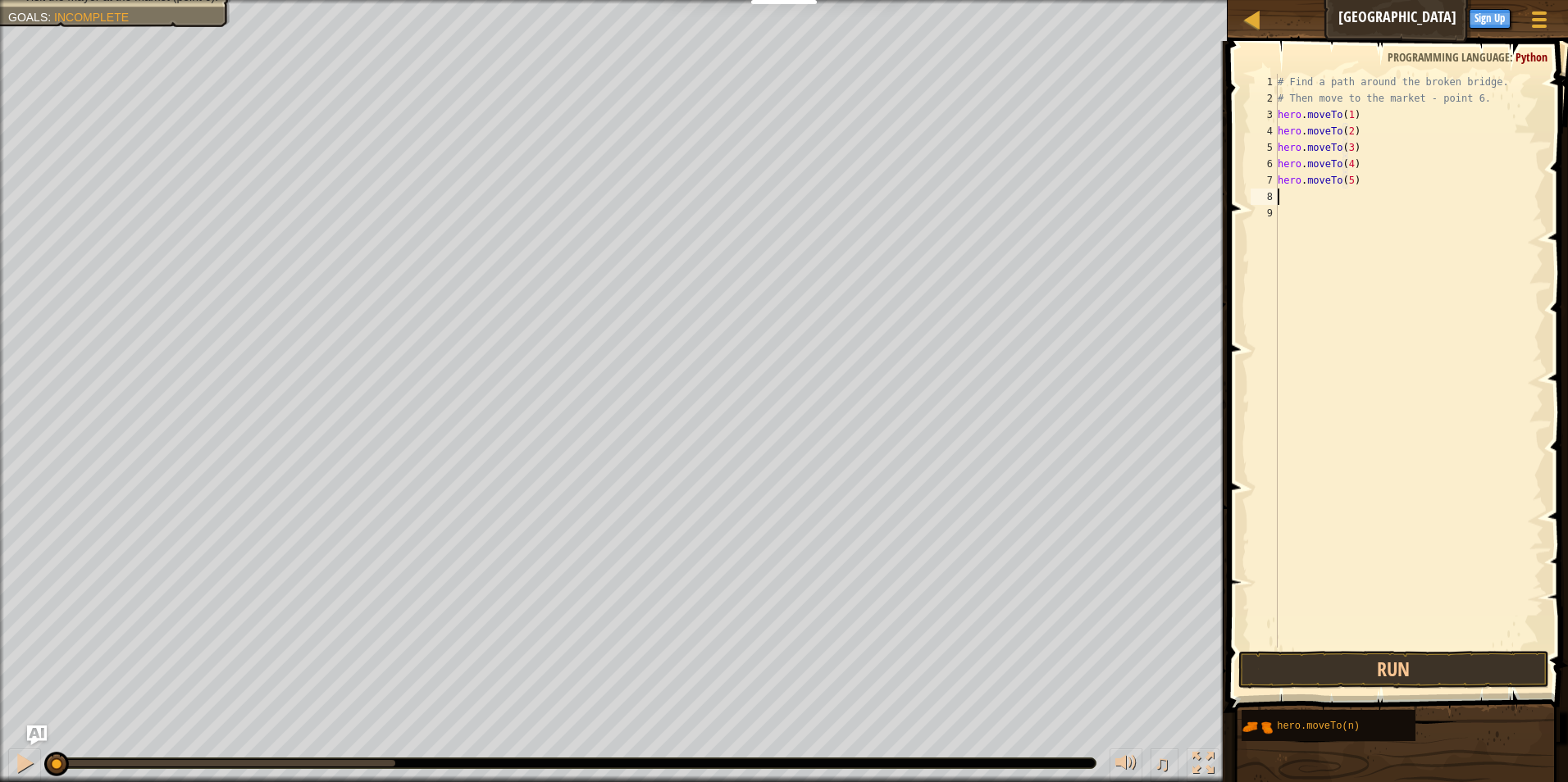
scroll to position [7, 6]
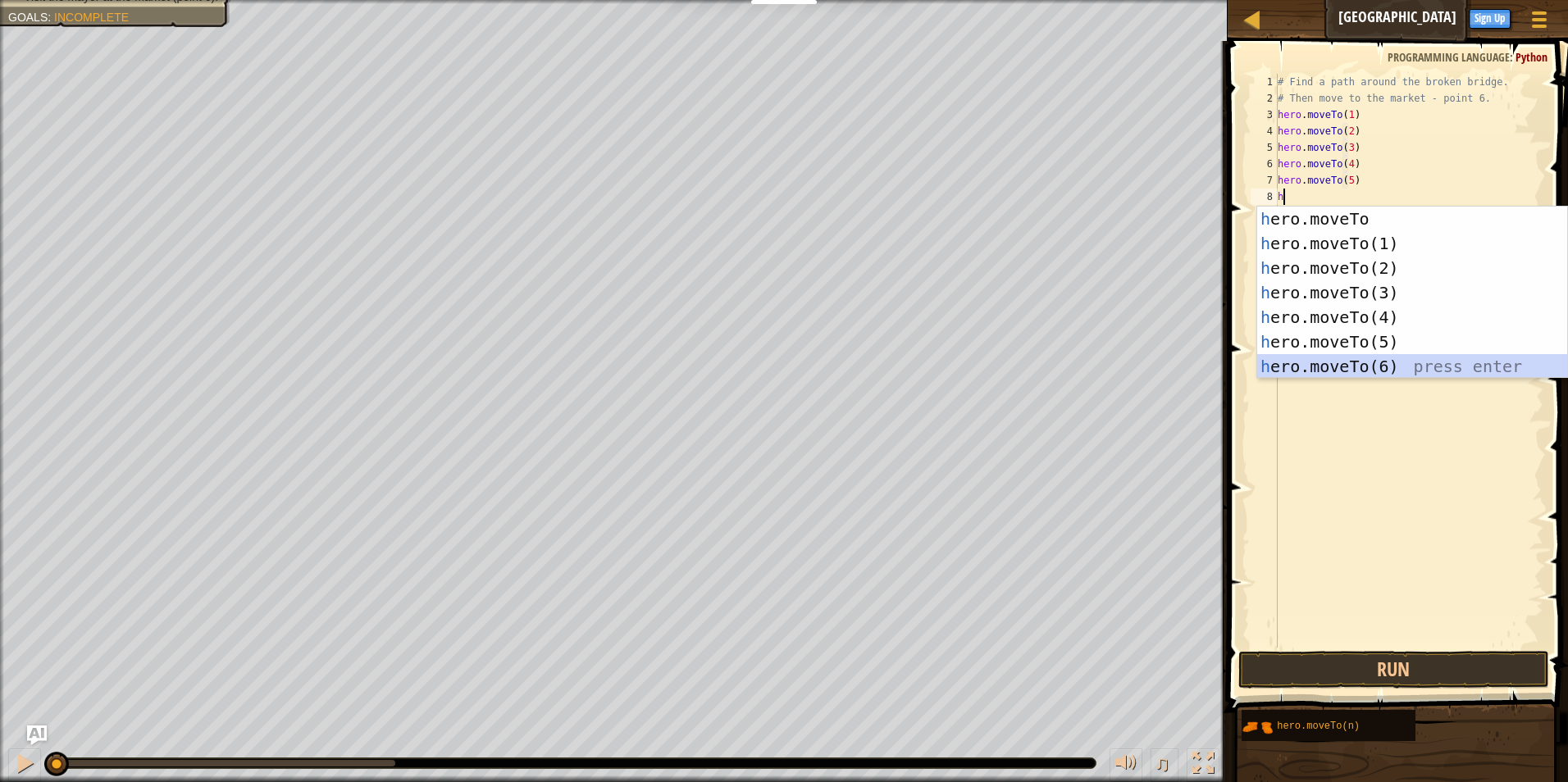
click at [1365, 371] on div "h ero.moveTo press enter h ero.moveTo(1) press enter h ero.moveTo(2) press ente…" at bounding box center [1412, 317] width 310 height 221
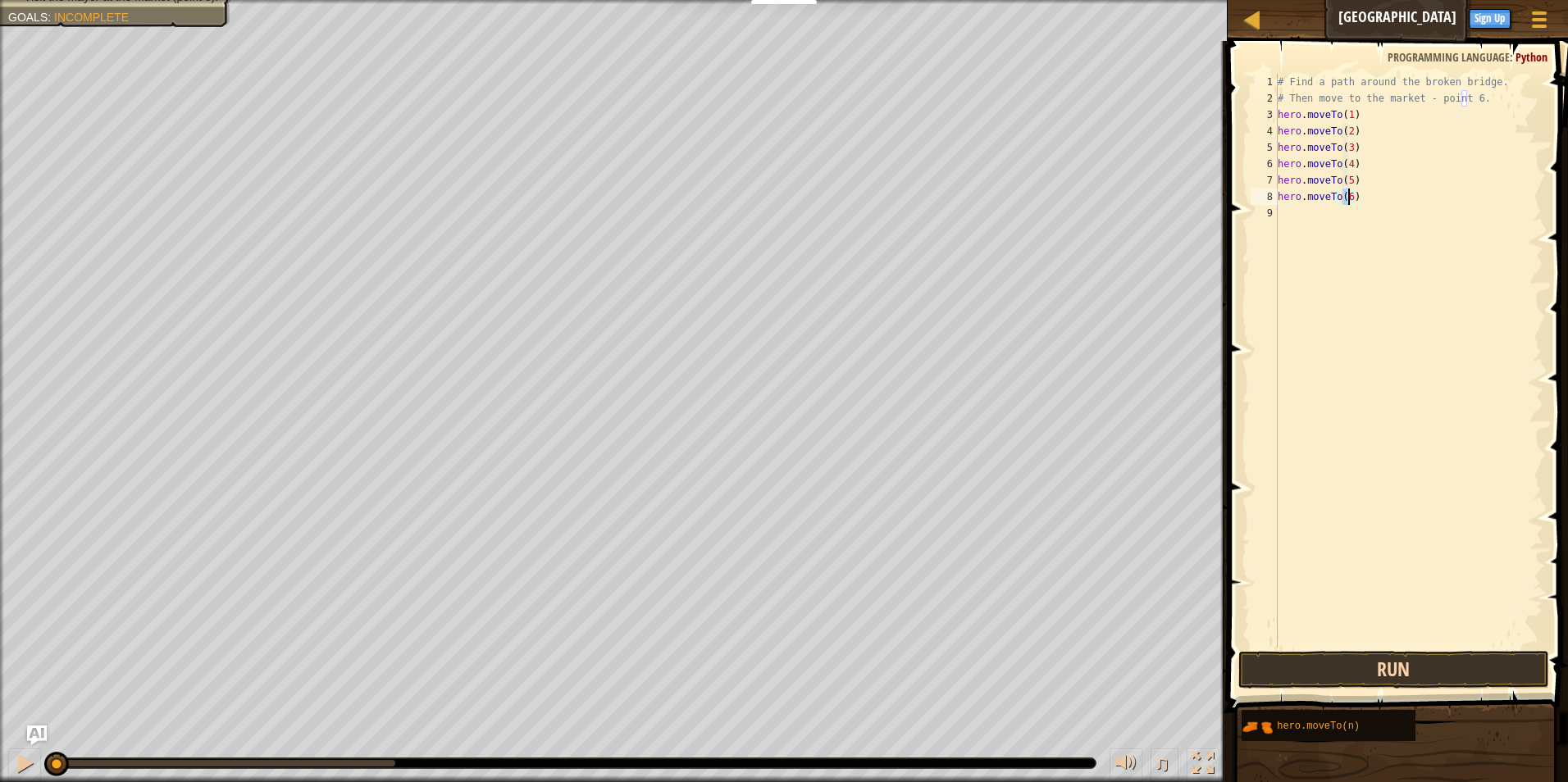
type textarea "hero.moveTo(6)"
click at [1363, 671] on button "Run" at bounding box center [1395, 670] width 311 height 38
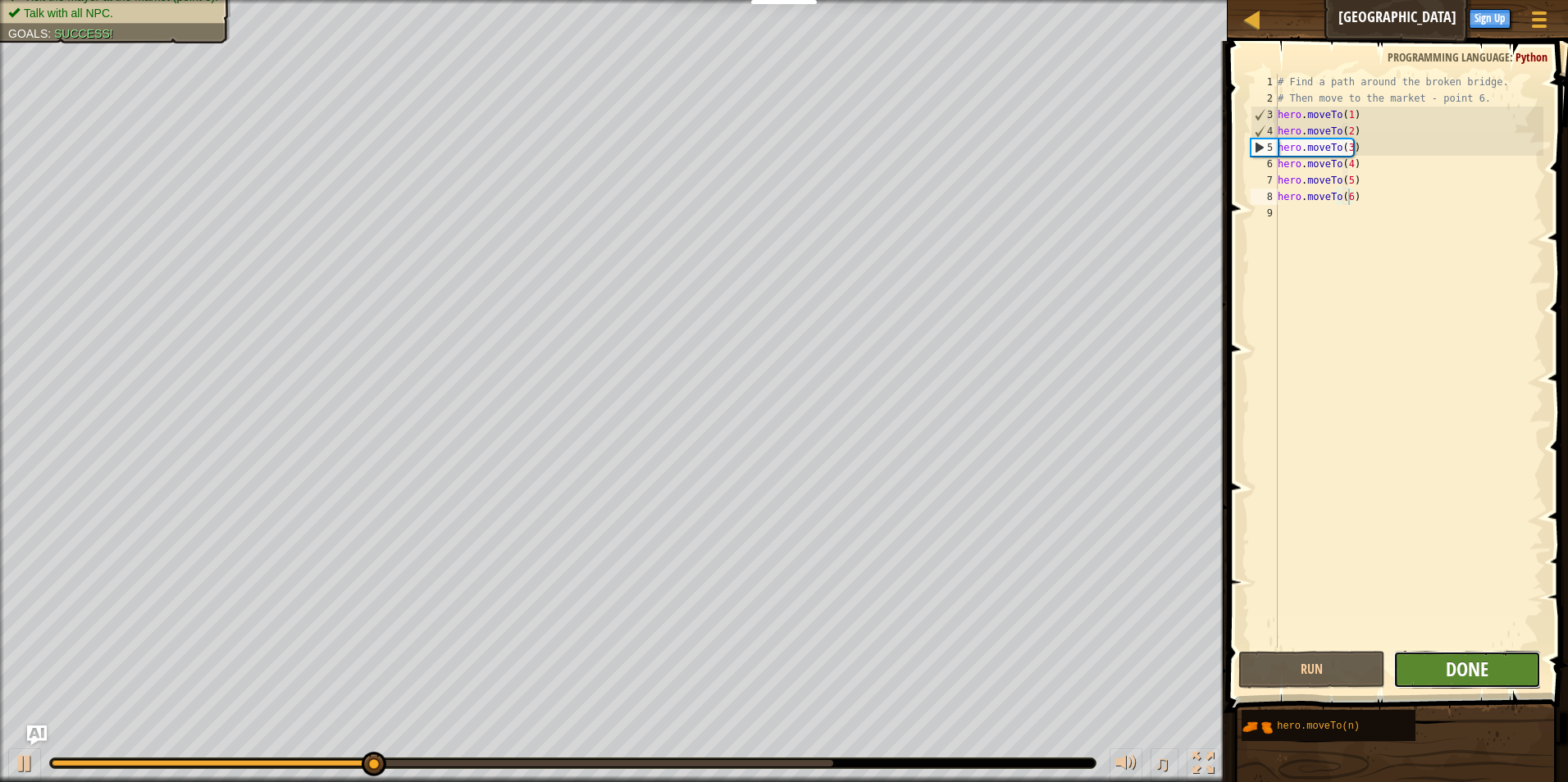
click at [1458, 671] on span "Done" at bounding box center [1468, 669] width 43 height 26
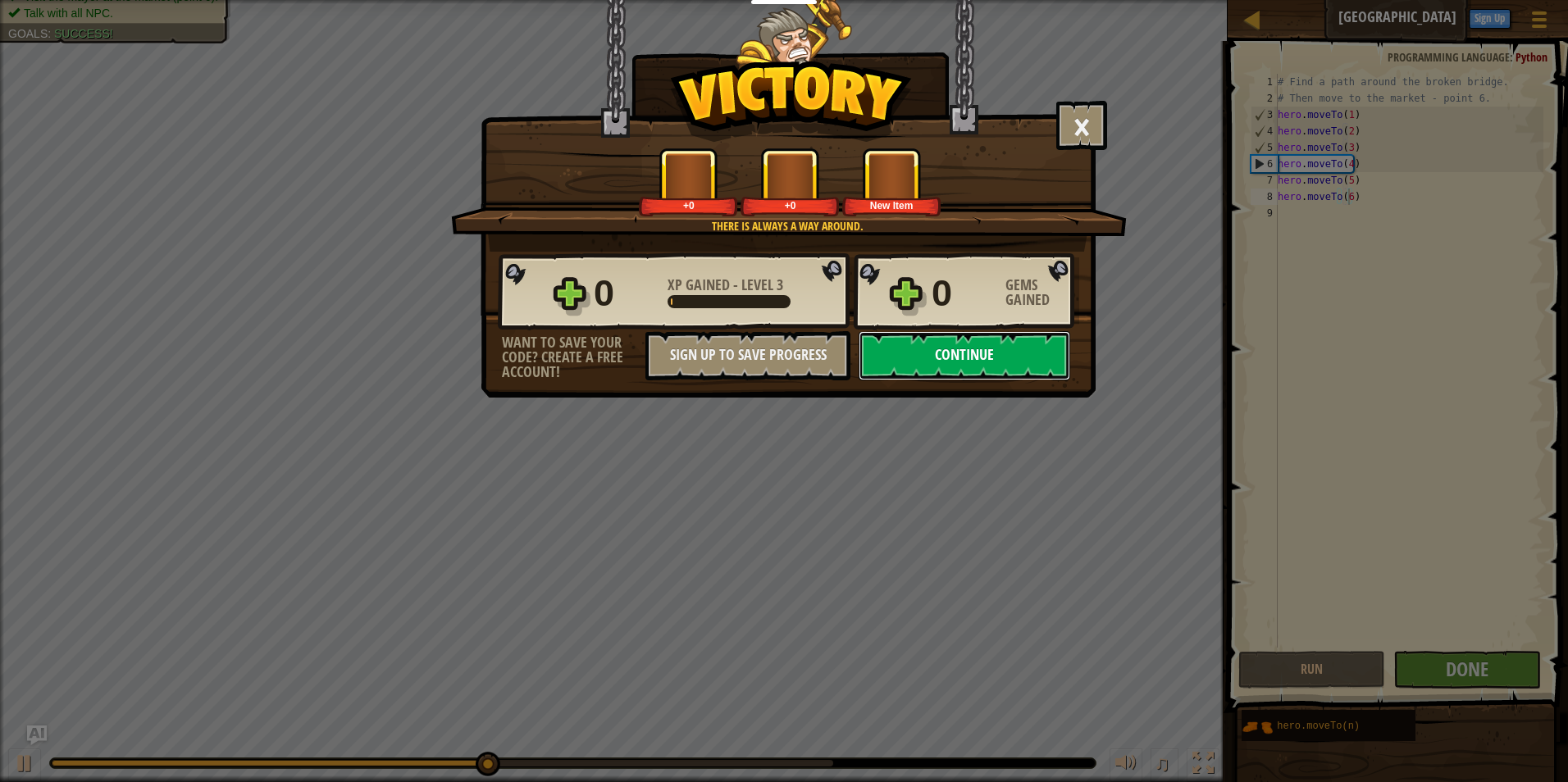
click at [985, 347] on button "Continue" at bounding box center [965, 356] width 211 height 49
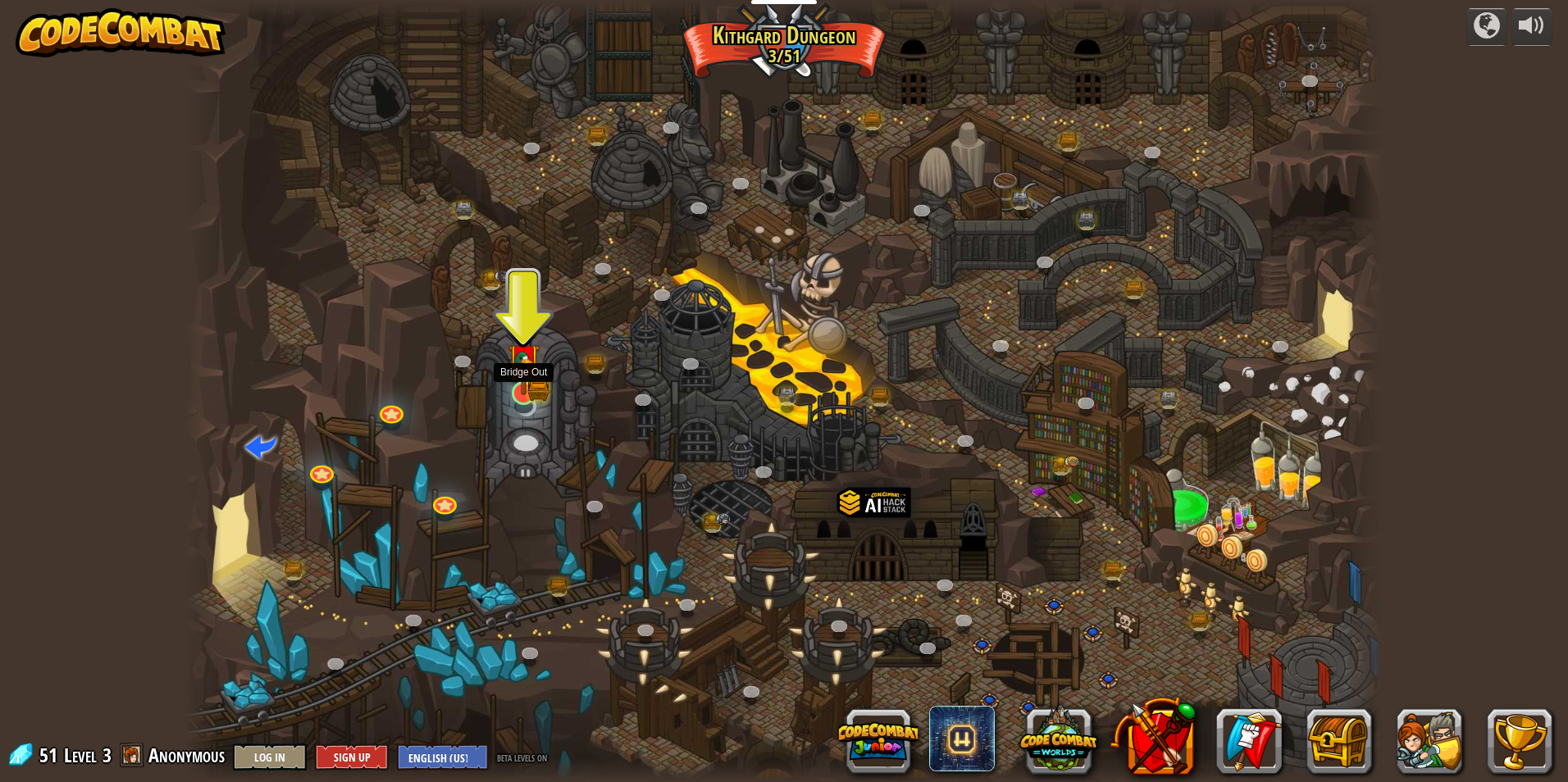
click at [536, 389] on img at bounding box center [524, 360] width 32 height 71
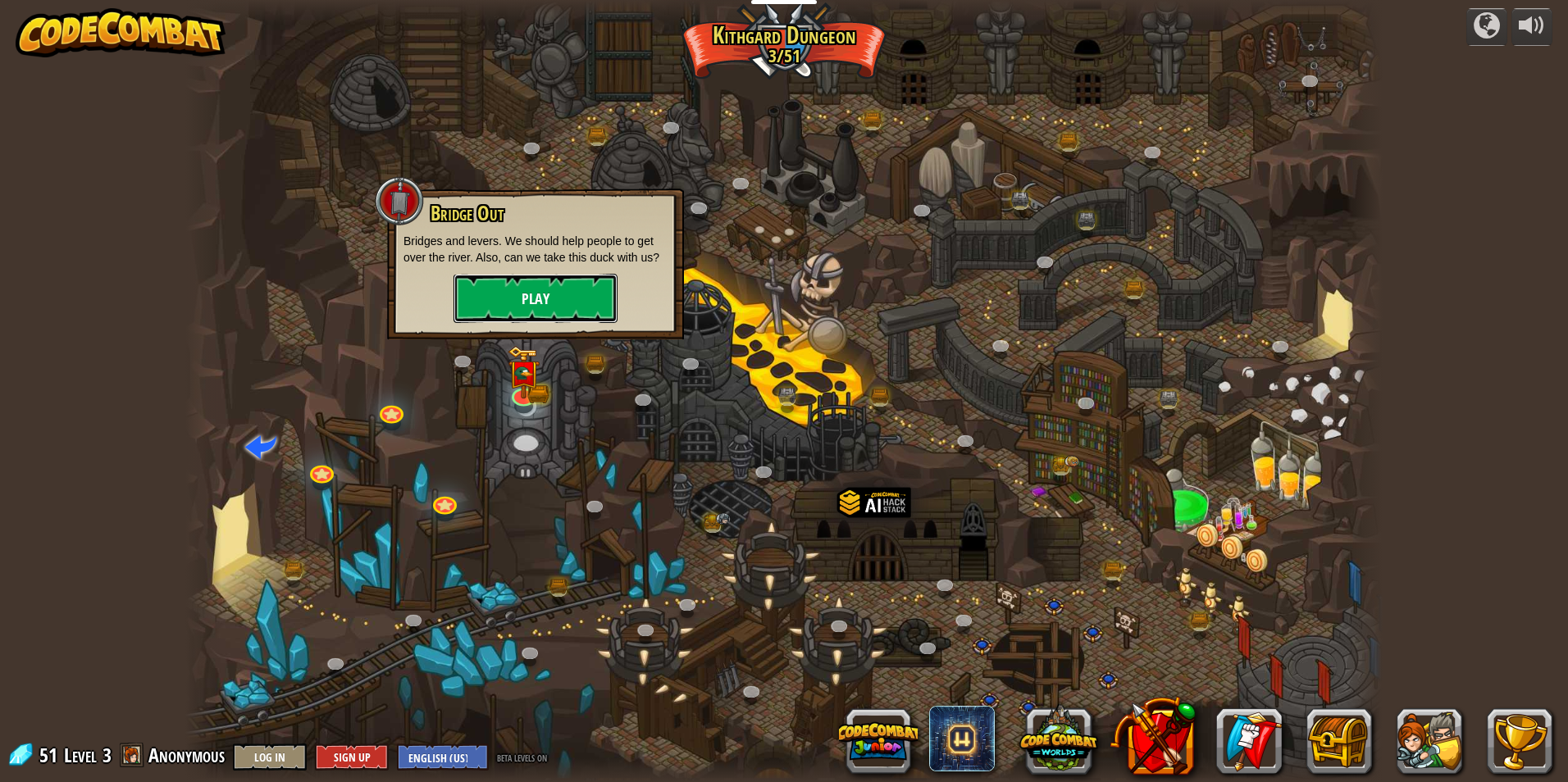
click at [593, 306] on button "Play" at bounding box center [536, 298] width 164 height 49
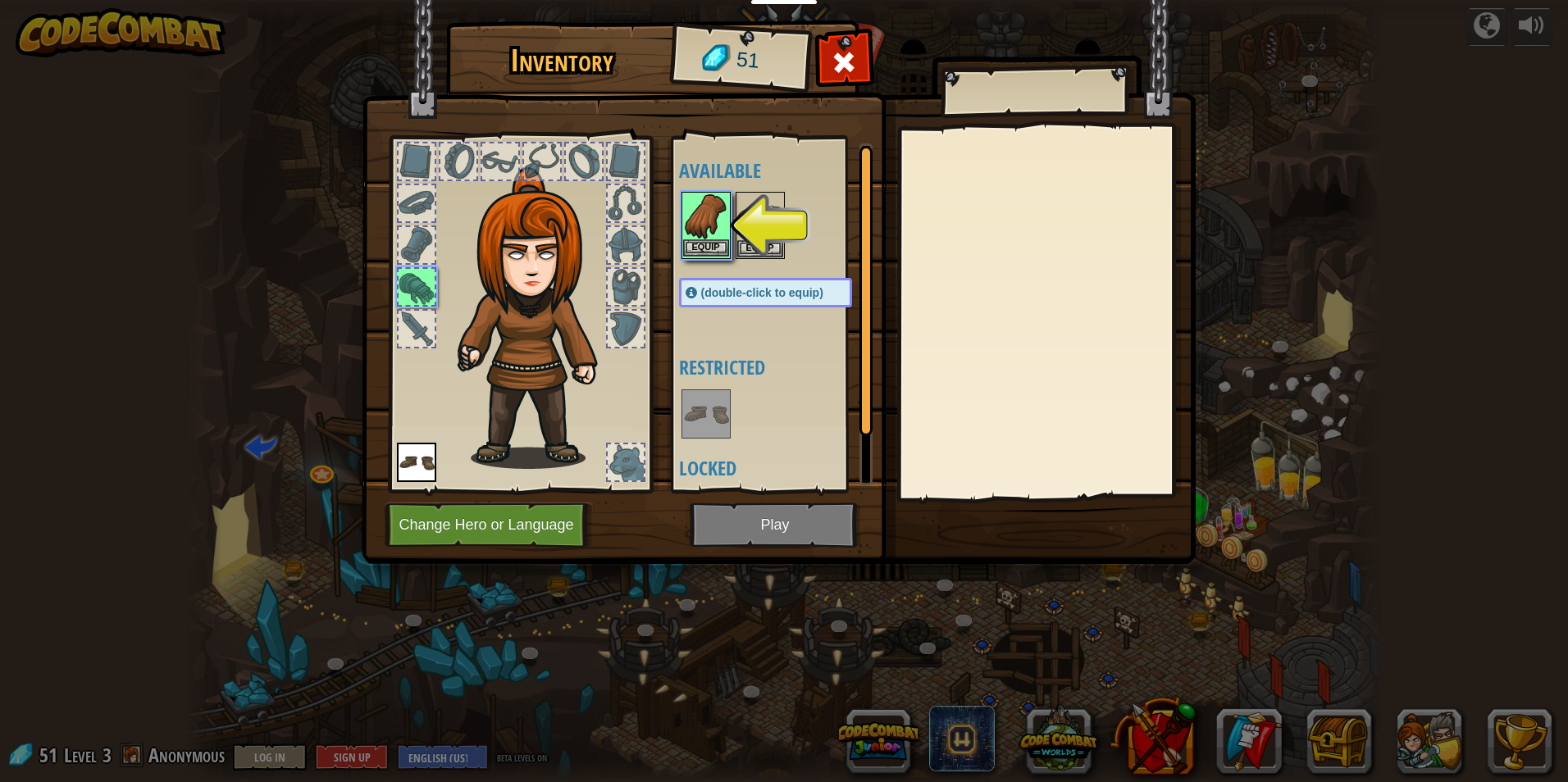
click at [723, 198] on img at bounding box center [706, 217] width 46 height 46
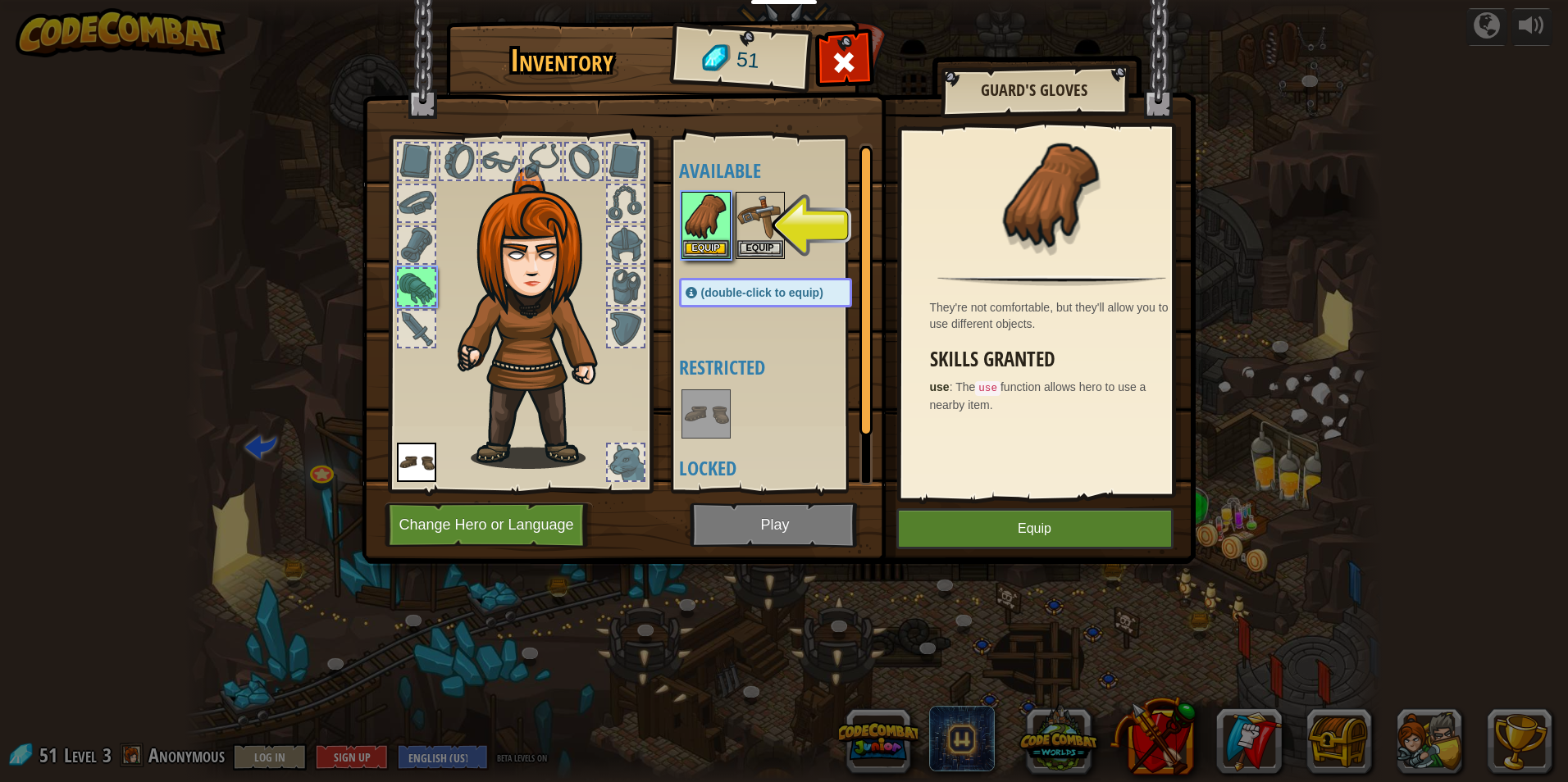
click at [992, 549] on img at bounding box center [778, 266] width 834 height 596
click at [1013, 536] on button "Equip" at bounding box center [1035, 529] width 277 height 41
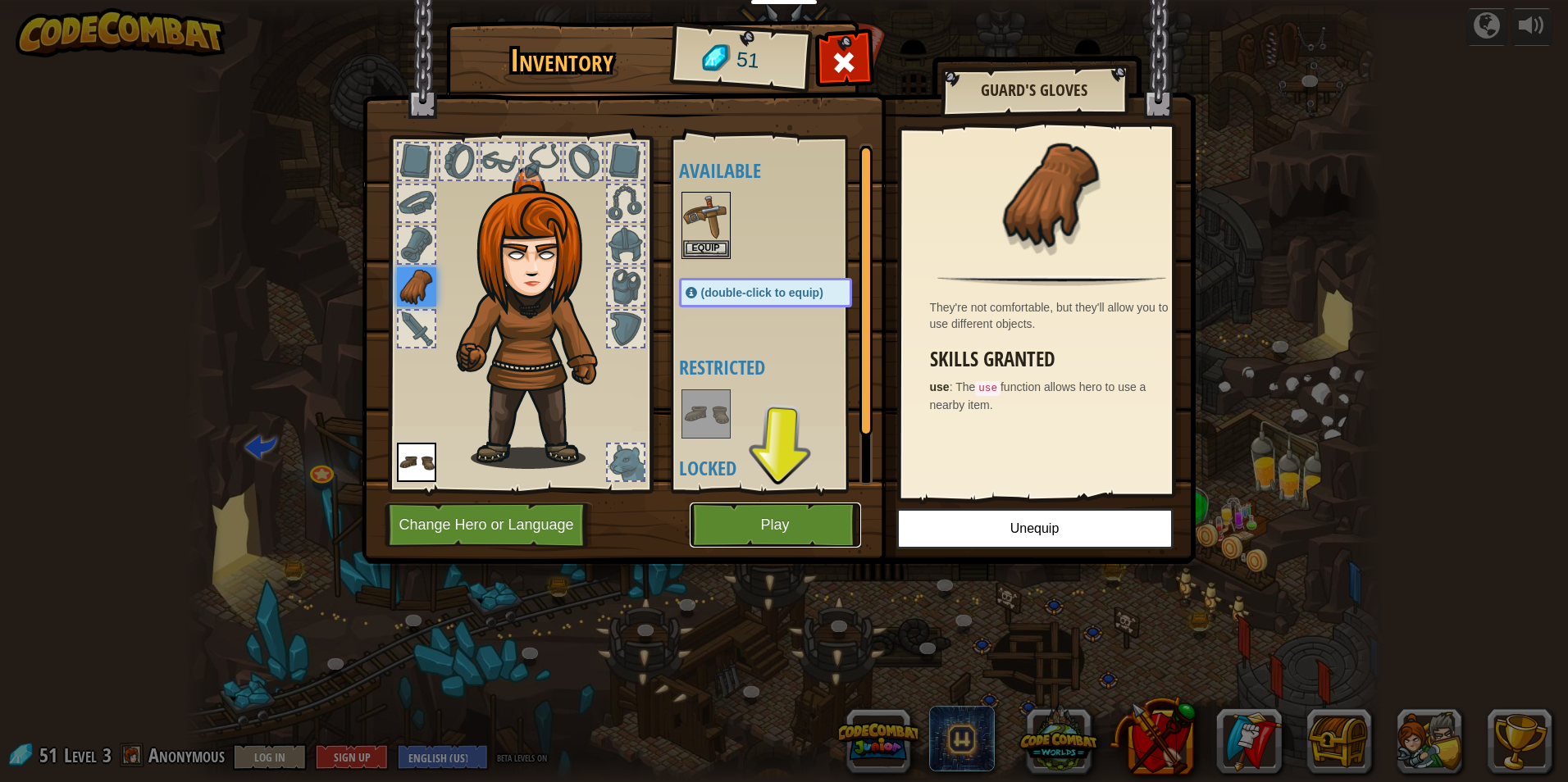
click at [798, 522] on button "Play" at bounding box center [775, 525] width 171 height 45
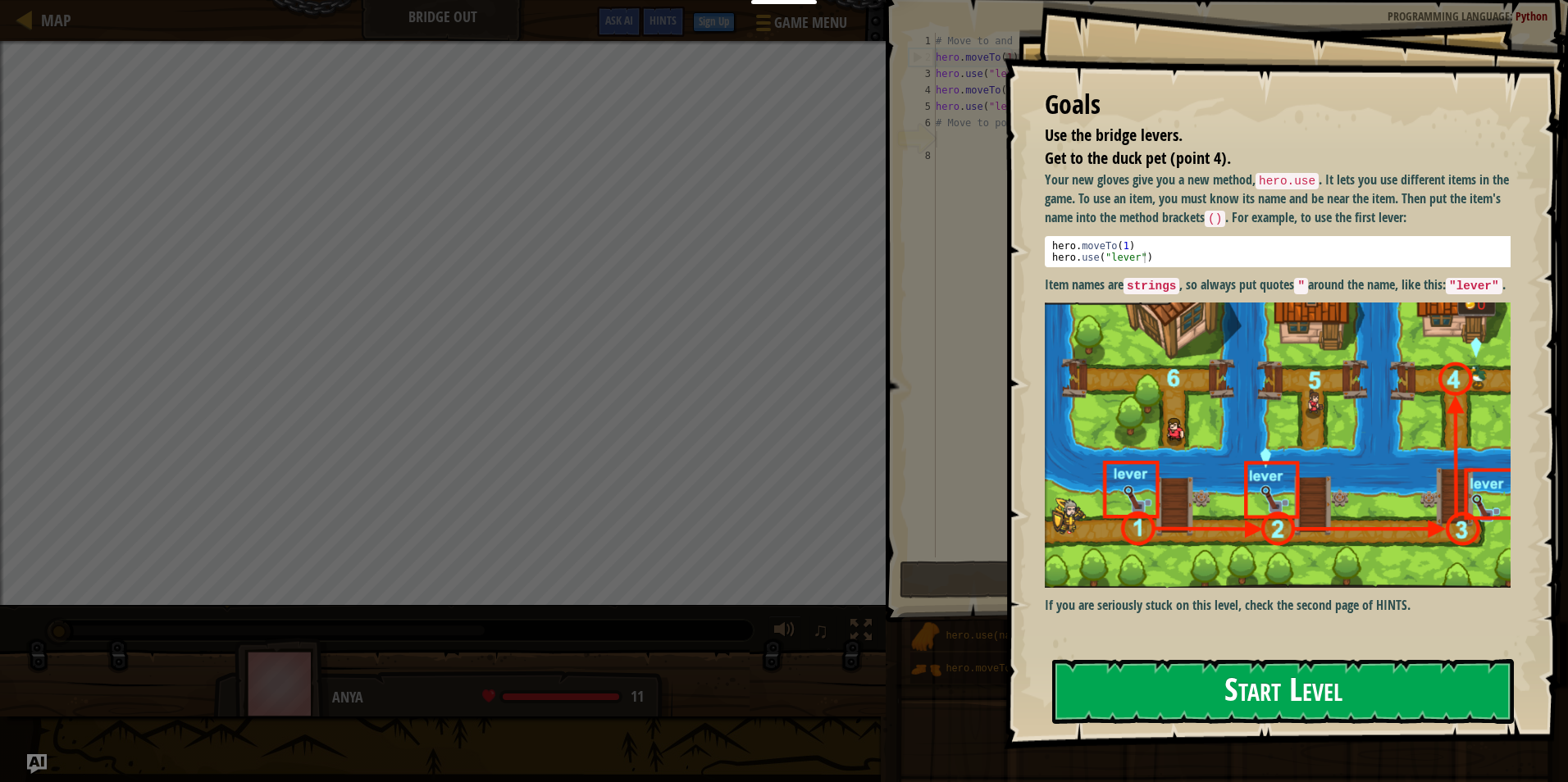
click at [1142, 676] on button "Start Level" at bounding box center [1283, 692] width 462 height 65
